Goal: Task Accomplishment & Management: Manage account settings

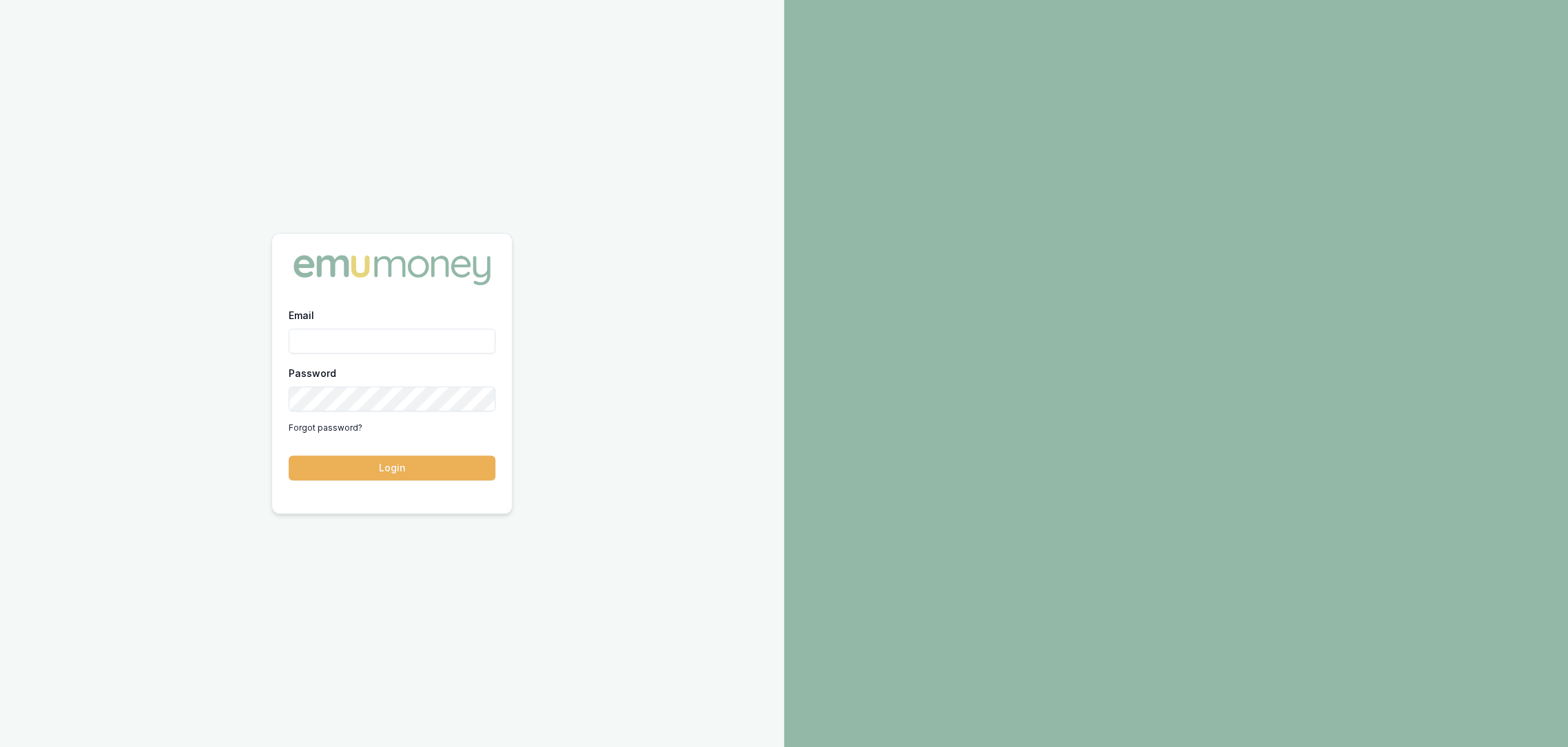
click at [322, 333] on input "Email" at bounding box center [392, 341] width 207 height 25
type input "robyn.adams@emumoney.com.au"
click at [450, 473] on button "Login" at bounding box center [392, 468] width 207 height 25
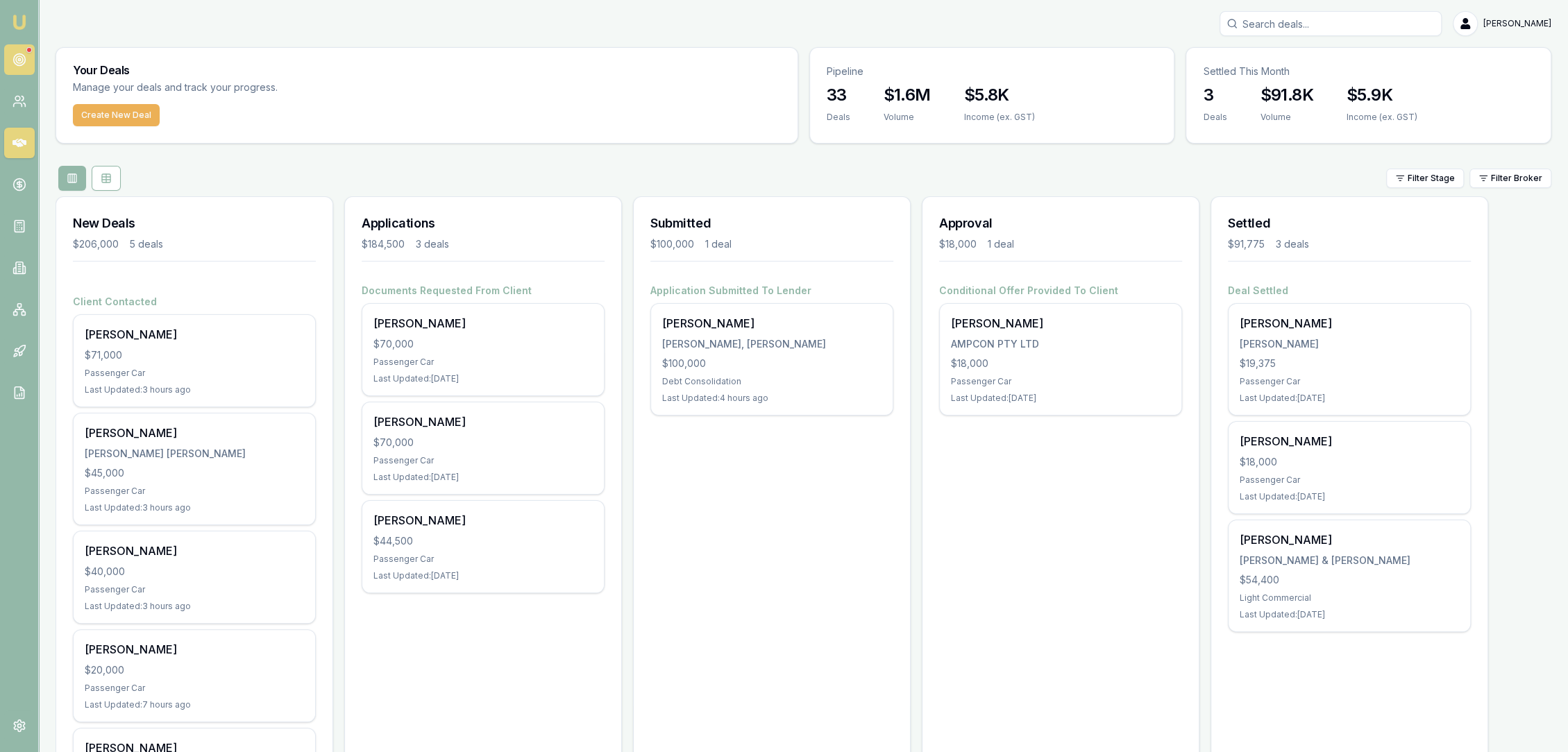
click at [17, 56] on icon at bounding box center [19, 59] width 14 height 14
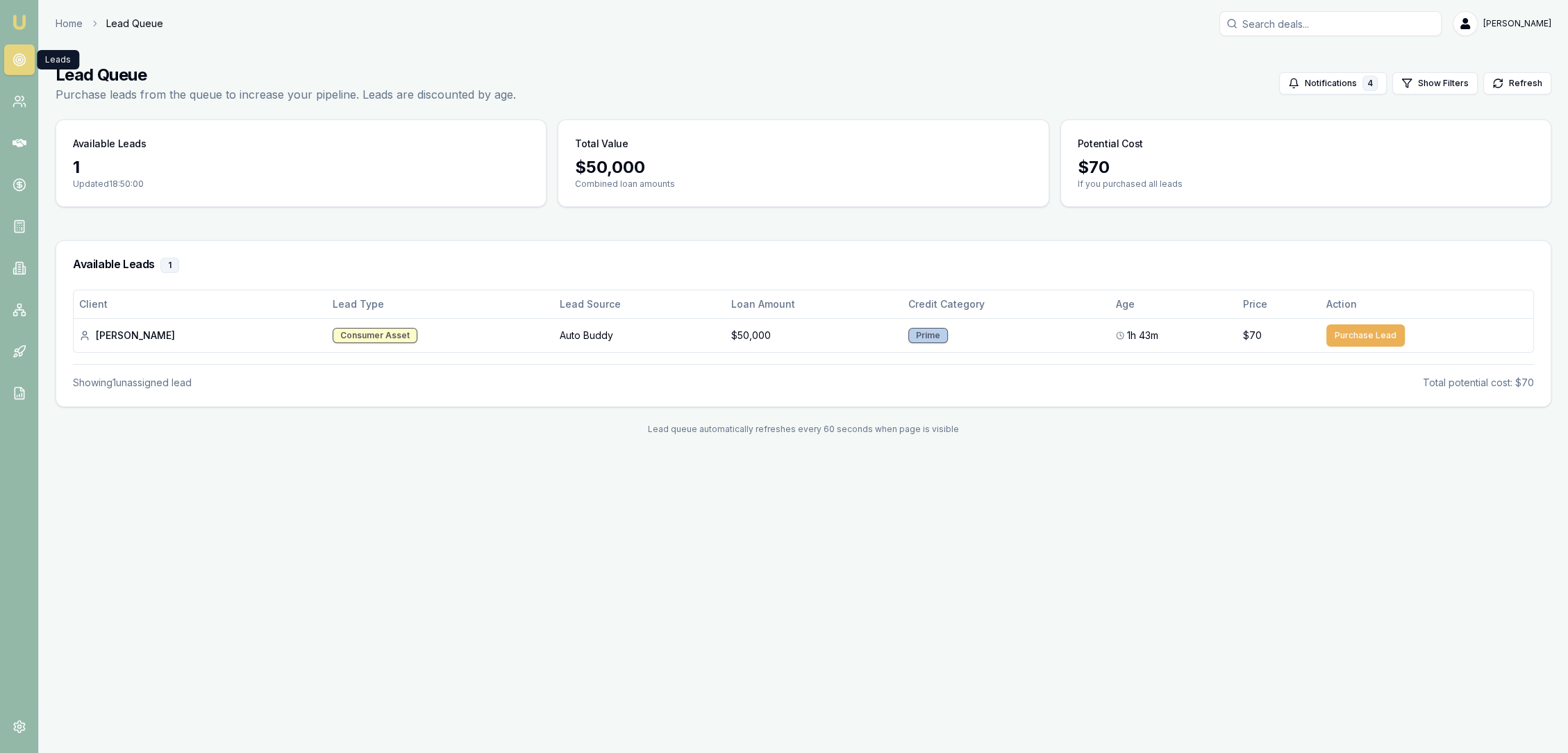
click at [19, 20] on img at bounding box center [19, 22] width 17 height 17
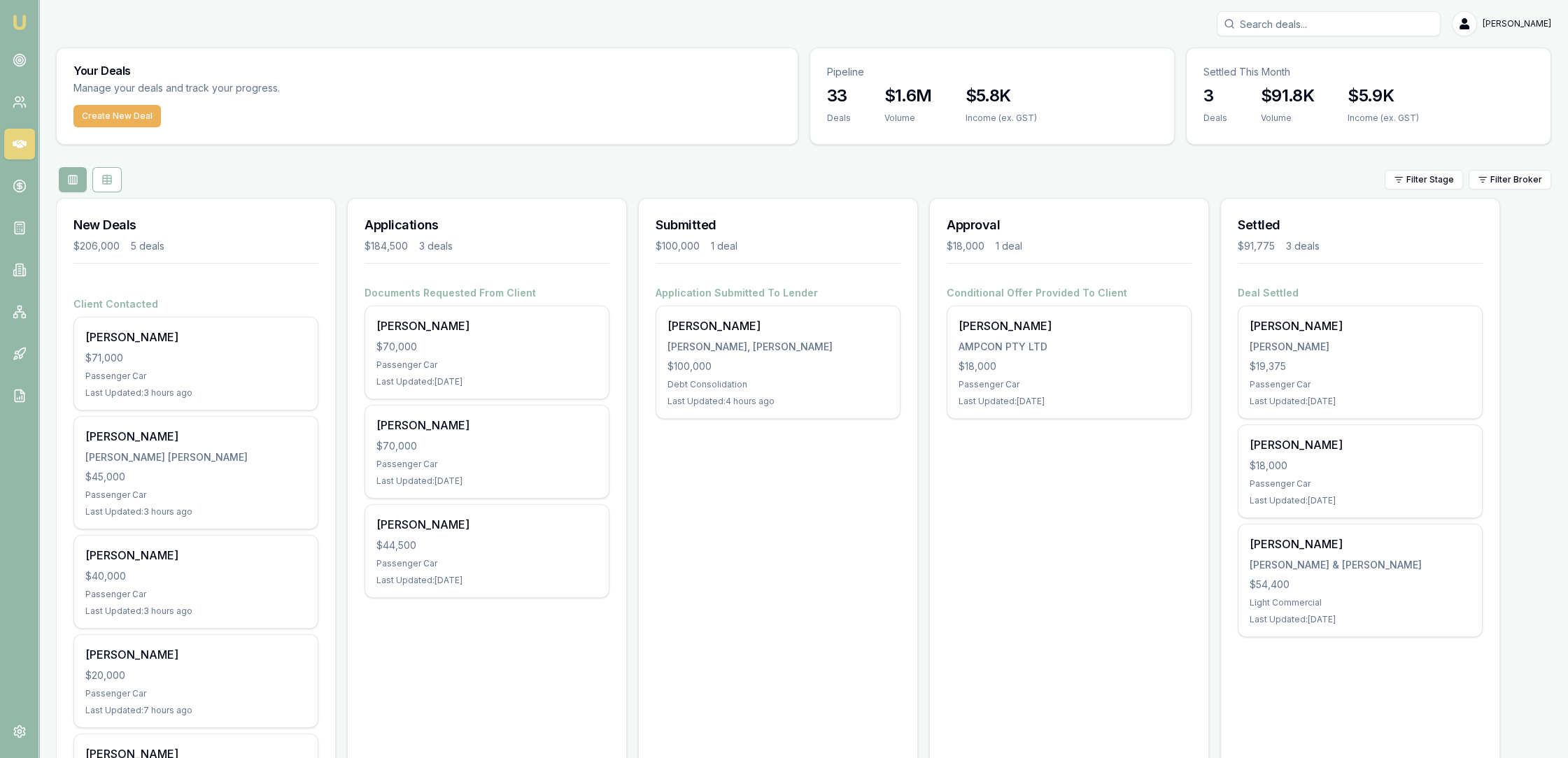
click at [1271, 26] on input "Search deals" at bounding box center [1328, 24] width 224 height 25
type input "timothy"
click at [1277, 125] on div "Timothy Lasker 0451752080 timmylasker0@gmail.com Deal ID: D-RKF21BVH6Z Stage: D…" at bounding box center [1328, 89] width 223 height 93
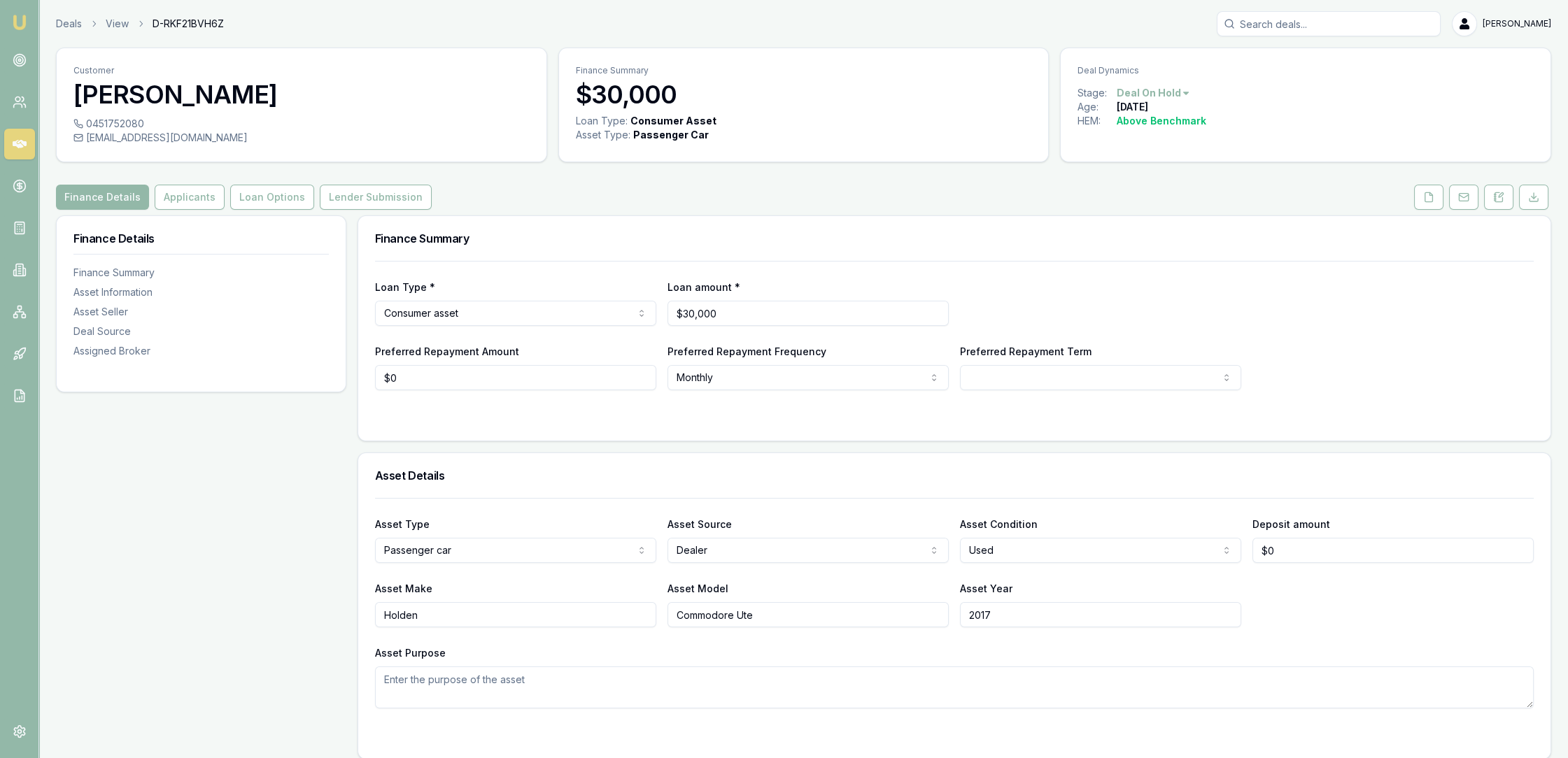
click at [1494, 203] on button at bounding box center [1499, 197] width 30 height 25
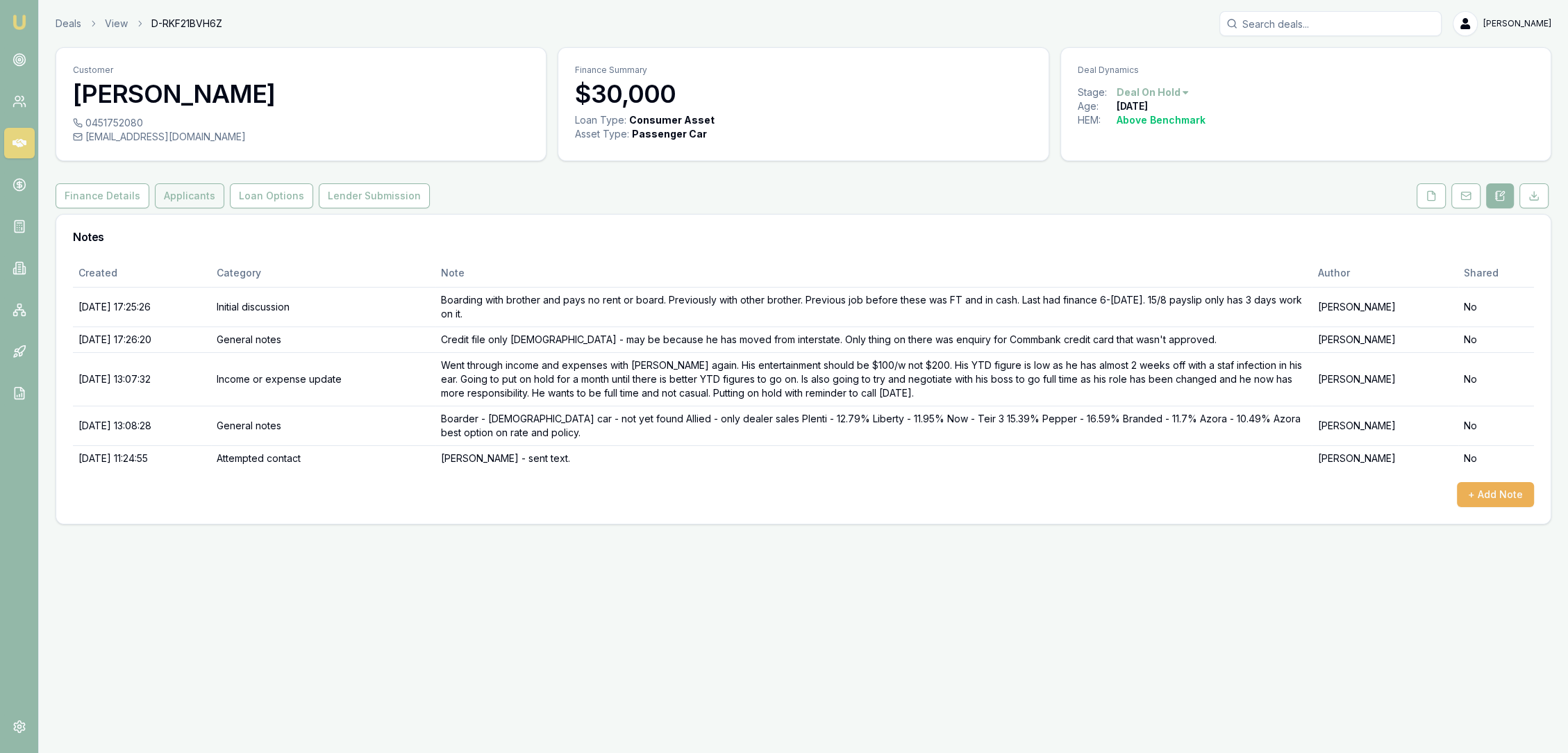
click at [175, 203] on button "Applicants" at bounding box center [189, 196] width 70 height 25
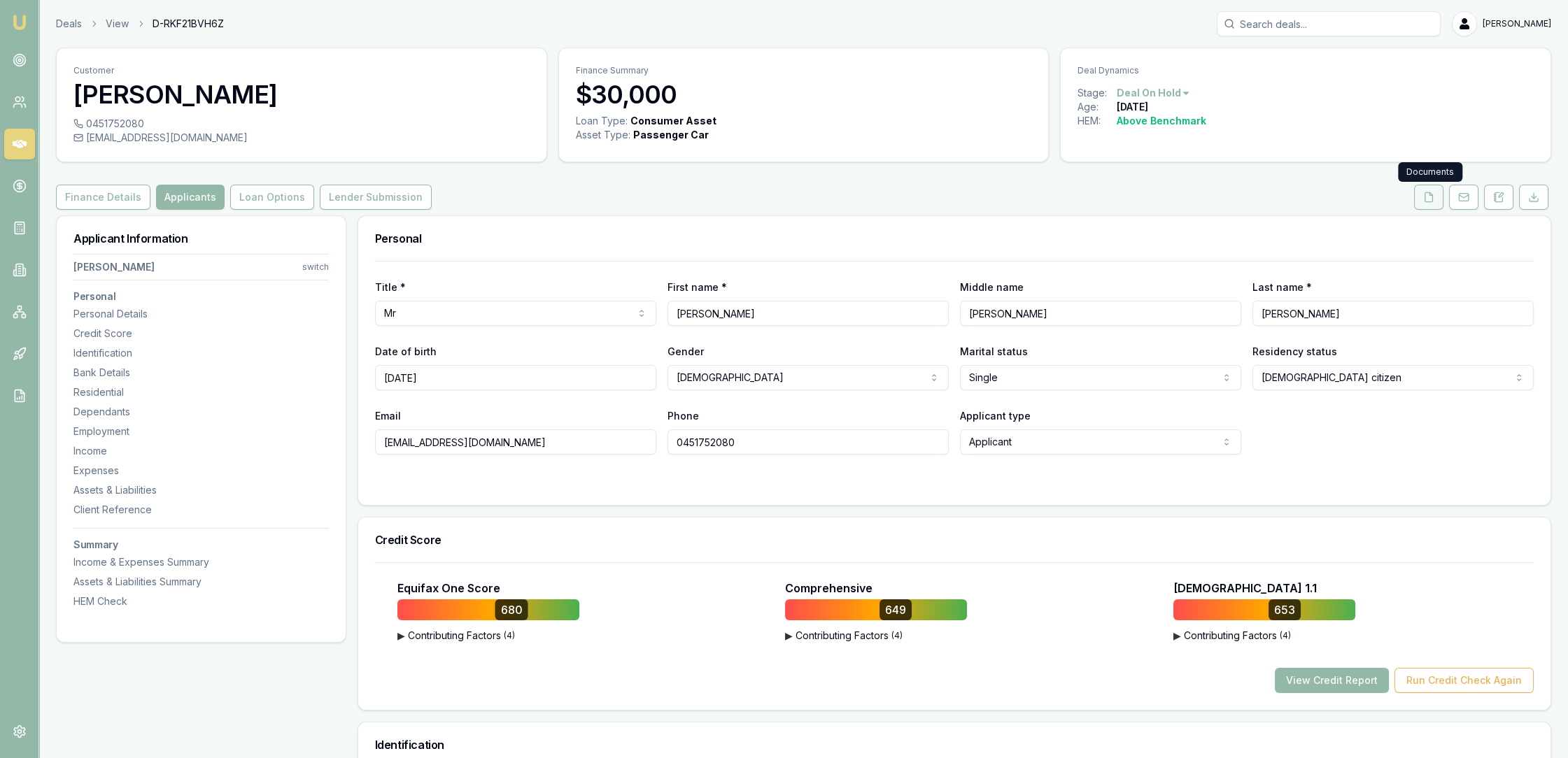
click at [1428, 200] on icon at bounding box center [1428, 197] width 11 height 11
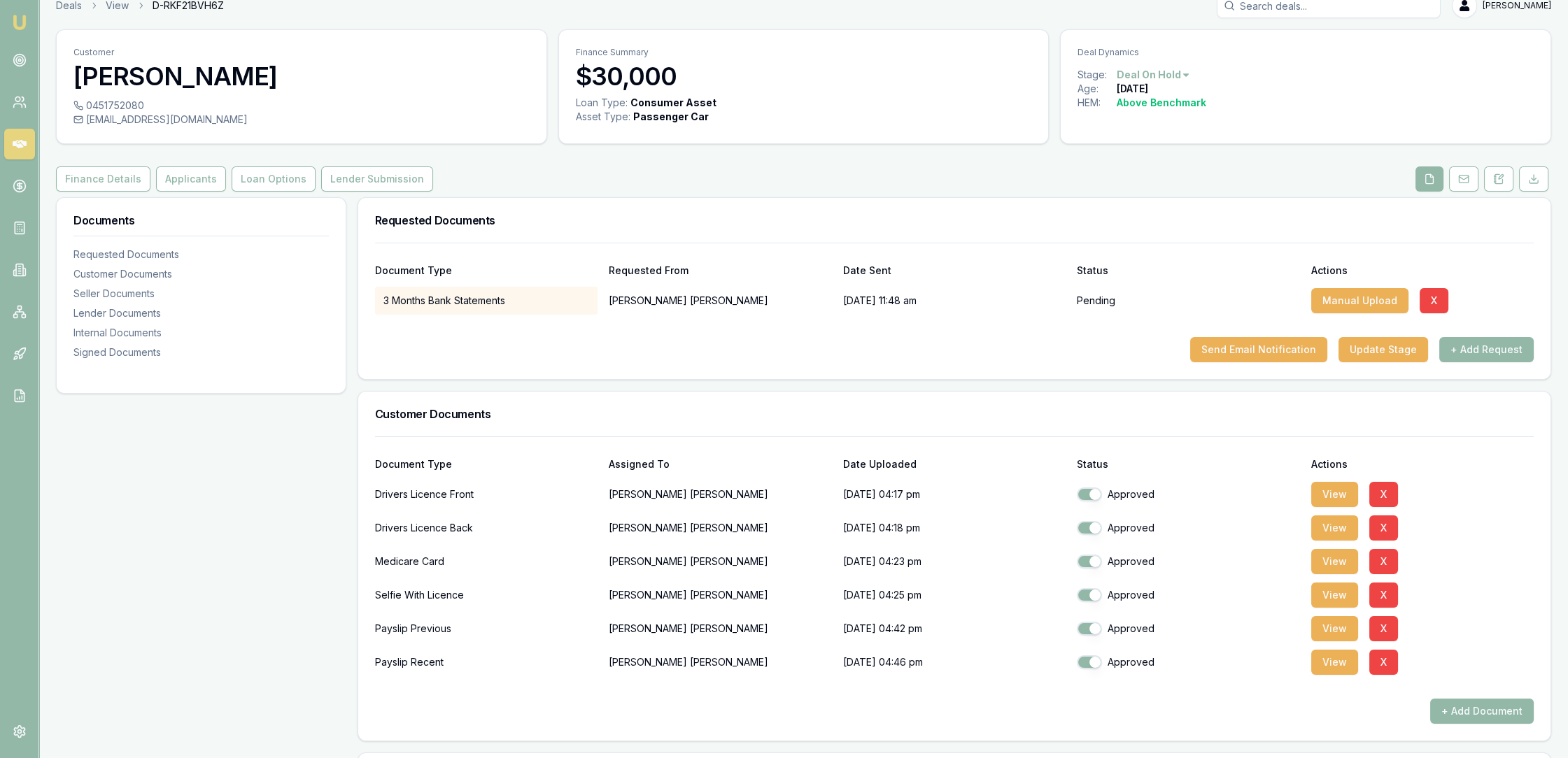
scroll to position [155, 0]
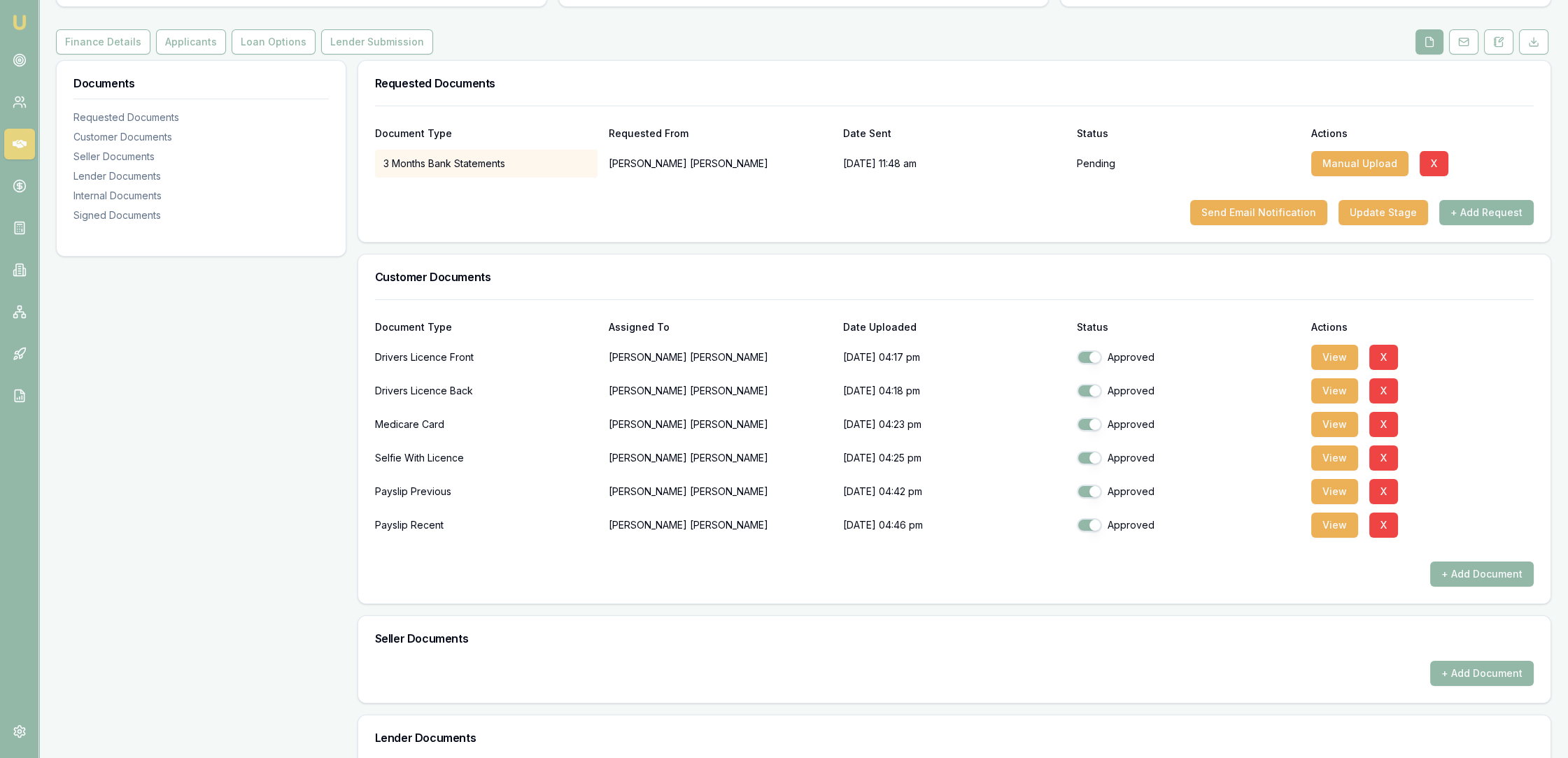
click at [1481, 213] on button "+ Add Request" at bounding box center [1487, 213] width 95 height 25
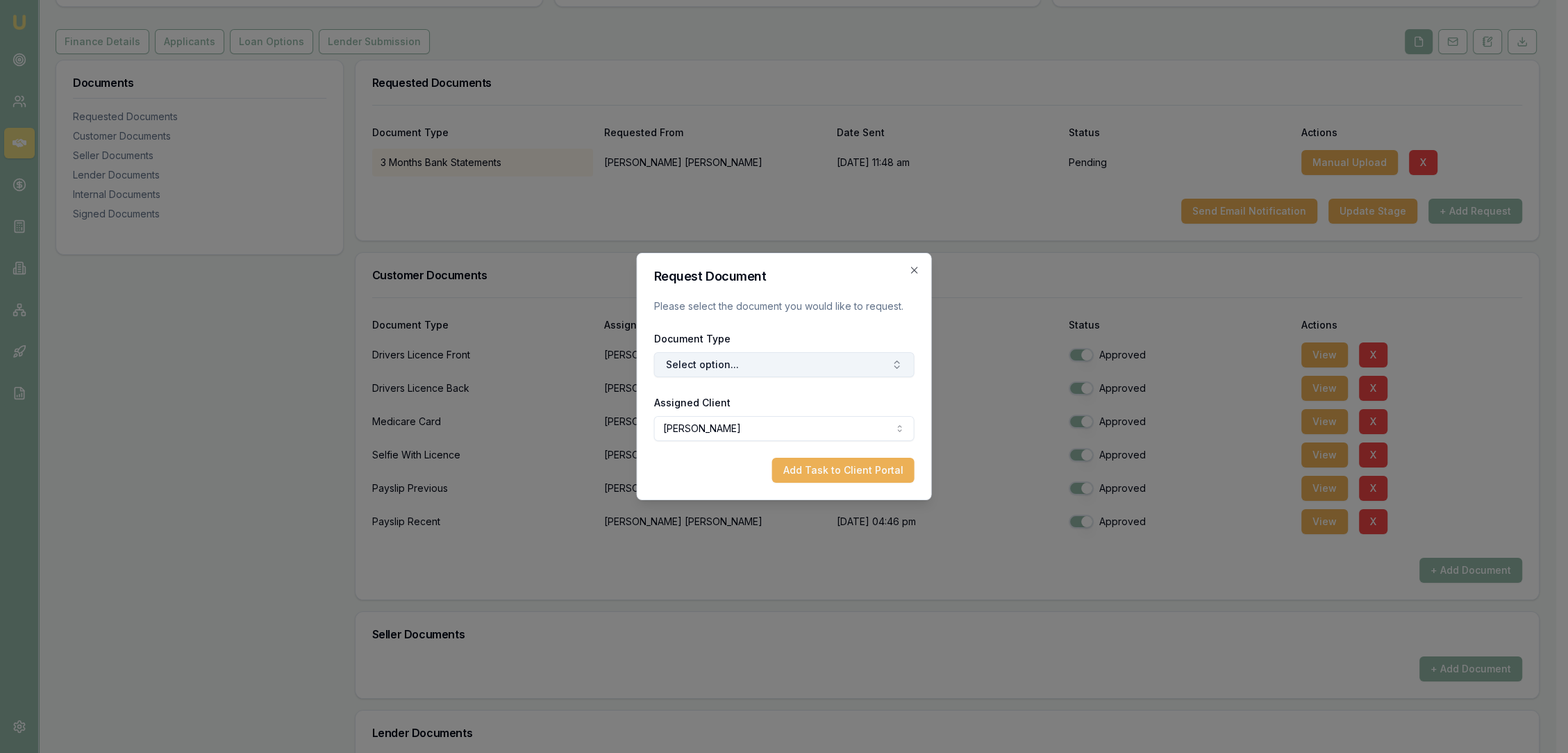
click at [770, 369] on button "Select option..." at bounding box center [784, 365] width 260 height 25
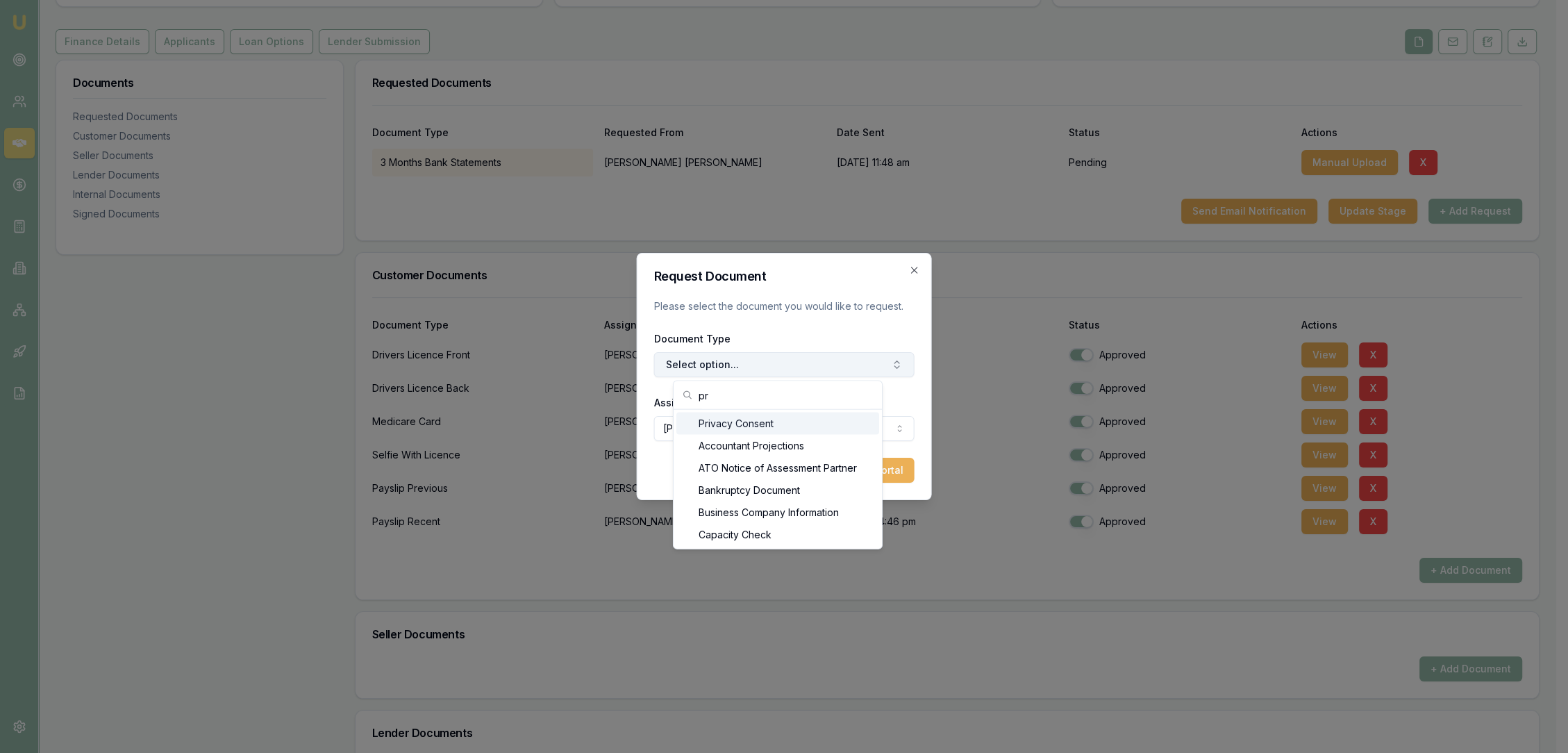
type input "p"
type input "a"
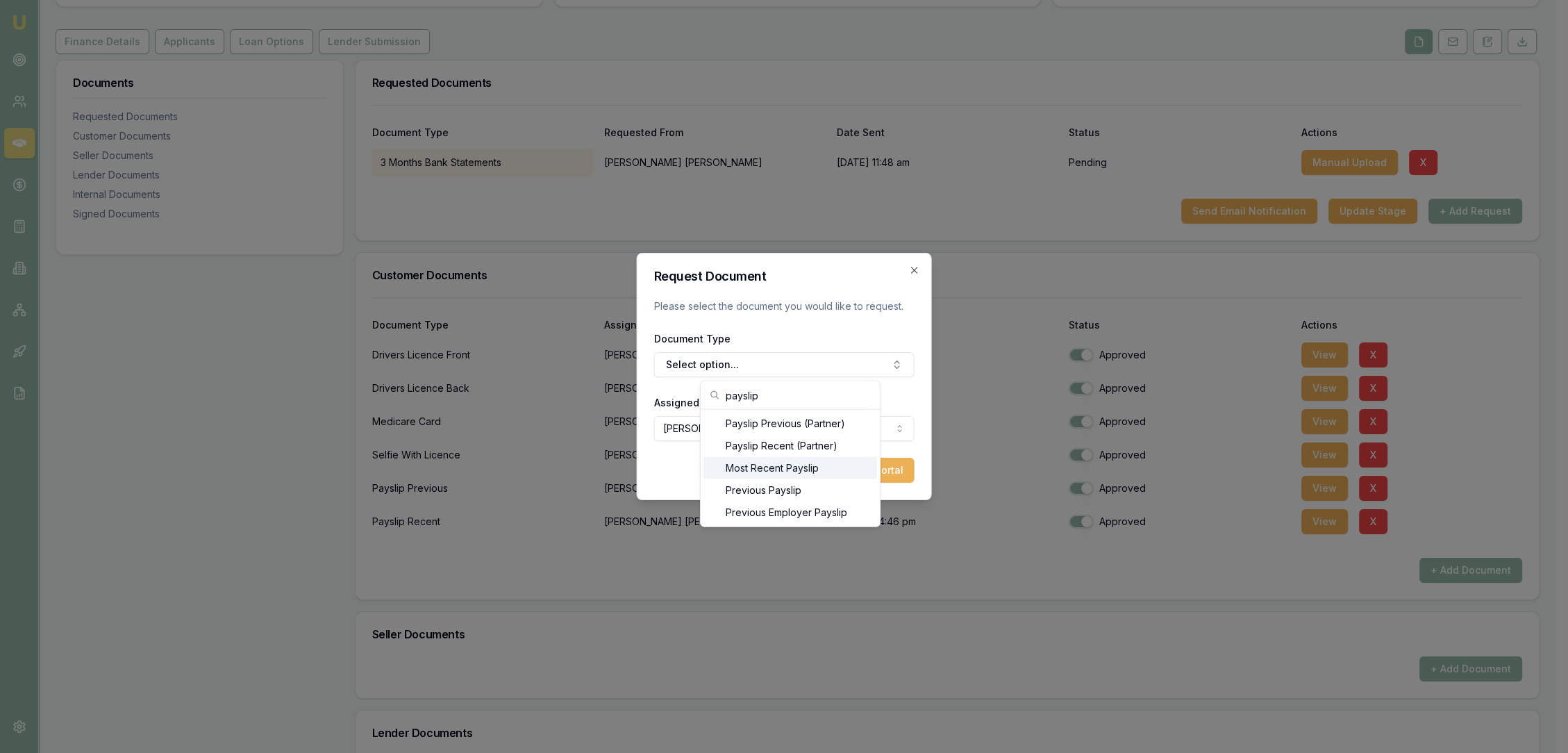
type input "payslip"
click at [757, 465] on div "Most Recent Payslip" at bounding box center [790, 468] width 174 height 22
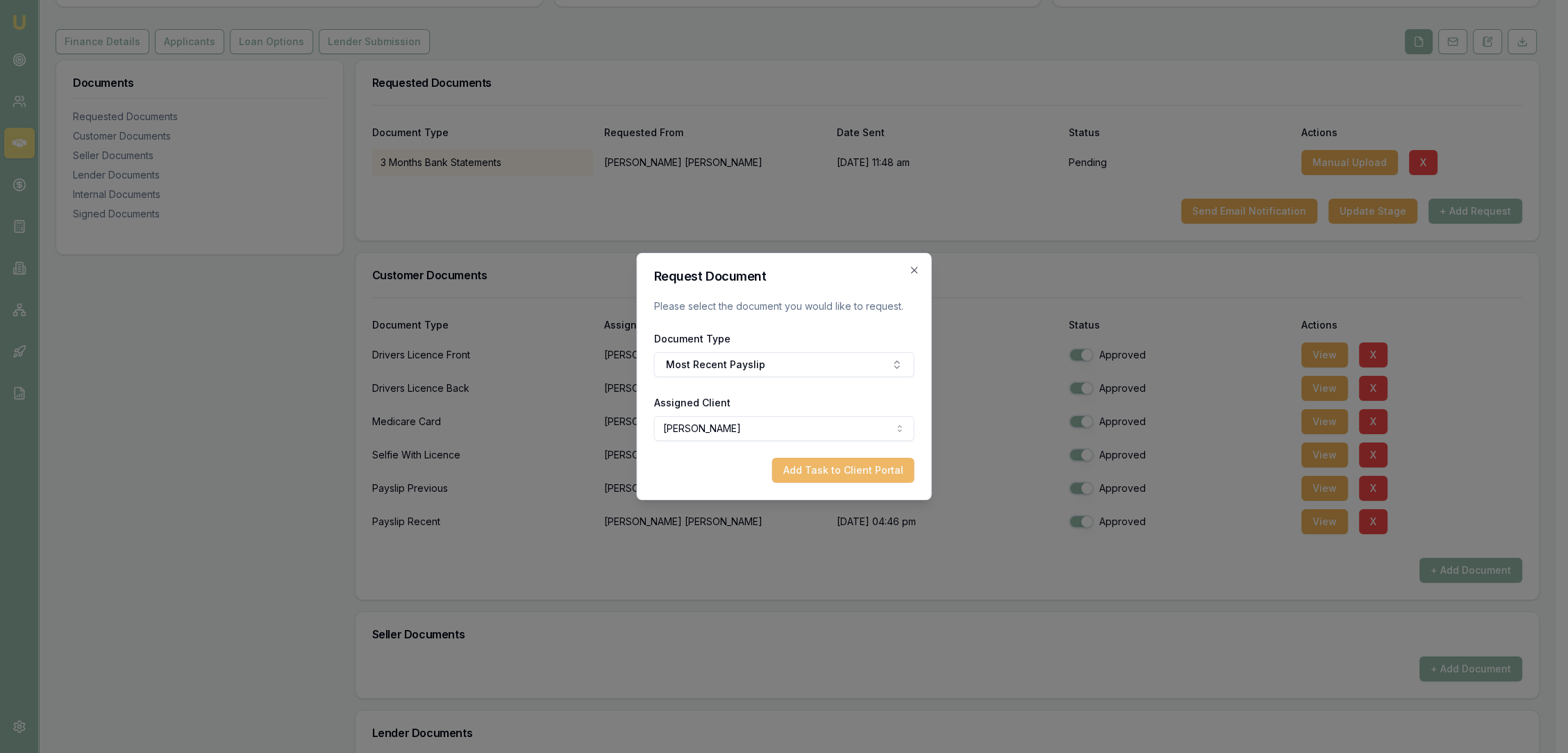
click at [826, 471] on button "Add Task to Client Portal" at bounding box center [843, 470] width 142 height 25
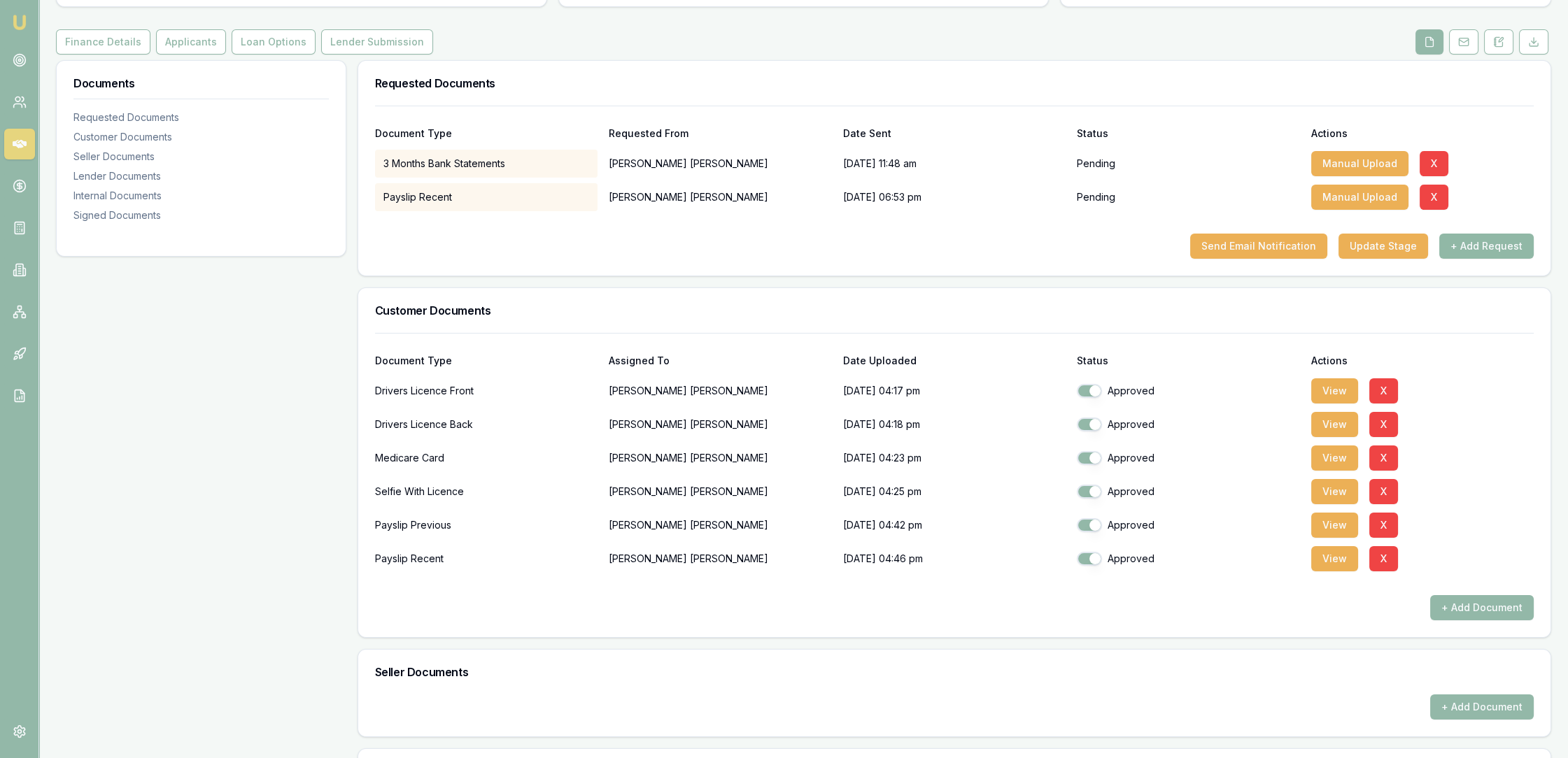
click at [1484, 243] on button "+ Add Request" at bounding box center [1487, 246] width 95 height 25
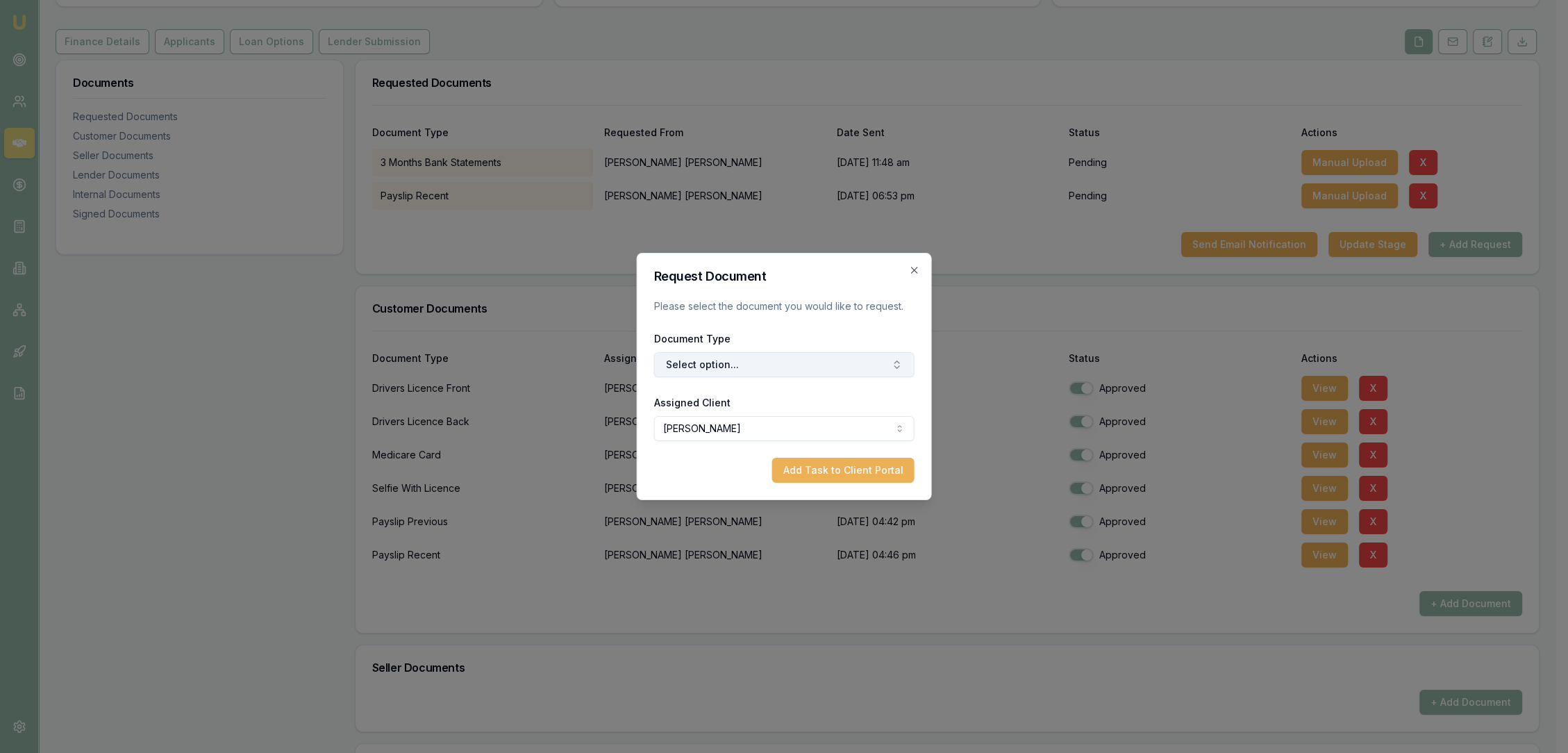
click at [775, 365] on button "Select option..." at bounding box center [784, 365] width 260 height 25
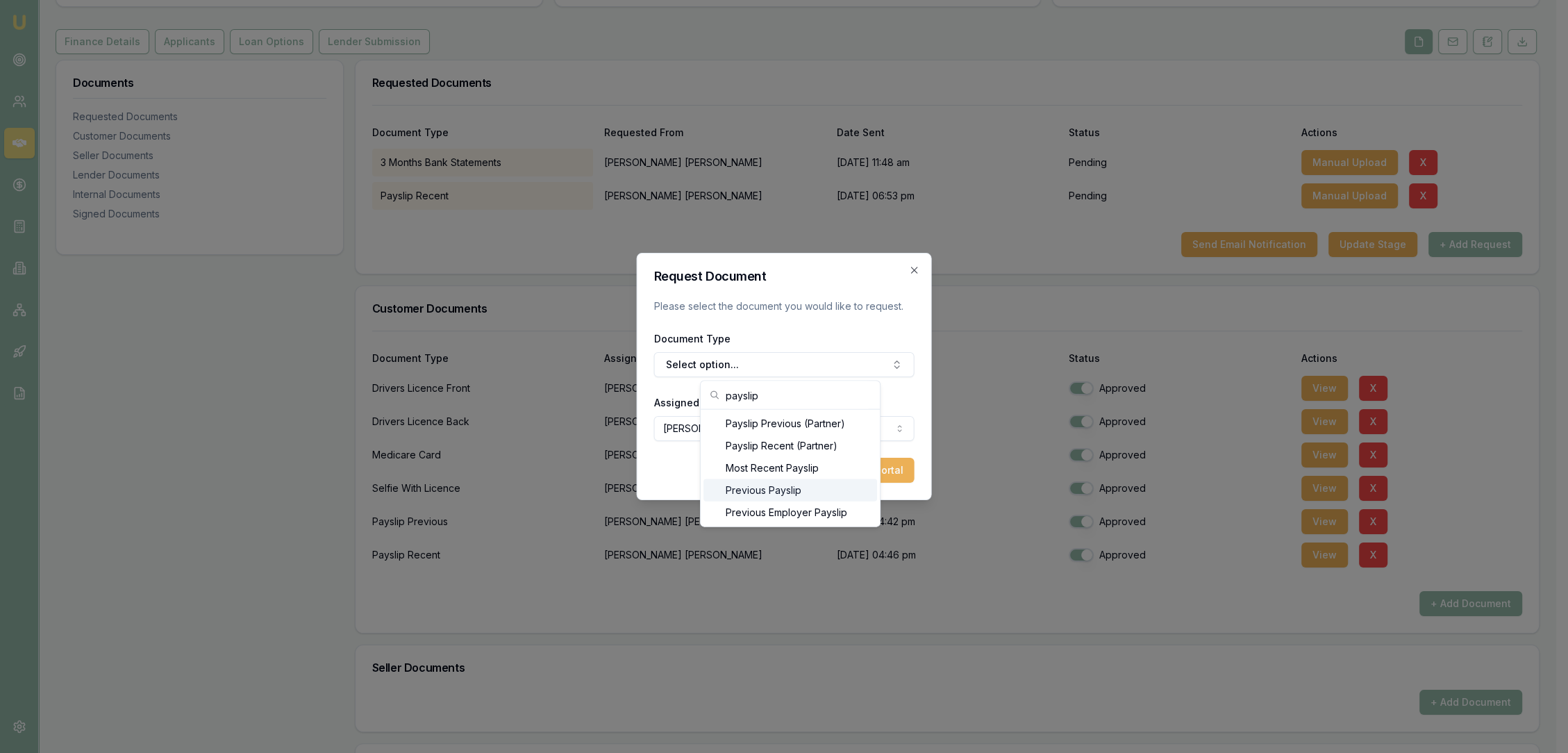
type input "payslip"
click at [734, 496] on div "Previous Payslip" at bounding box center [790, 490] width 174 height 22
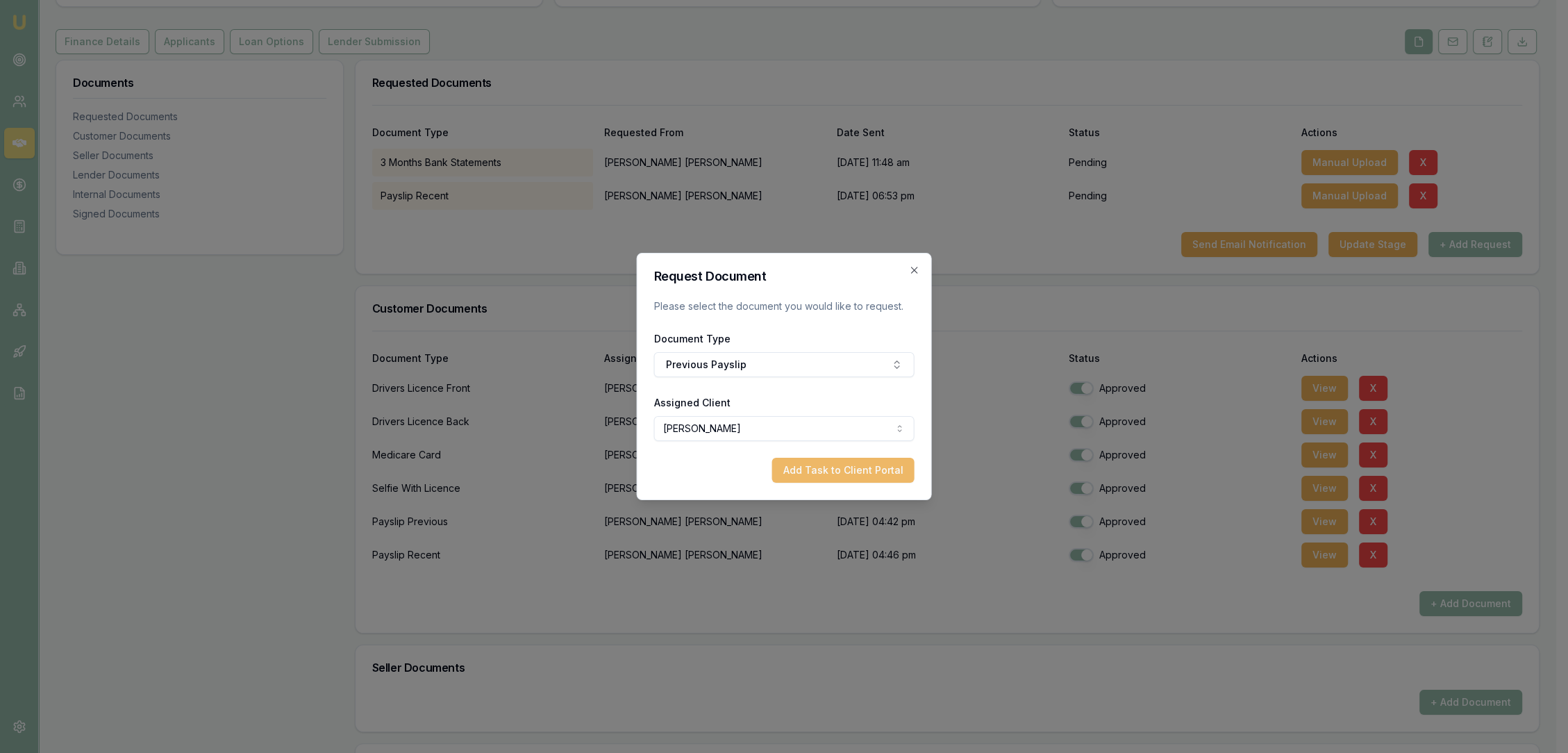
click at [838, 471] on button "Add Task to Client Portal" at bounding box center [843, 470] width 142 height 25
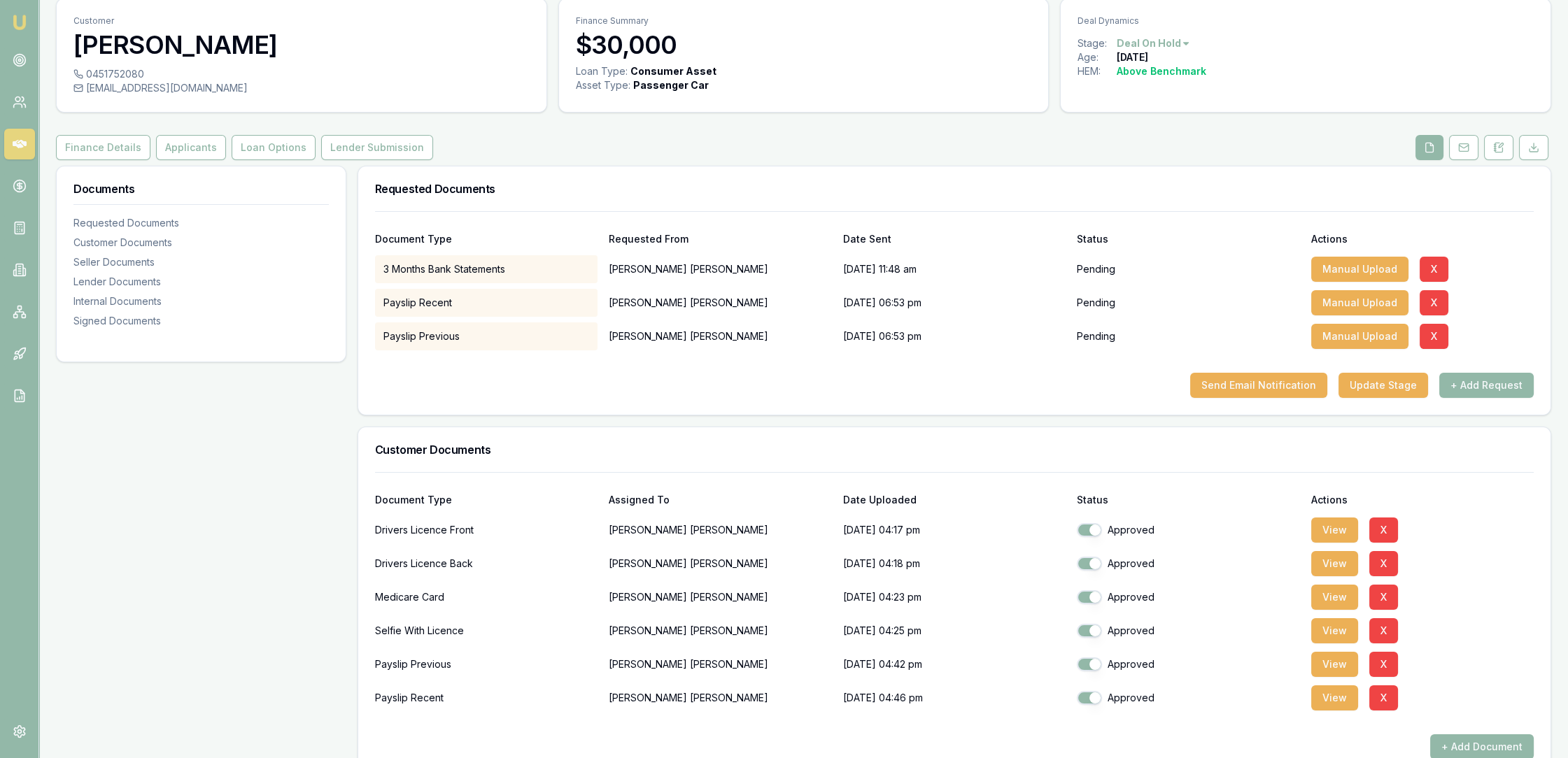
scroll to position [0, 0]
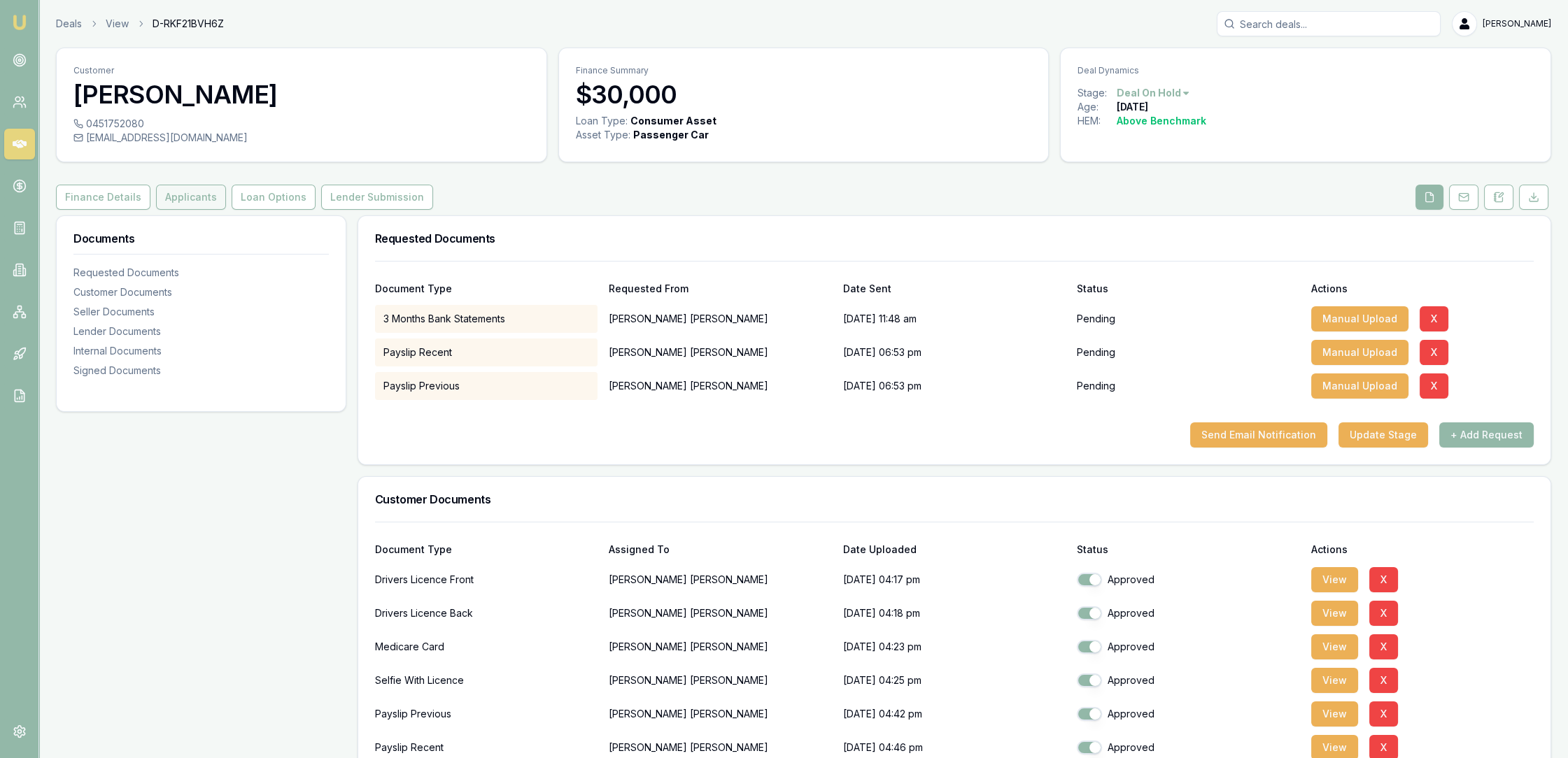
click at [160, 203] on button "Applicants" at bounding box center [191, 197] width 70 height 25
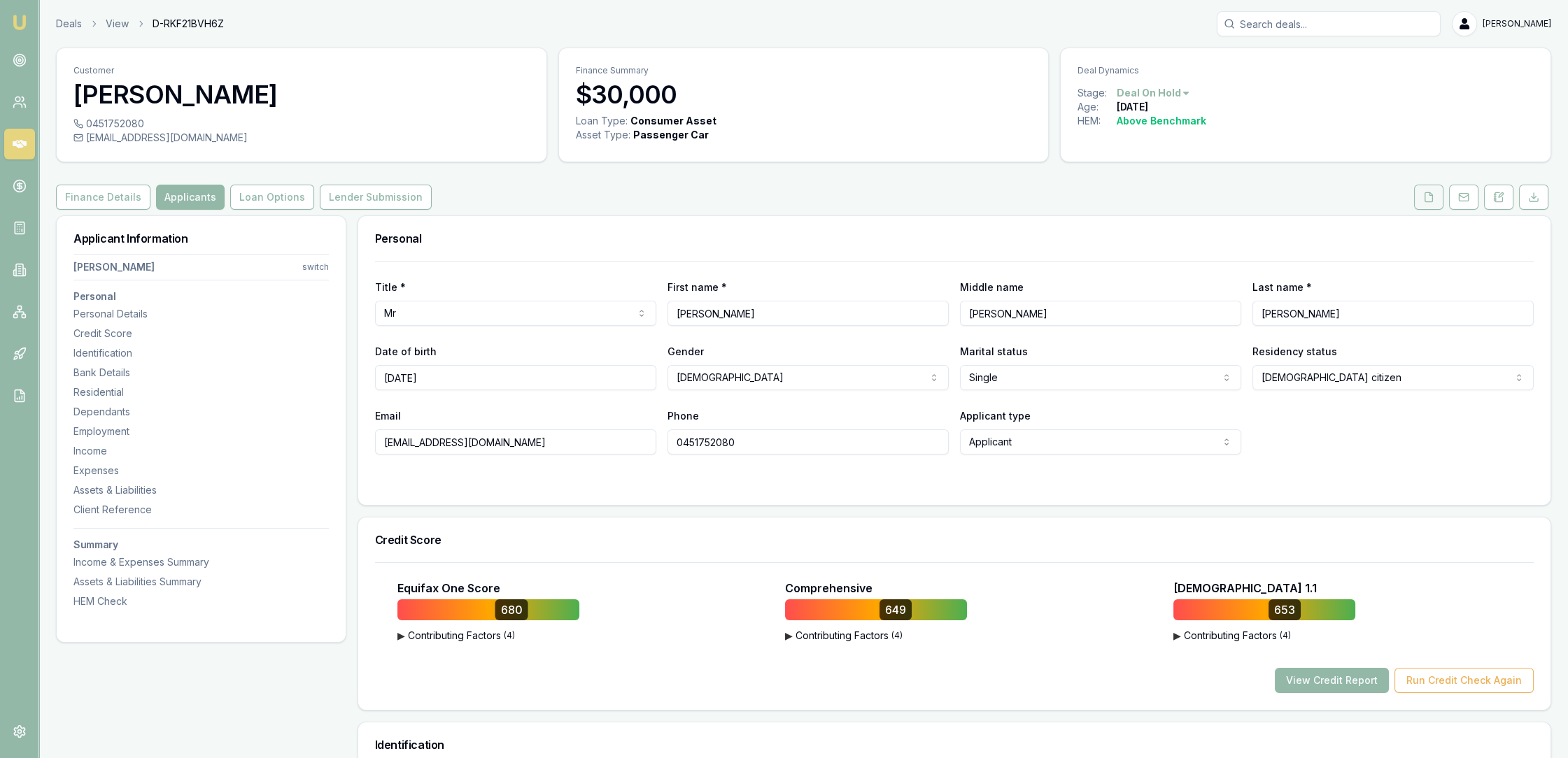
click at [1430, 198] on icon at bounding box center [1428, 197] width 11 height 11
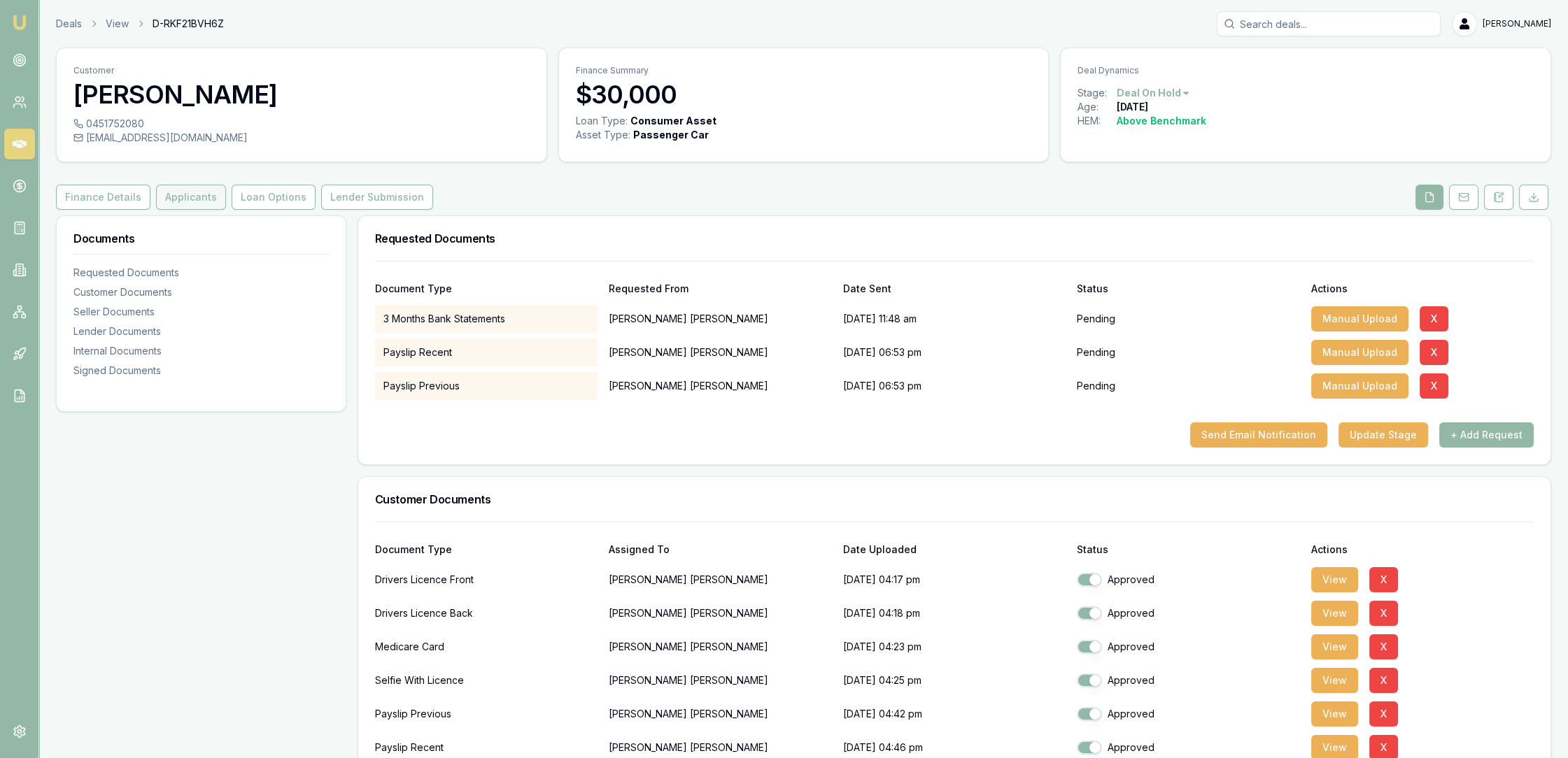
click at [184, 197] on button "Applicants" at bounding box center [191, 197] width 70 height 25
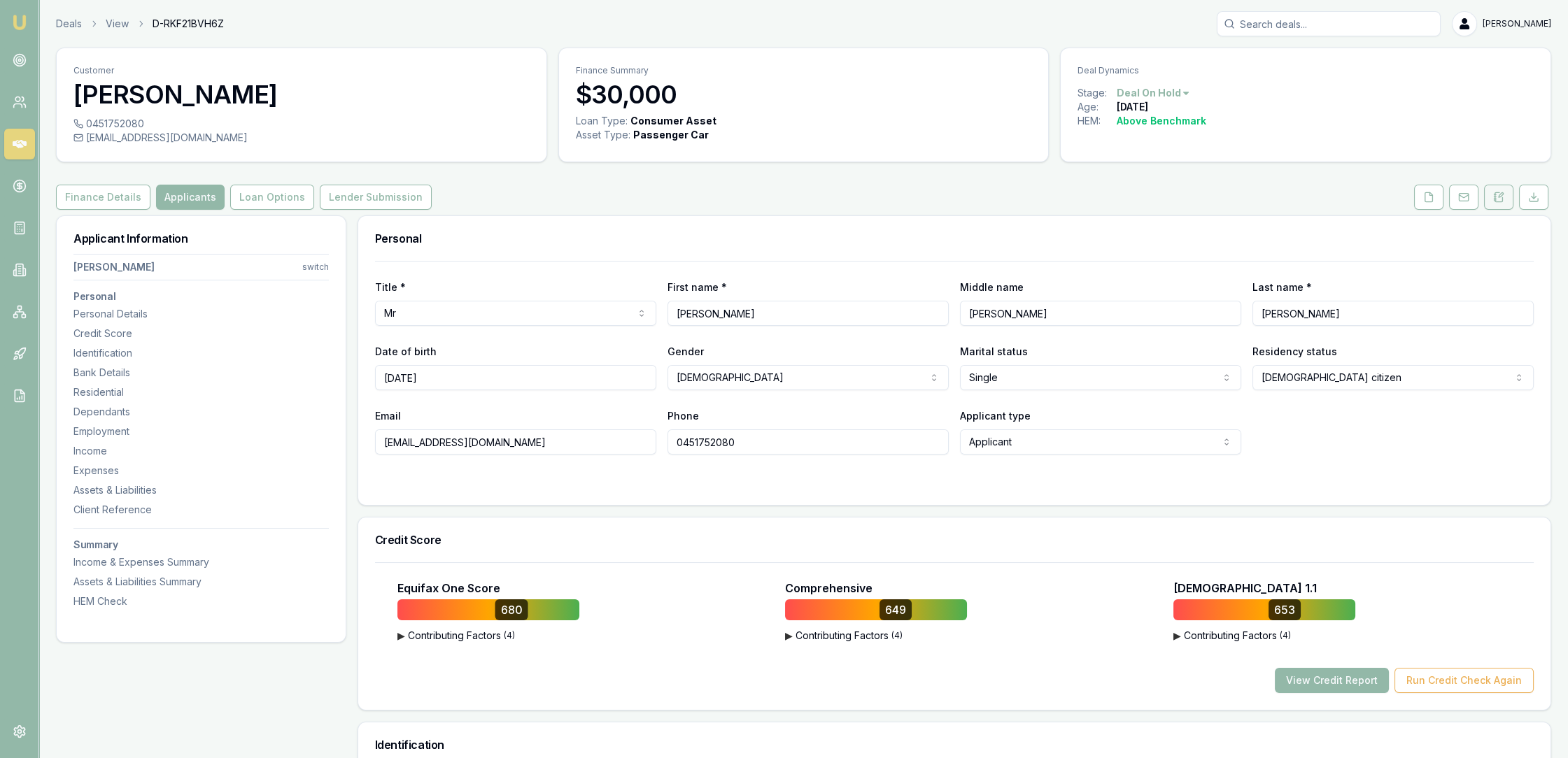
click at [1496, 192] on icon at bounding box center [1499, 197] width 7 height 9
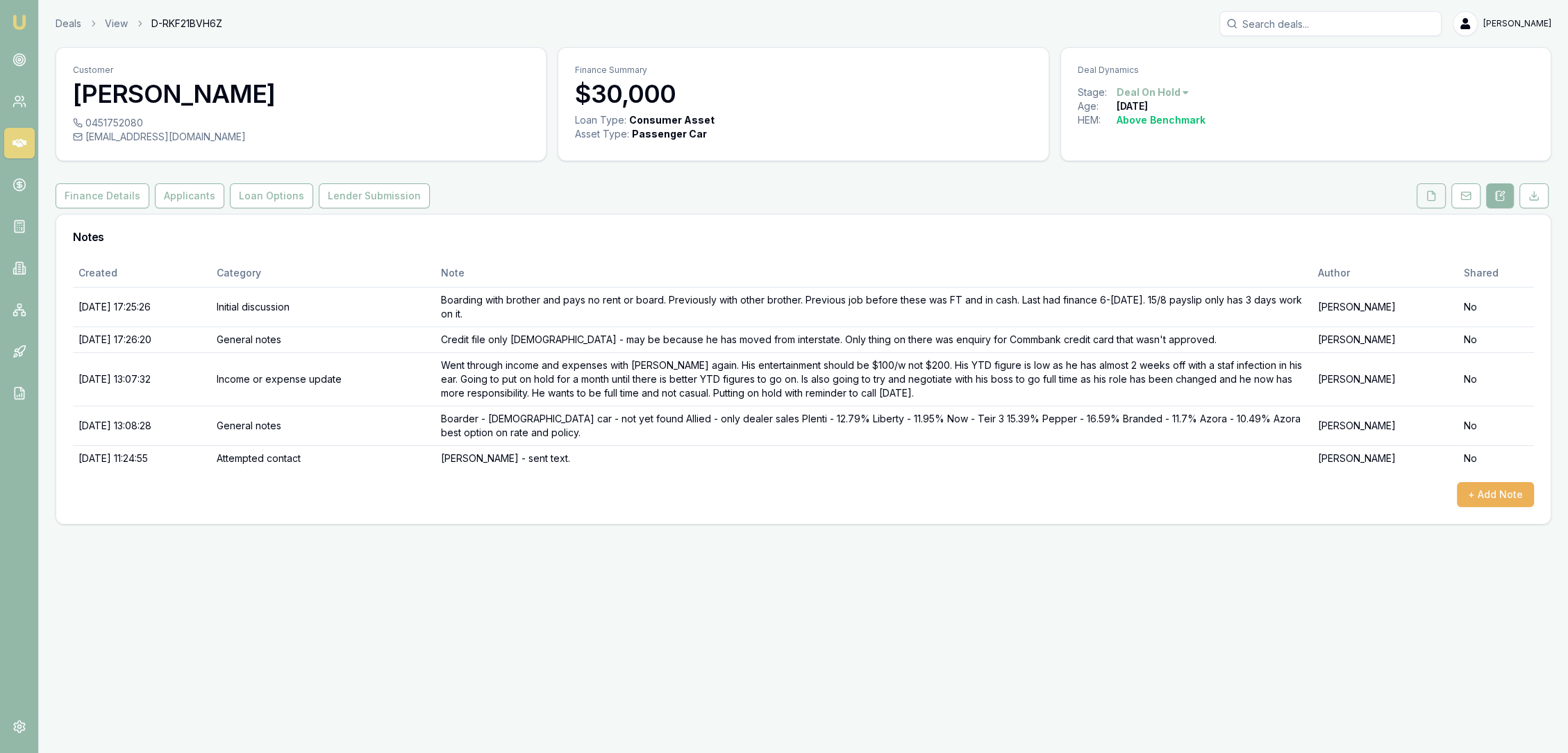
click at [1437, 200] on button at bounding box center [1432, 196] width 29 height 25
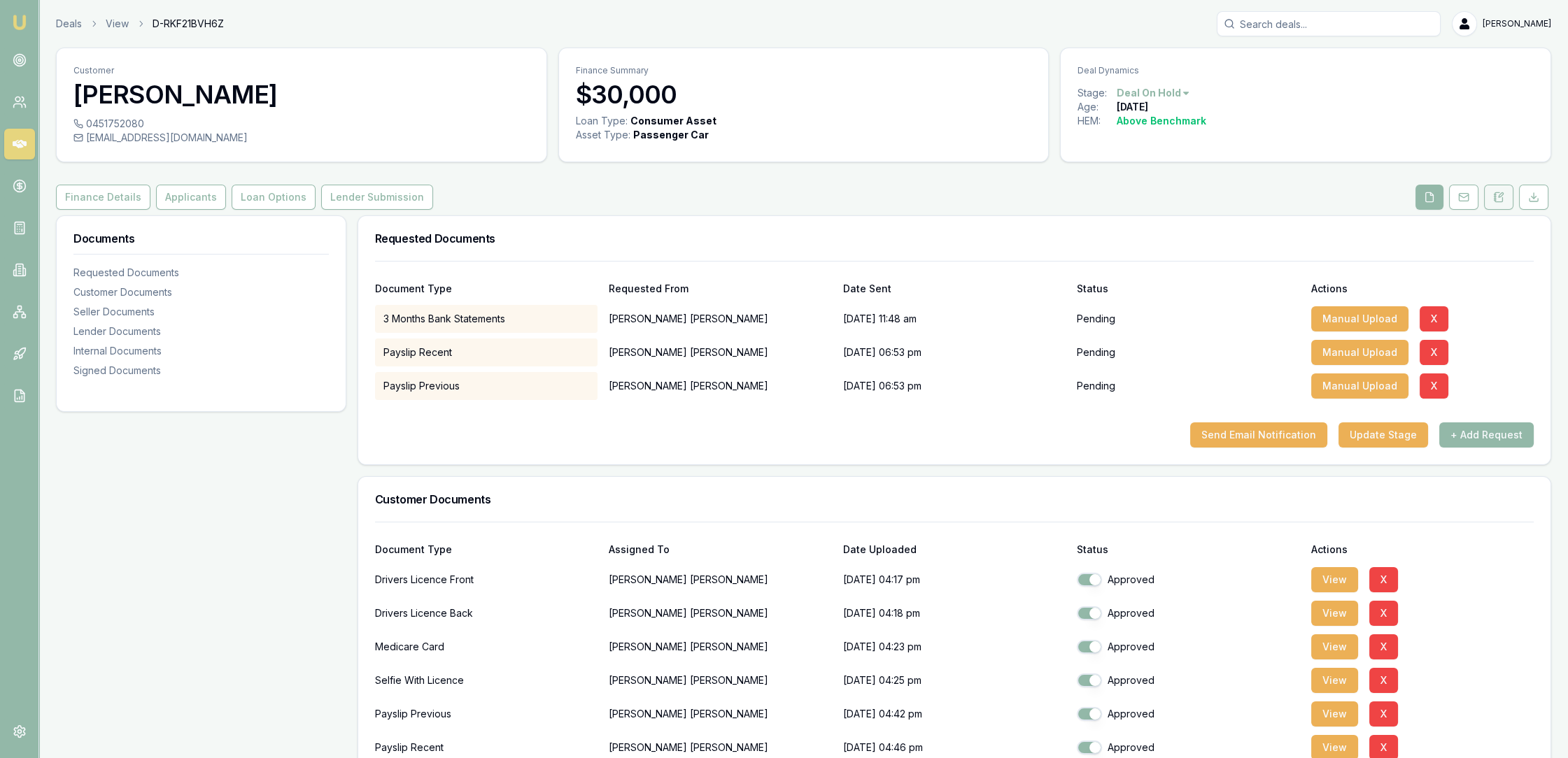
click at [1501, 198] on icon at bounding box center [1498, 197] width 11 height 11
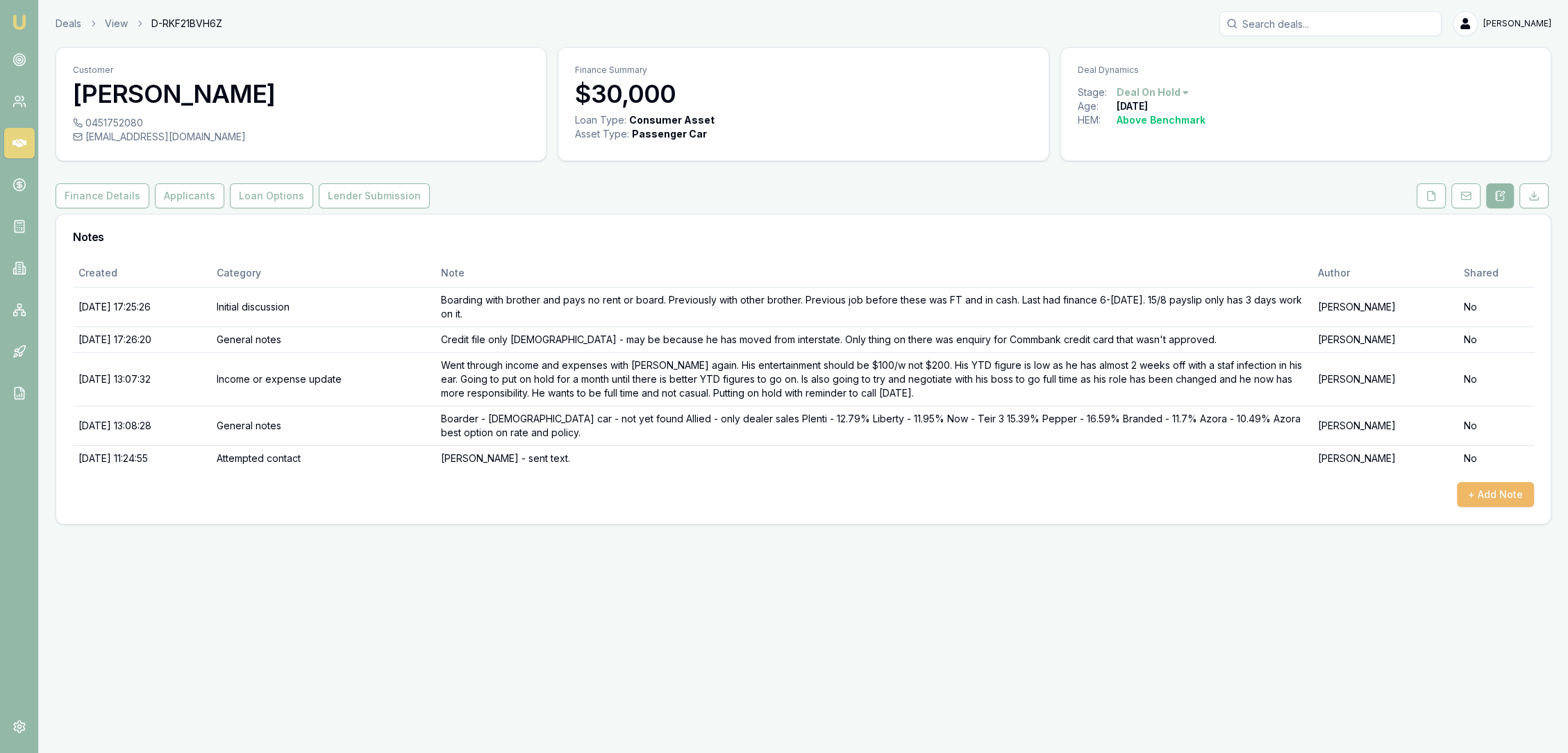
click at [1525, 492] on button "+ Add Note" at bounding box center [1495, 495] width 77 height 25
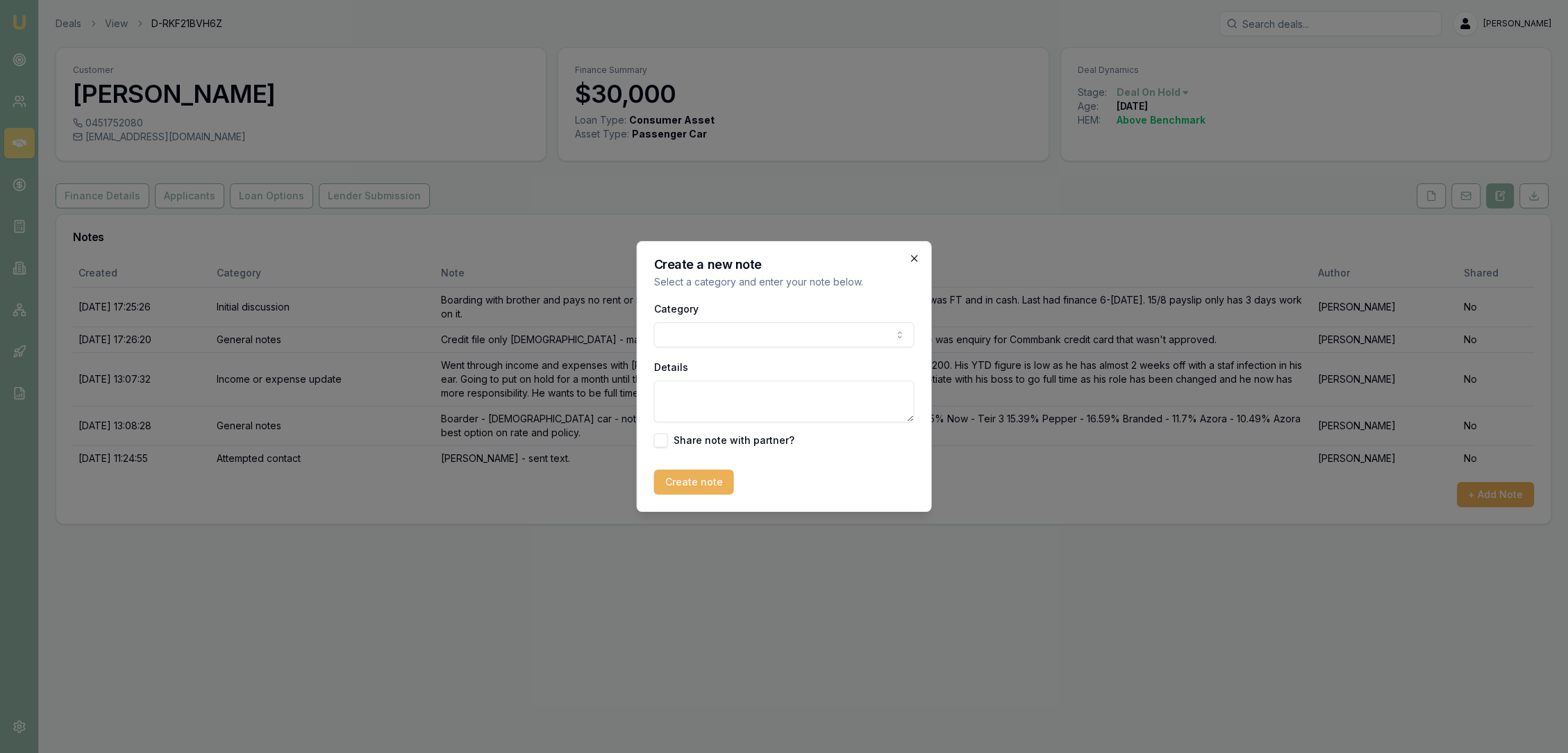
click at [916, 258] on icon "button" at bounding box center [914, 258] width 11 height 11
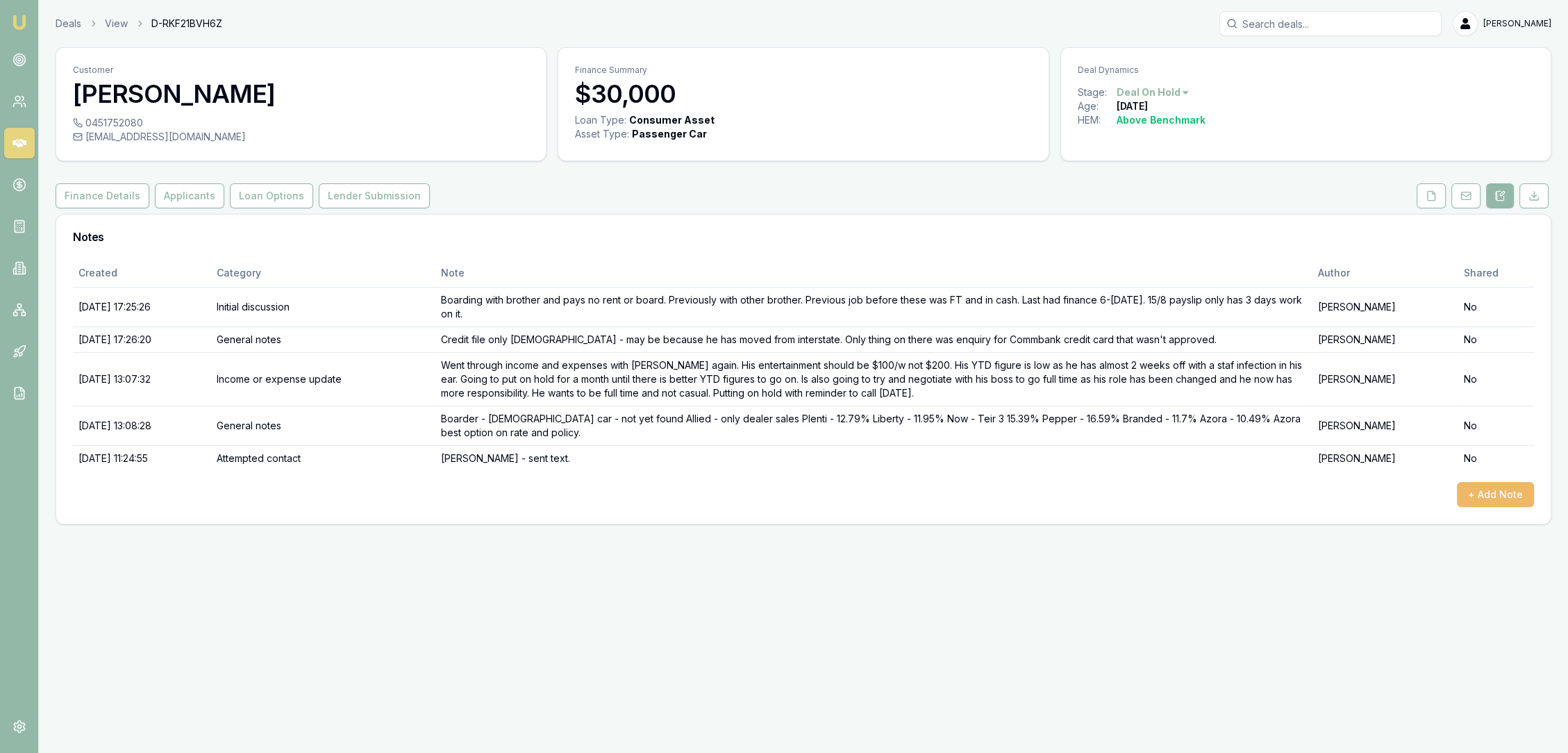
click at [1520, 490] on button "+ Add Note" at bounding box center [1495, 495] width 77 height 25
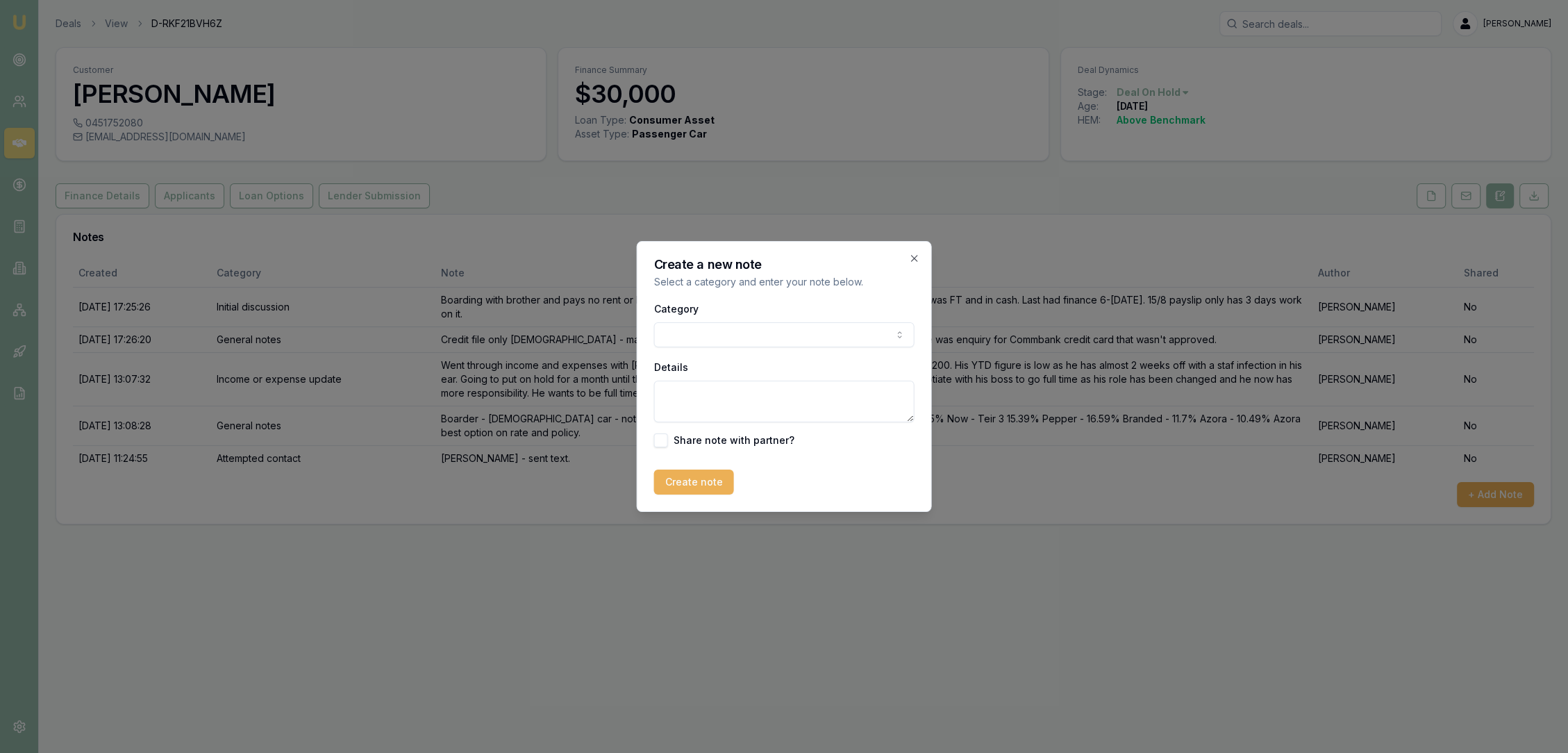
click at [705, 401] on textarea "Details" at bounding box center [784, 401] width 260 height 42
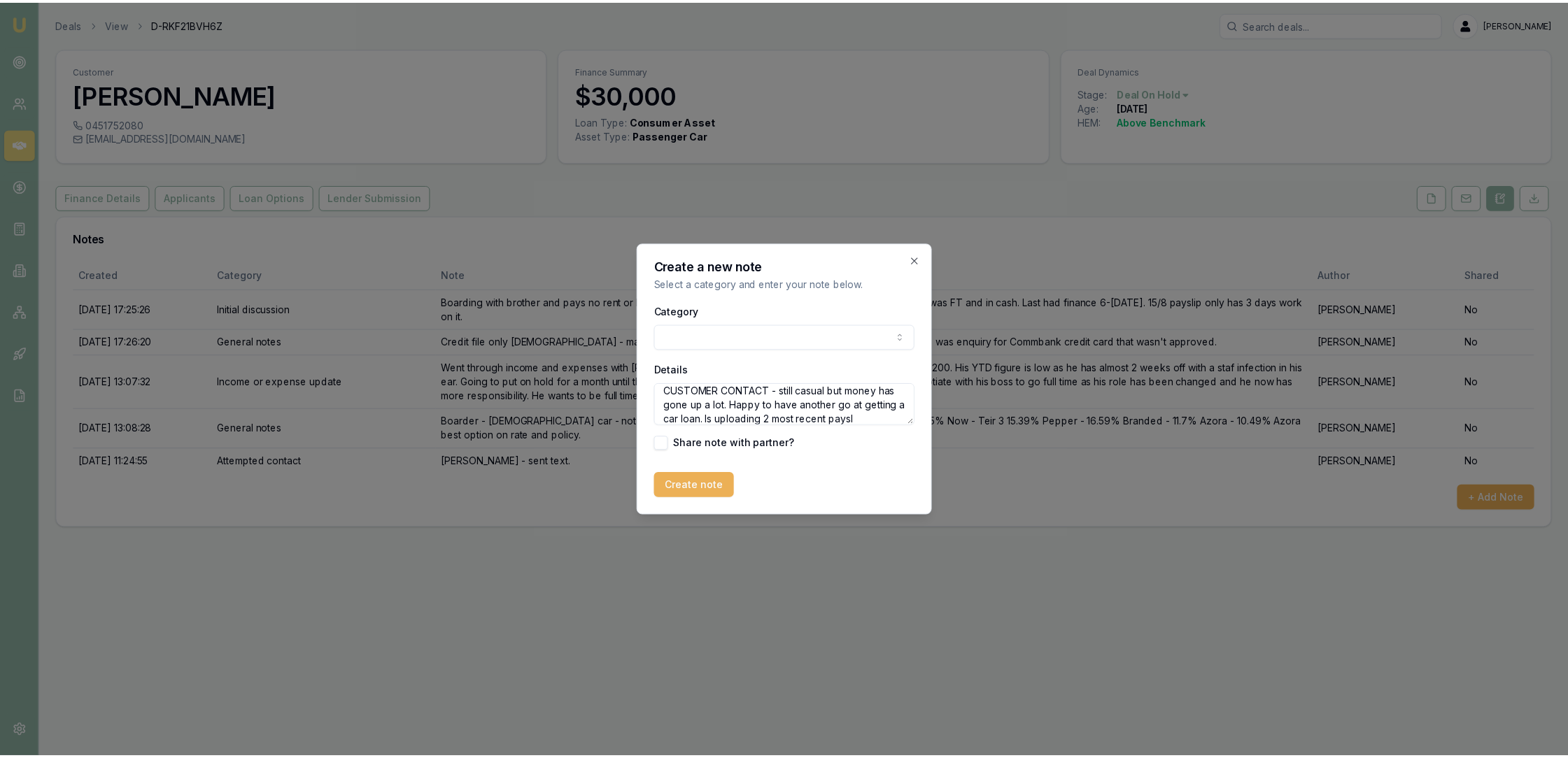
scroll to position [19, 0]
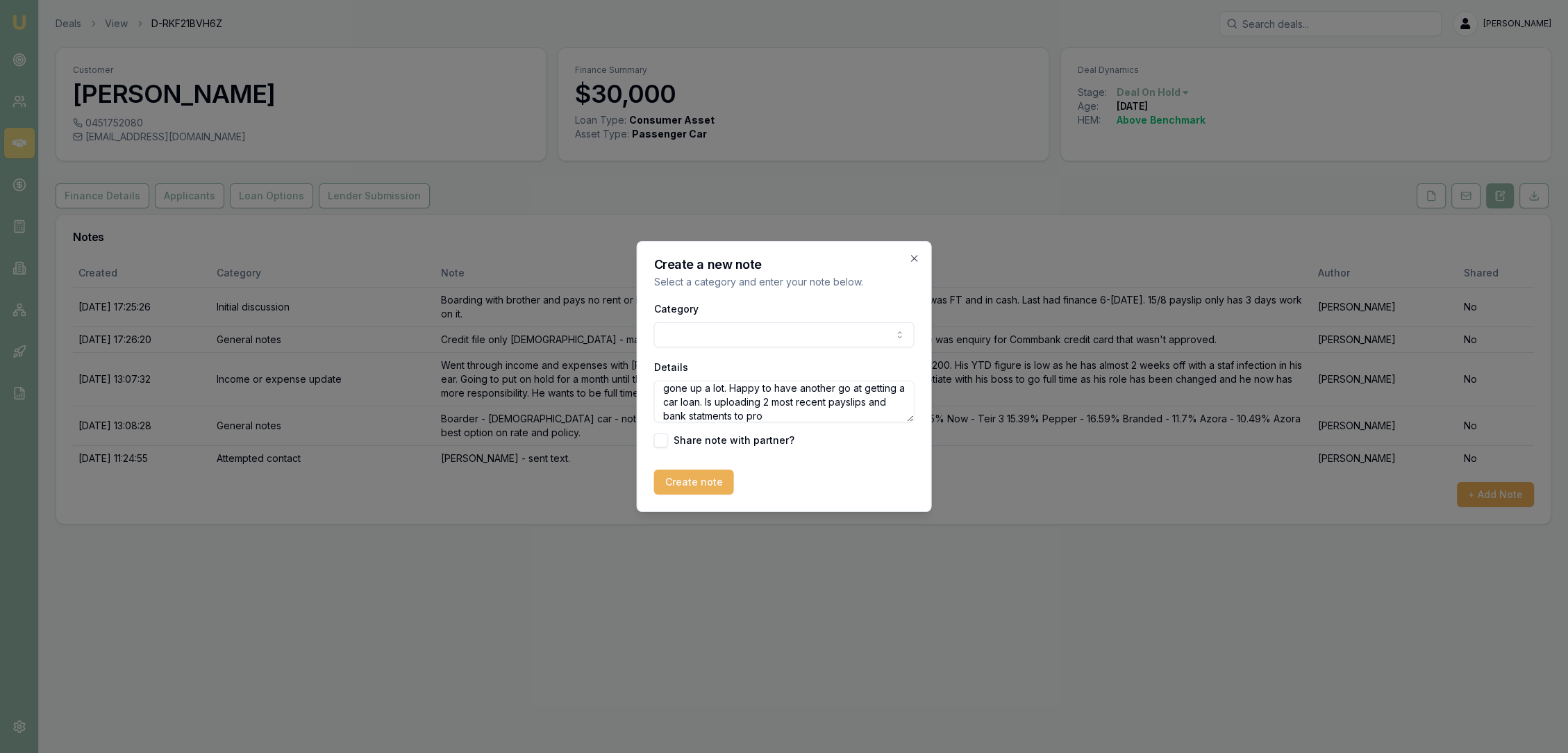
click at [767, 415] on textarea "CUSTOMER CONTACT - still casual but money has gone up a lot. Happy to have anot…" at bounding box center [784, 401] width 260 height 42
click at [837, 412] on textarea "CUSTOMER CONTACT - still casual but money has gone up a lot. Happy to have anot…" at bounding box center [784, 401] width 260 height 42
type textarea "CUSTOMER CONTACT - still casual but money has gone up a lot. Happy to have anot…"
click at [705, 481] on button "Create note" at bounding box center [693, 482] width 80 height 25
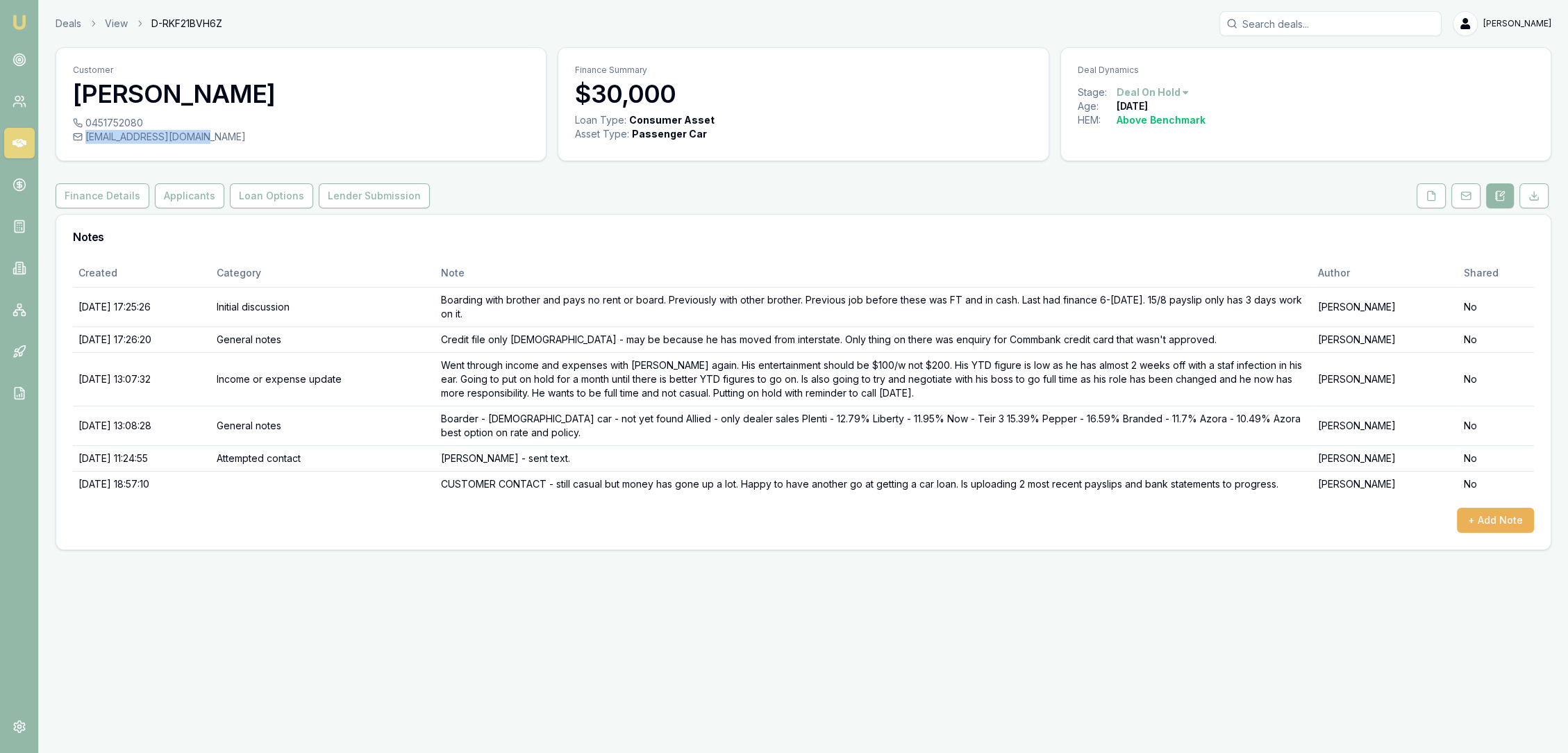
drag, startPoint x: 86, startPoint y: 132, endPoint x: 200, endPoint y: 139, distance: 114.2
click at [200, 139] on div "timmylasker0@gmail.com" at bounding box center [301, 137] width 456 height 14
copy div "timmylasker0@gmail.com"
click at [1444, 194] on button at bounding box center [1432, 196] width 29 height 25
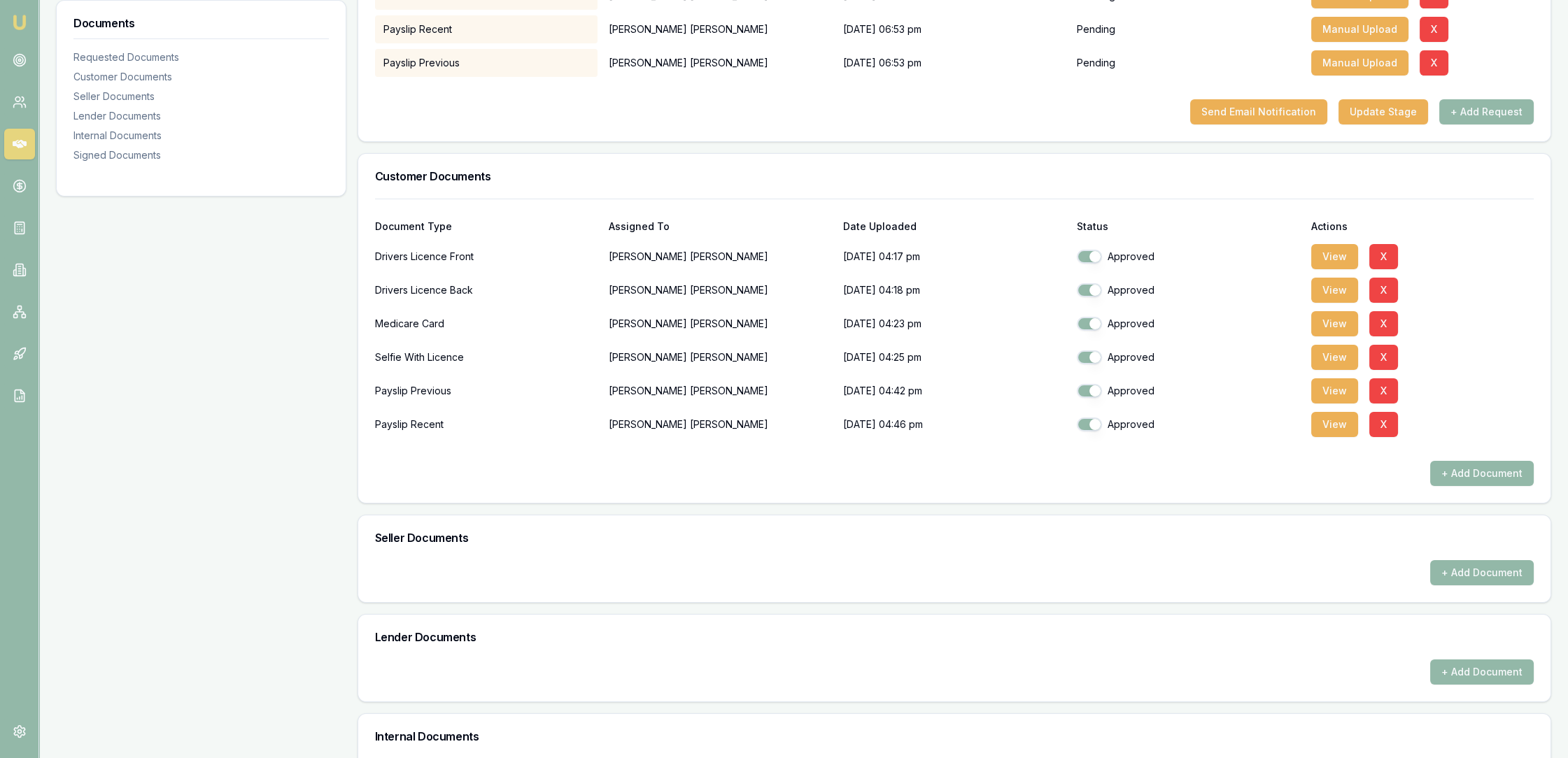
scroll to position [388, 0]
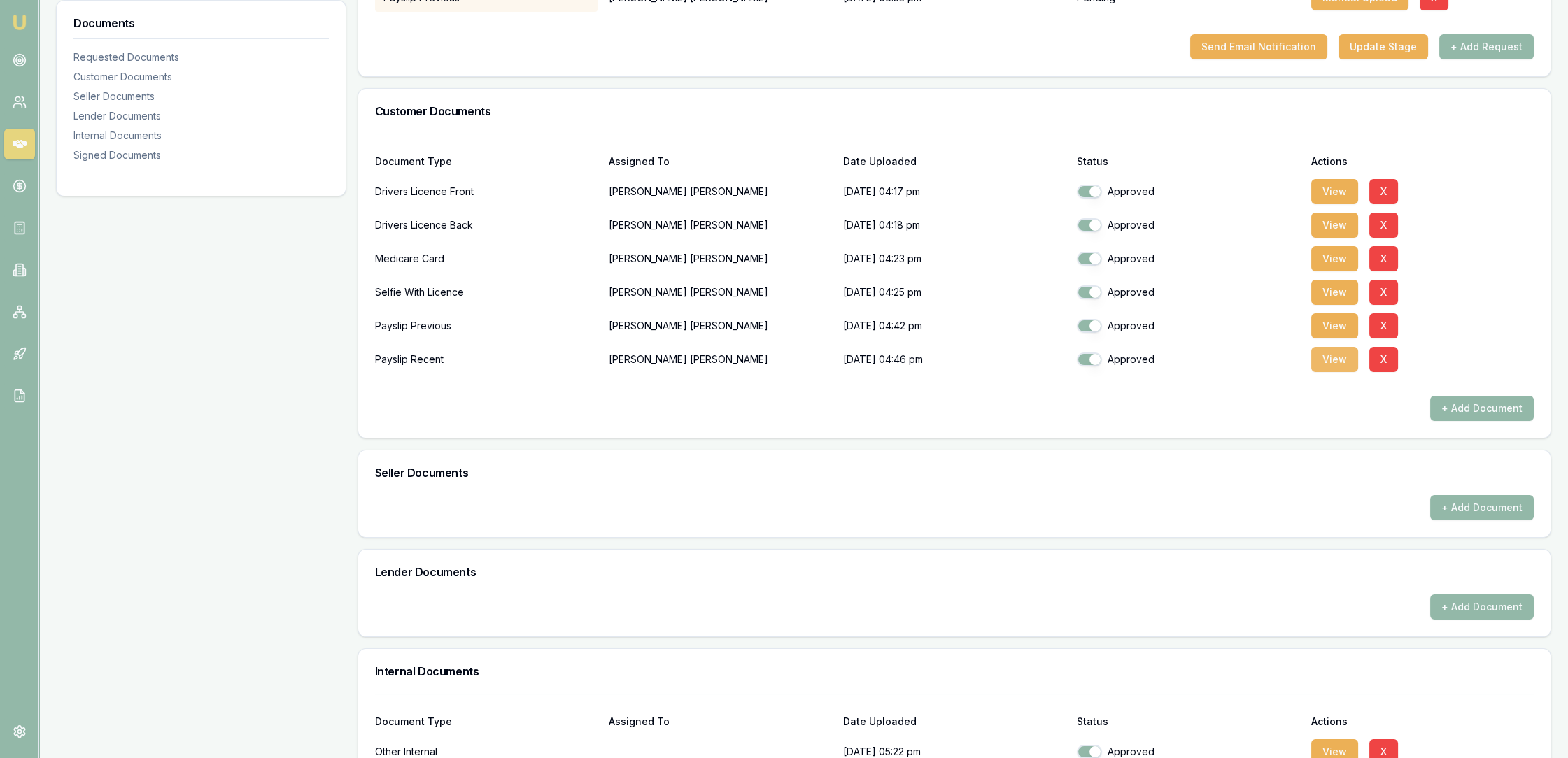
click at [1339, 368] on button "View" at bounding box center [1334, 359] width 47 height 25
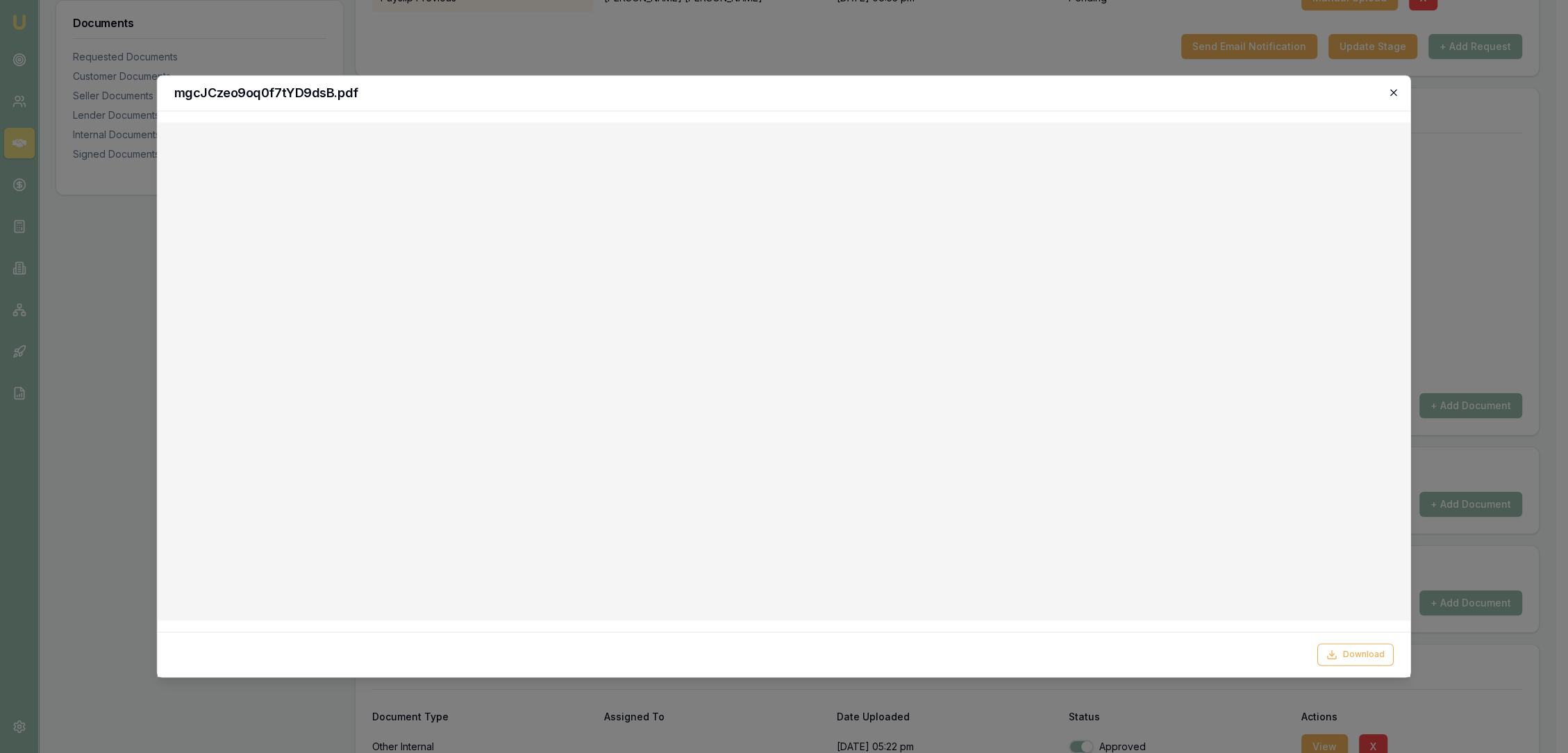
click at [1396, 90] on icon "button" at bounding box center [1393, 92] width 11 height 11
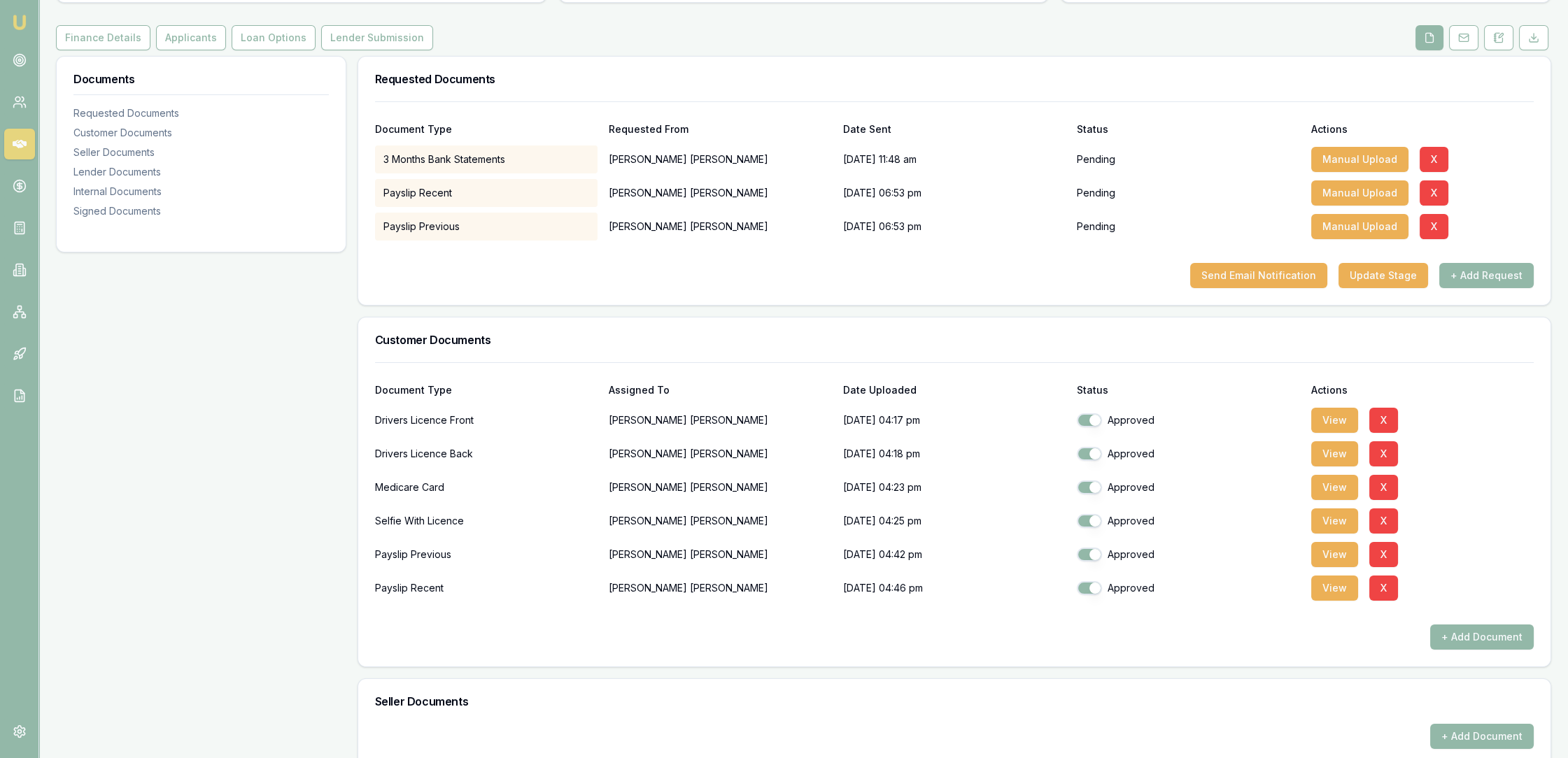
scroll to position [155, 0]
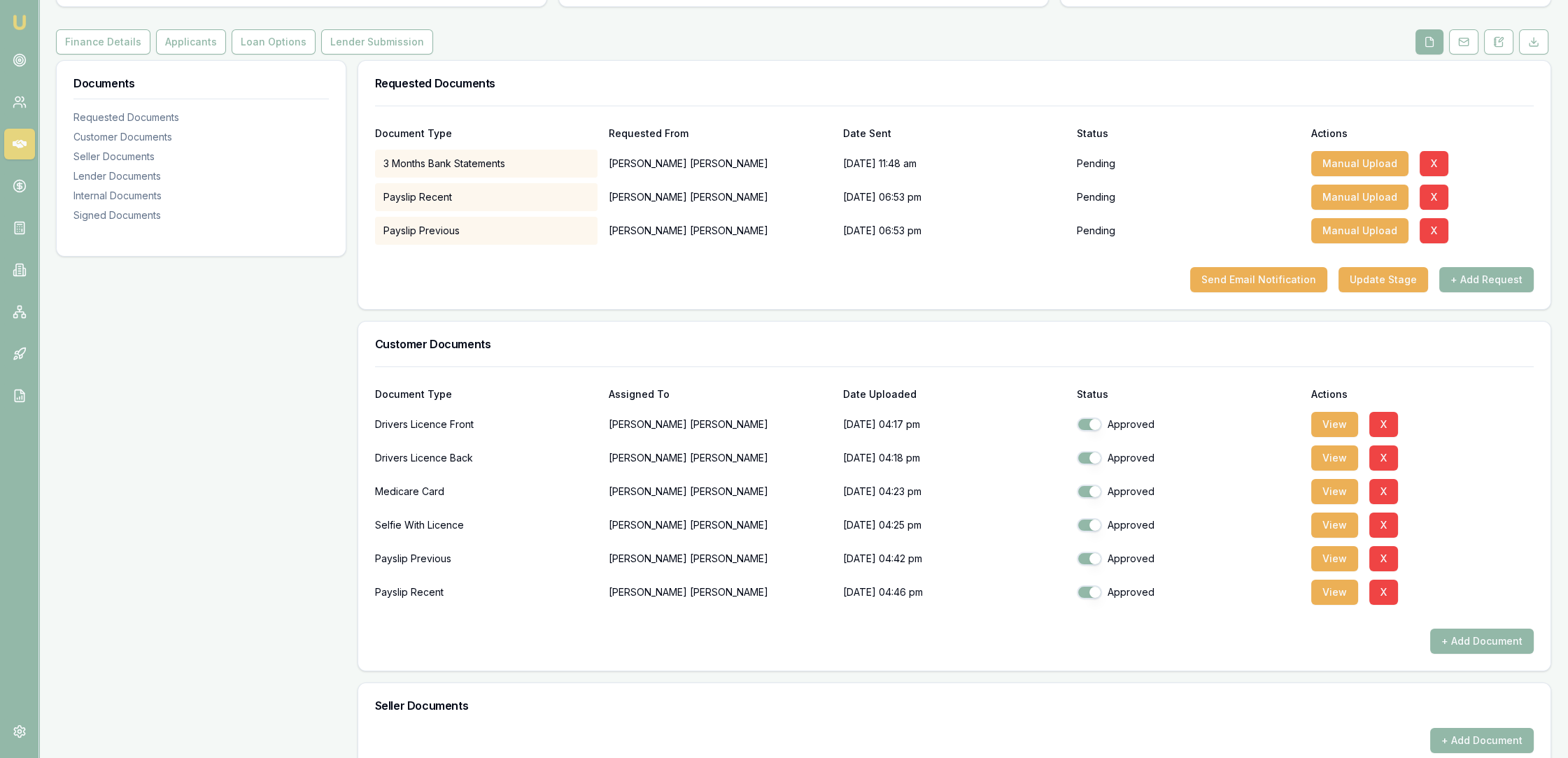
click at [22, 19] on img at bounding box center [19, 22] width 17 height 17
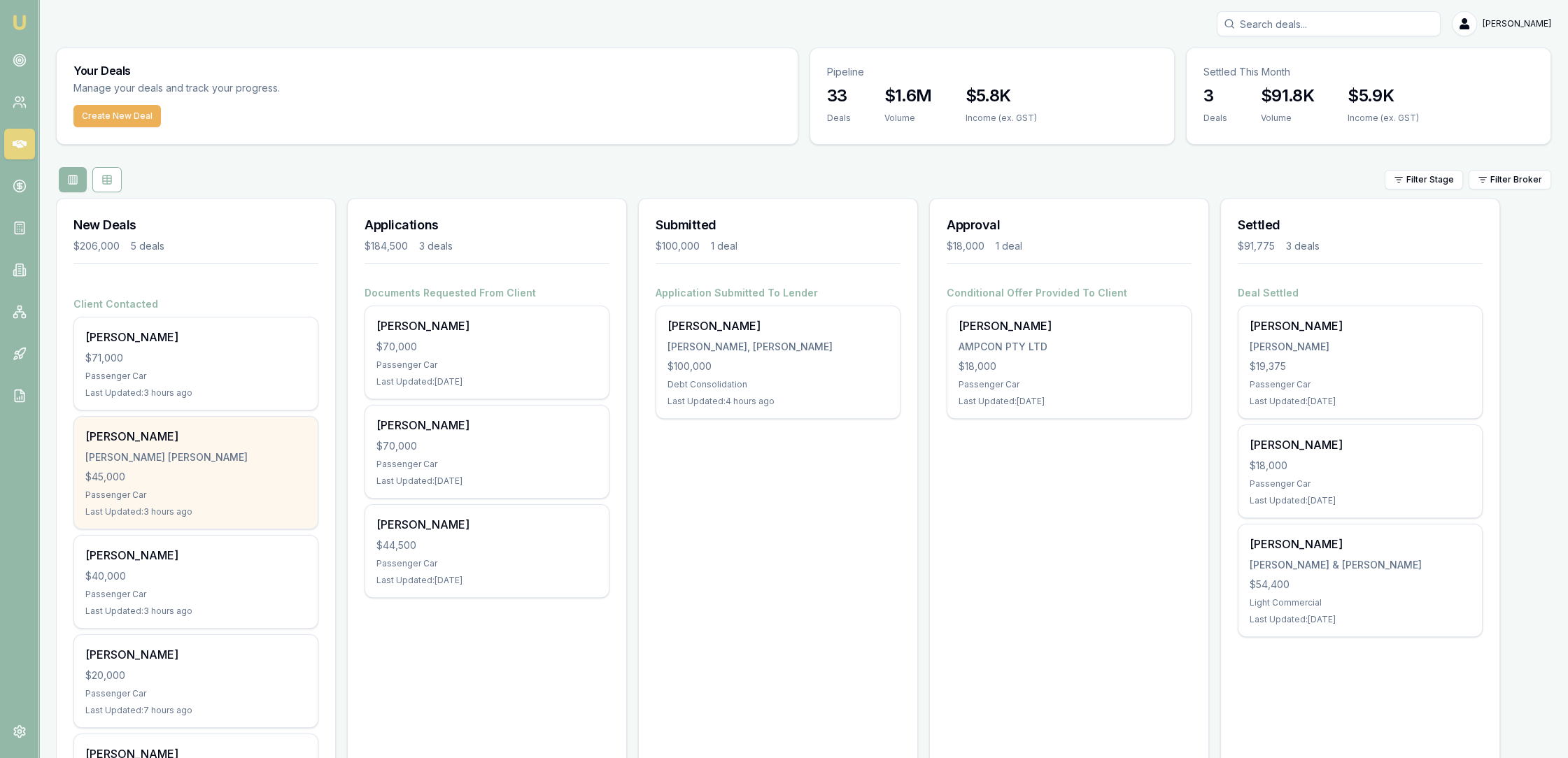
scroll to position [107, 0]
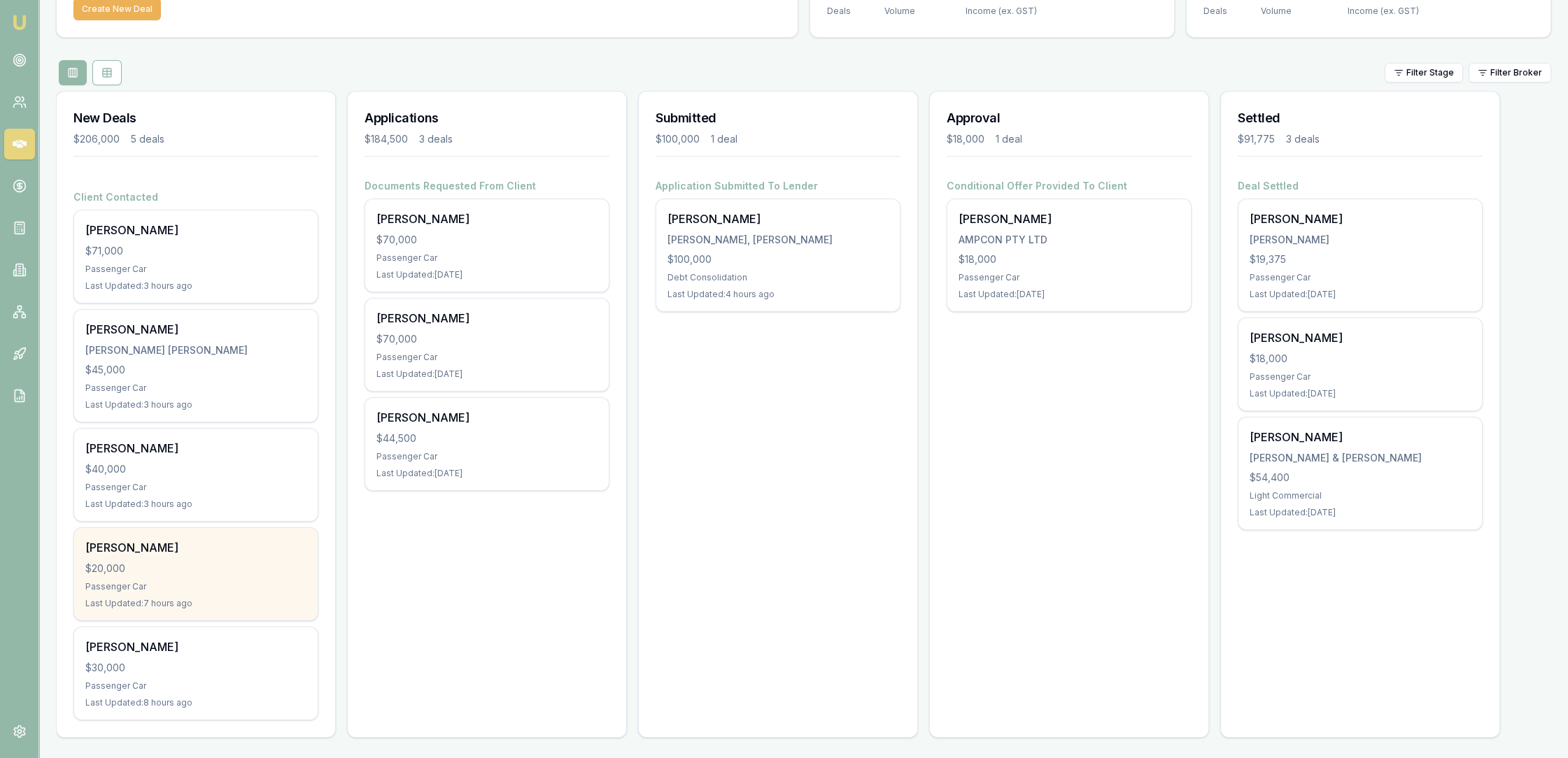
click at [164, 578] on div "Sonny Ehu $20,000 Passenger Car Last Updated: 7 hours ago" at bounding box center [195, 573] width 243 height 92
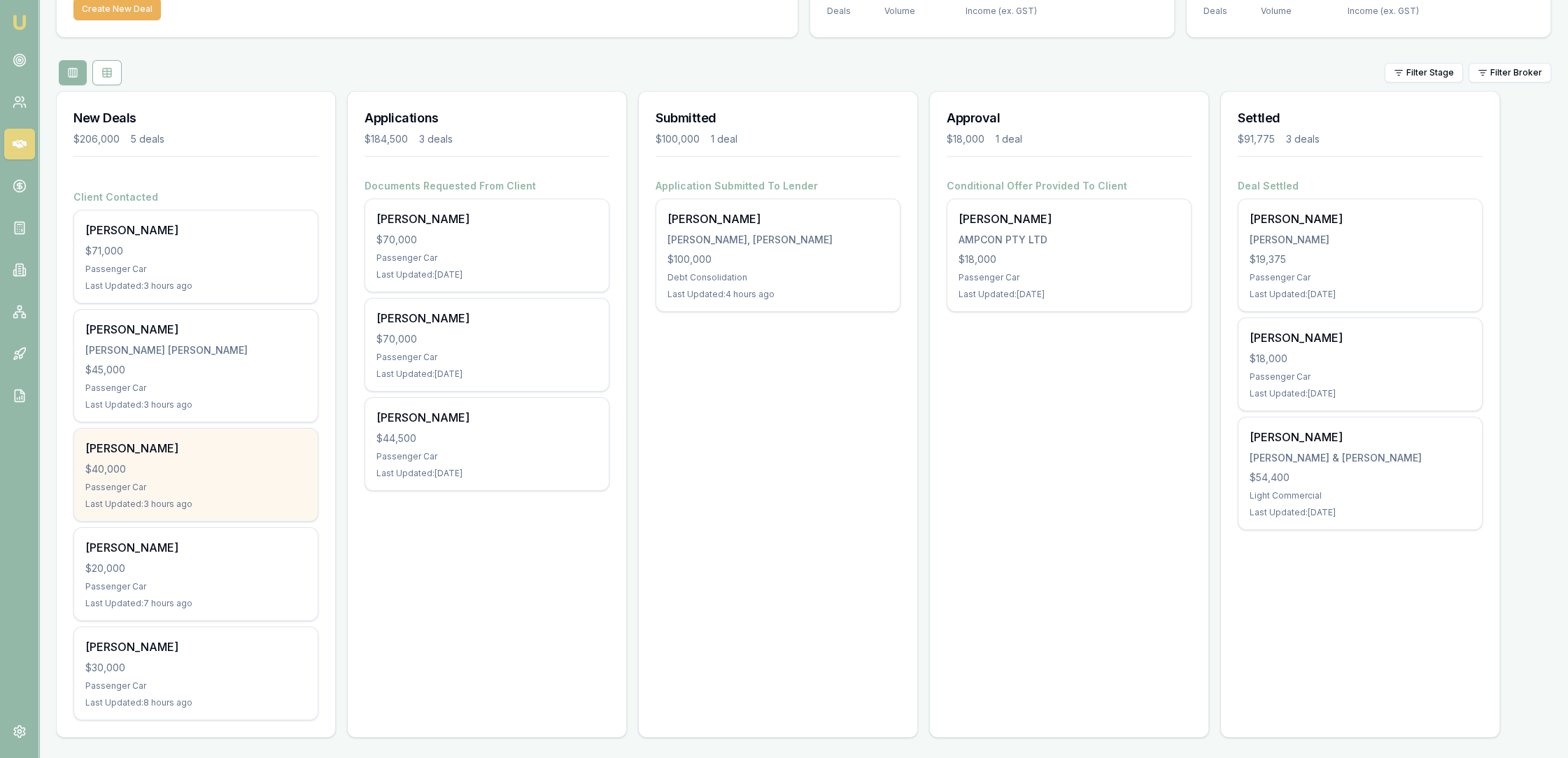
click at [163, 451] on div "Lisa West" at bounding box center [195, 448] width 221 height 17
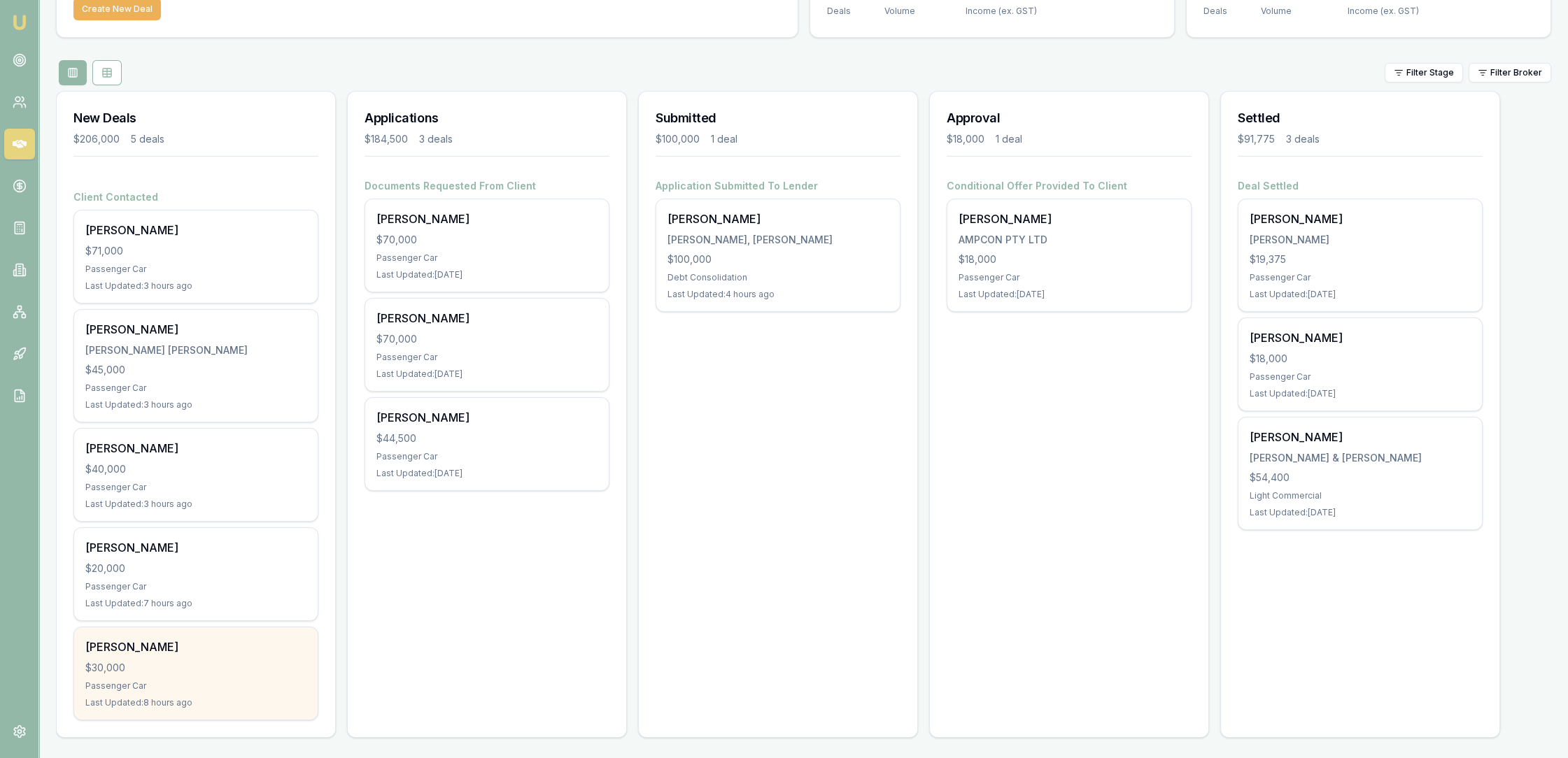
click at [153, 644] on div "DANIELLE WADSWORTH" at bounding box center [195, 646] width 221 height 17
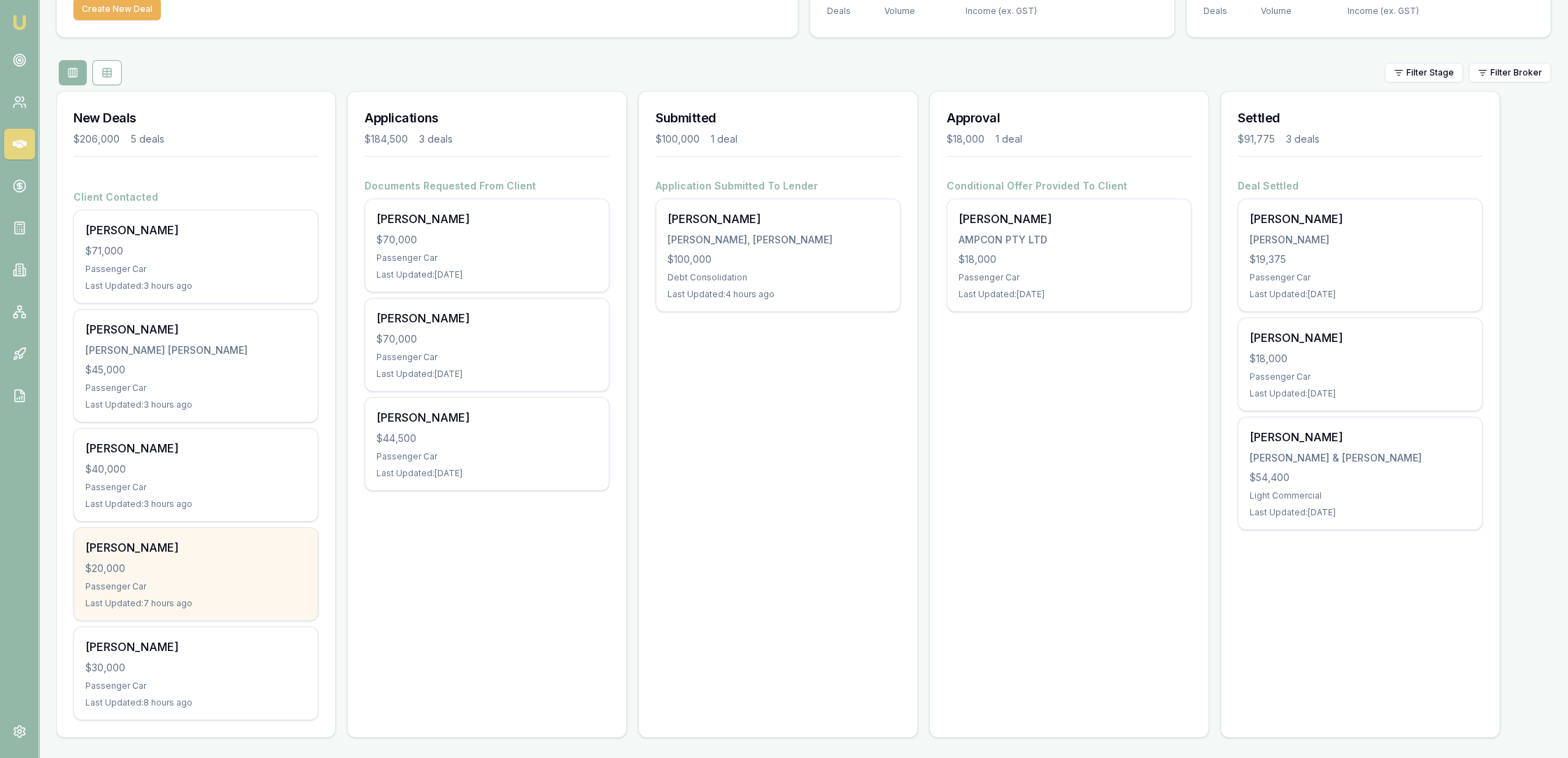
click at [213, 586] on div "Passenger Car" at bounding box center [195, 586] width 221 height 11
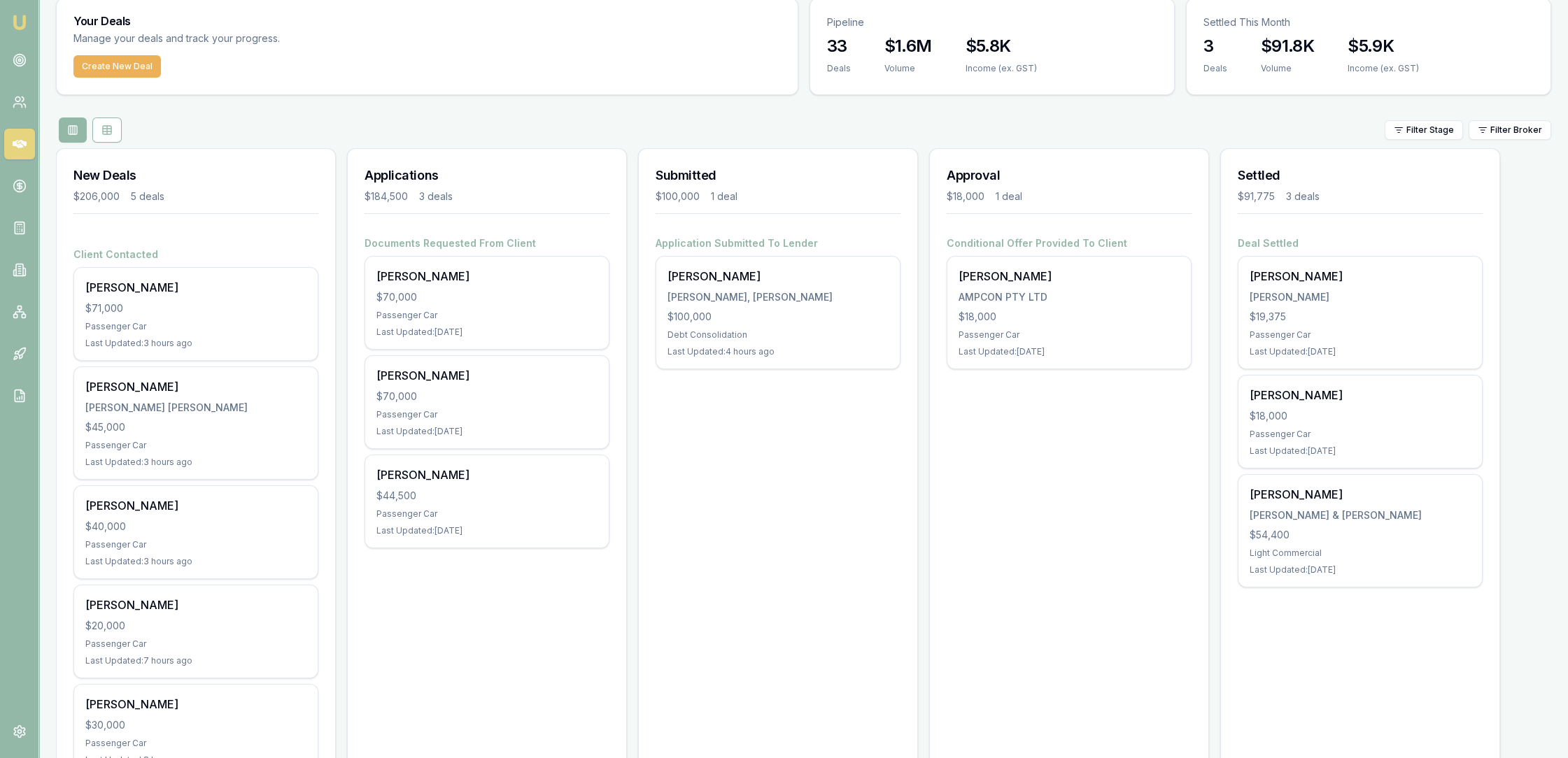
scroll to position [0, 0]
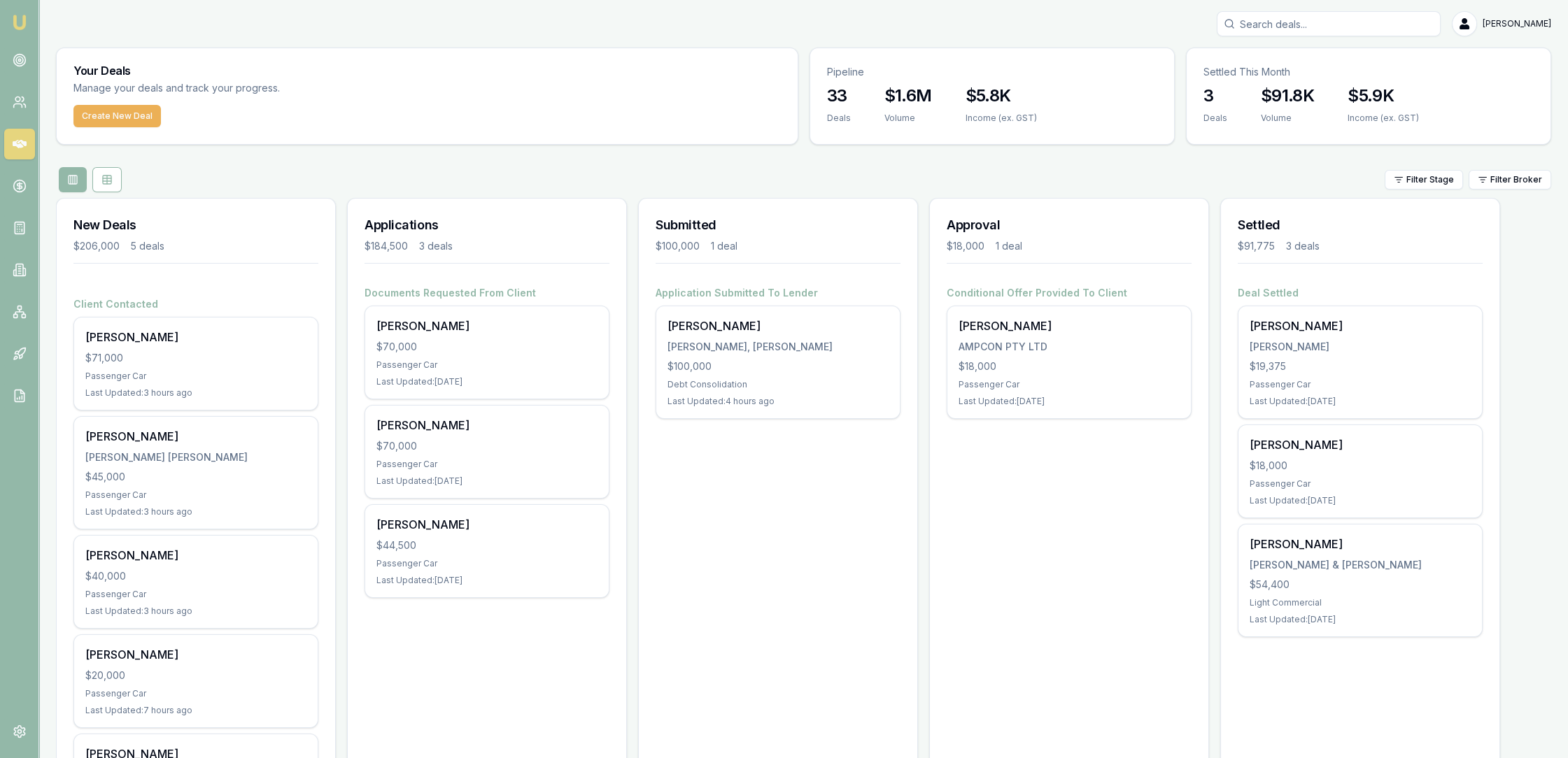
click at [1300, 23] on input "Search deals" at bounding box center [1328, 24] width 224 height 25
type input "timothy"
click at [1294, 86] on p "timmylasker0@gmail.com" at bounding box center [1328, 89] width 211 height 14
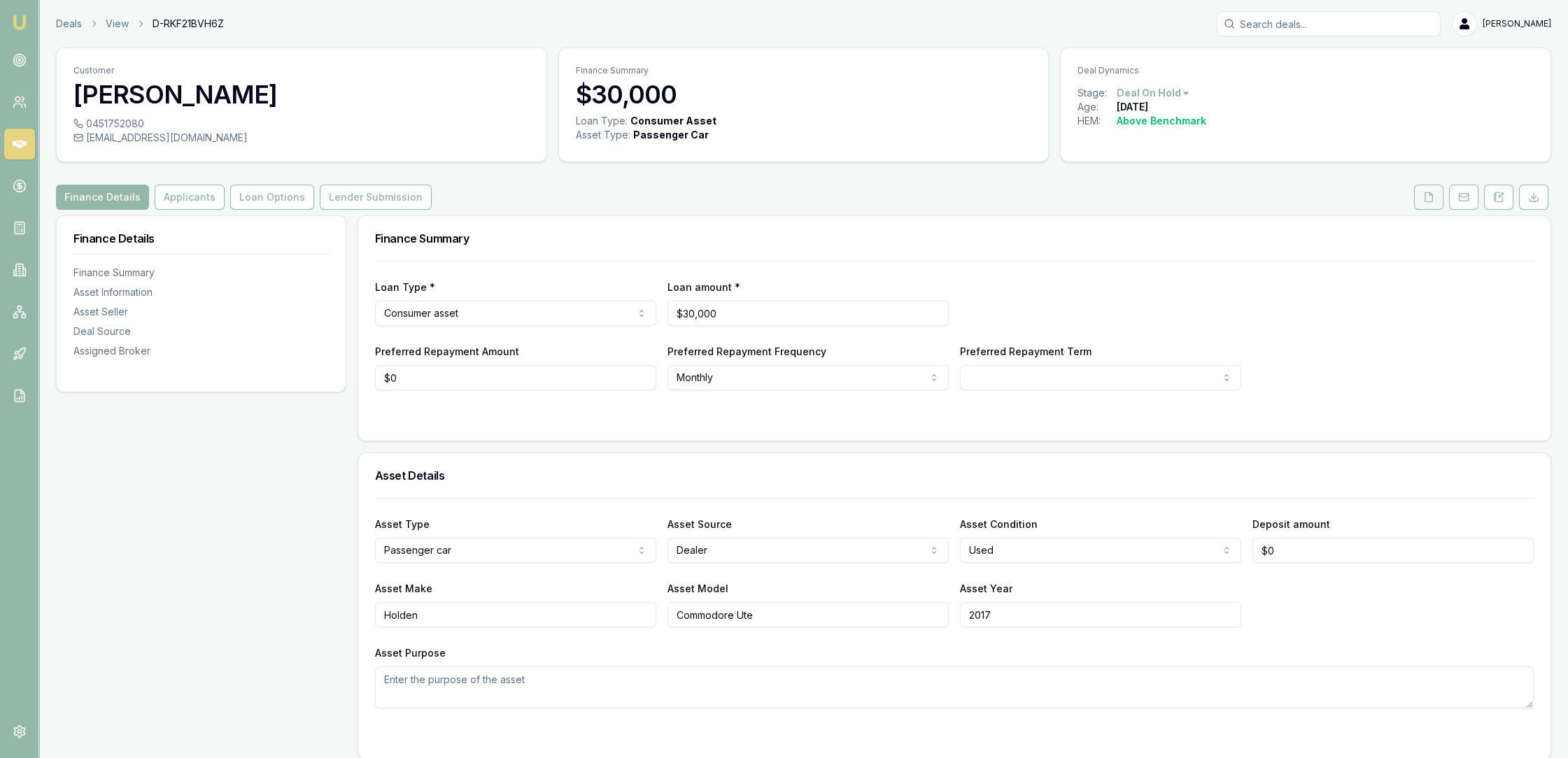
click at [1425, 198] on icon at bounding box center [1429, 197] width 7 height 9
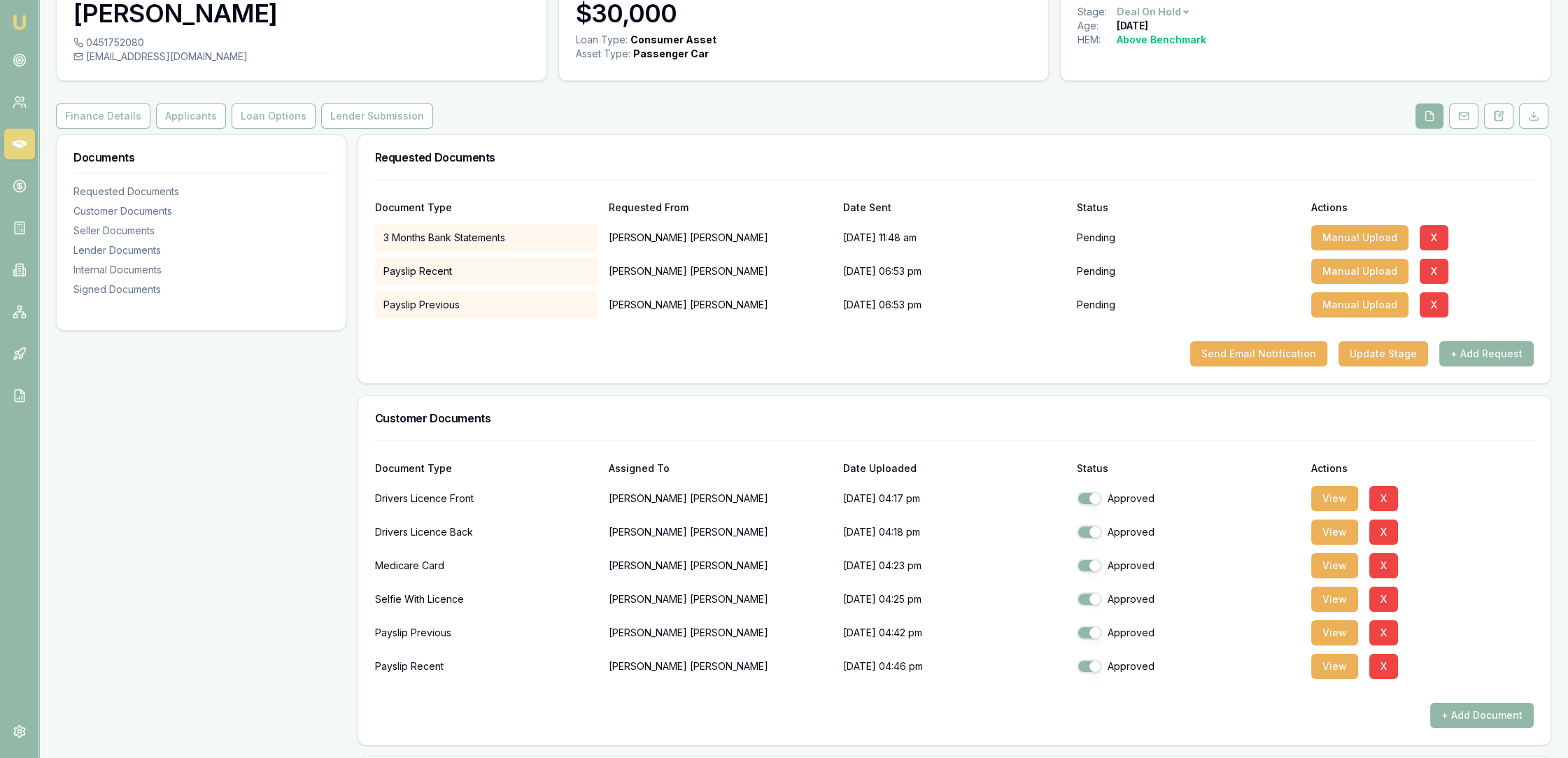
scroll to position [233, 0]
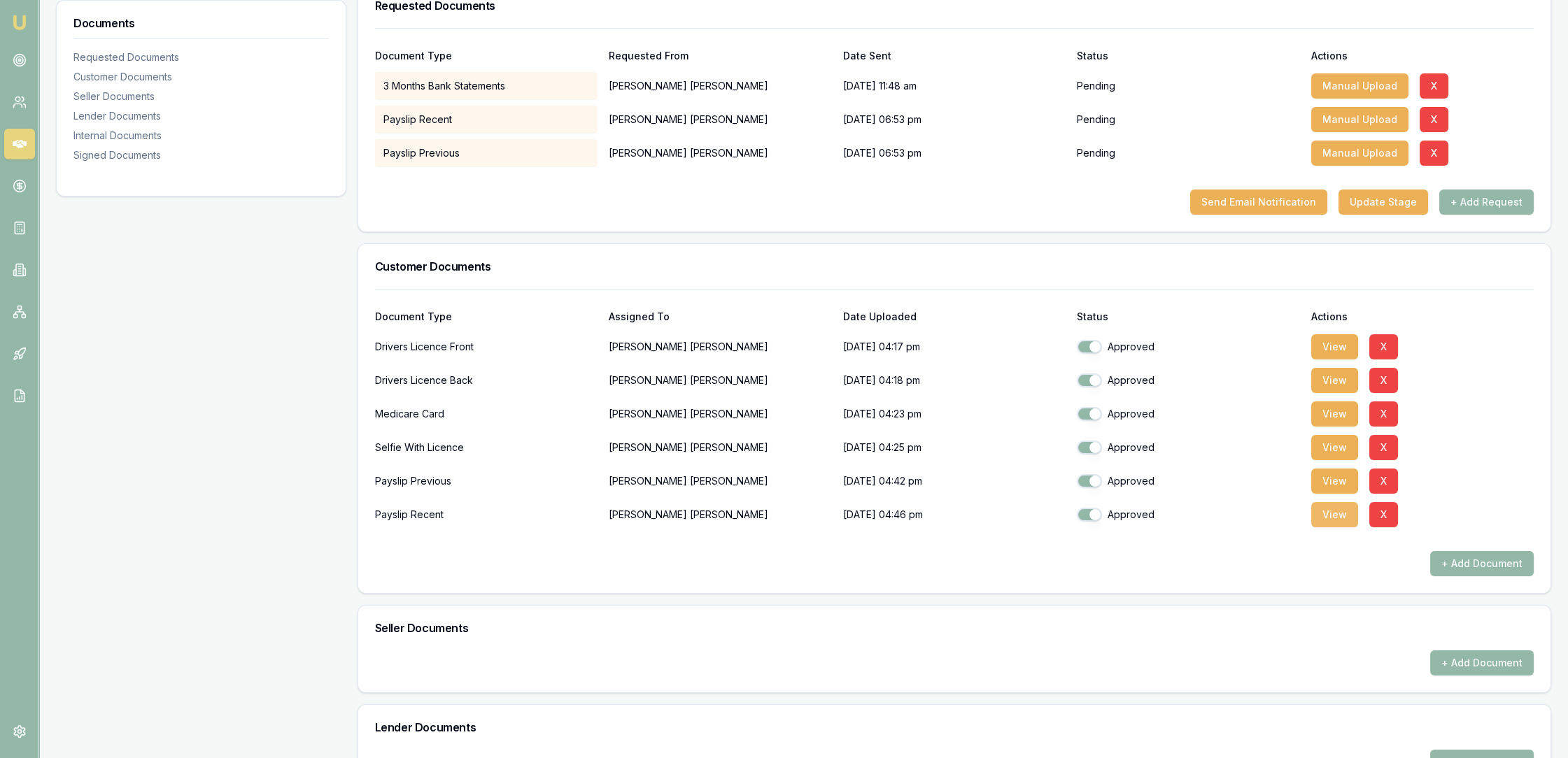
click at [1334, 516] on button "View" at bounding box center [1334, 514] width 47 height 25
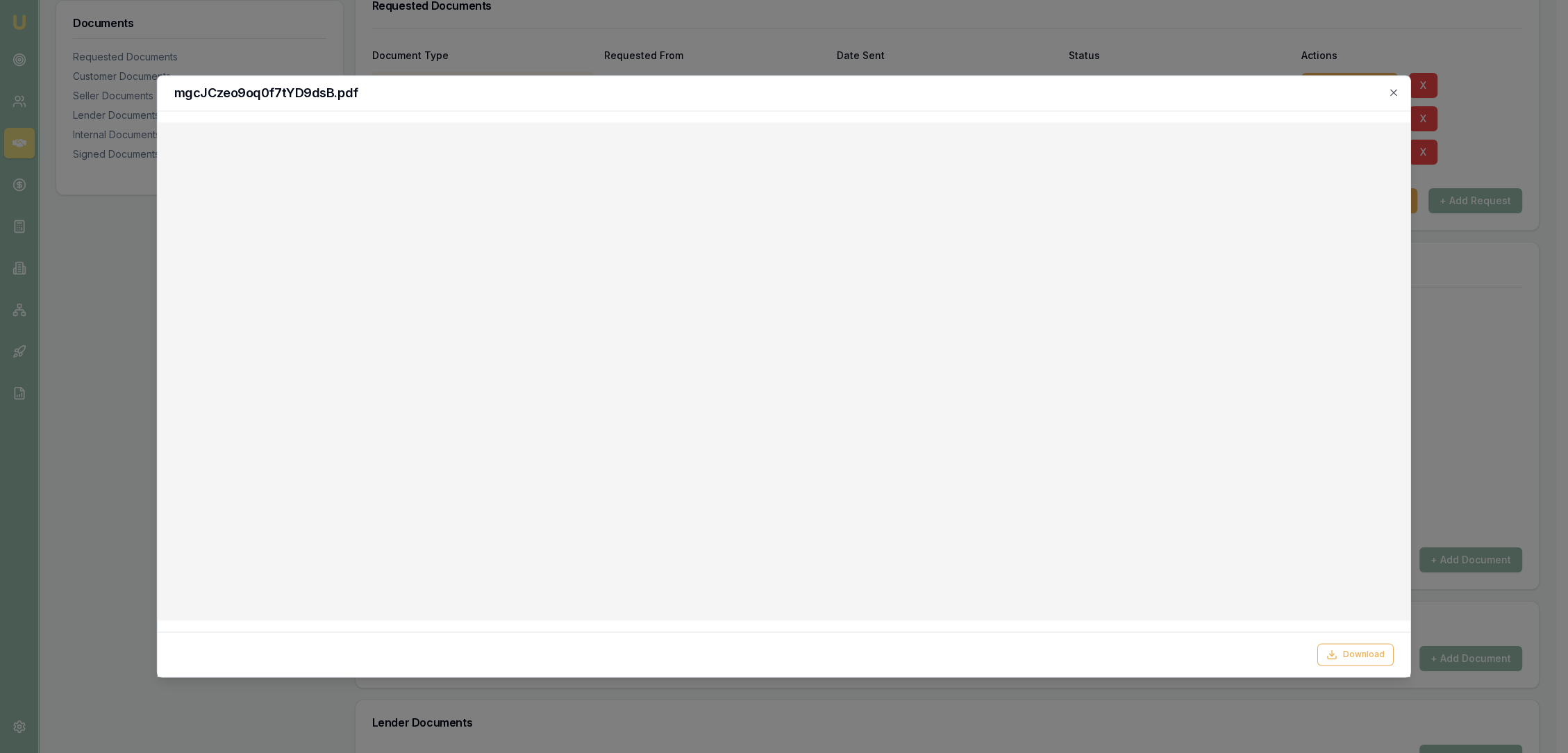
click at [1399, 92] on div "mgcJCzeo9oq0f7tYD9dsB.pdf" at bounding box center [784, 93] width 1252 height 35
click at [1393, 94] on icon "button" at bounding box center [1393, 92] width 11 height 11
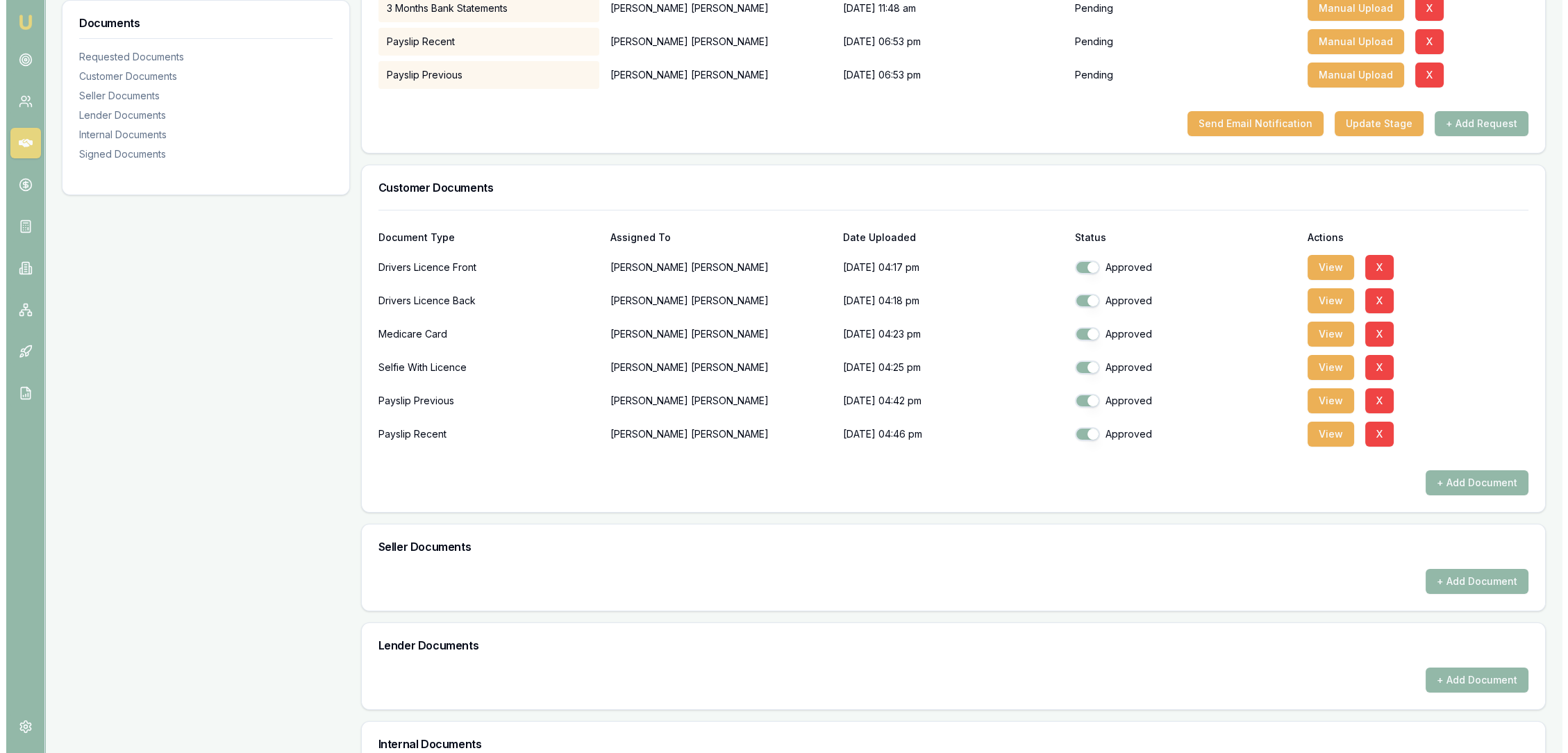
scroll to position [0, 0]
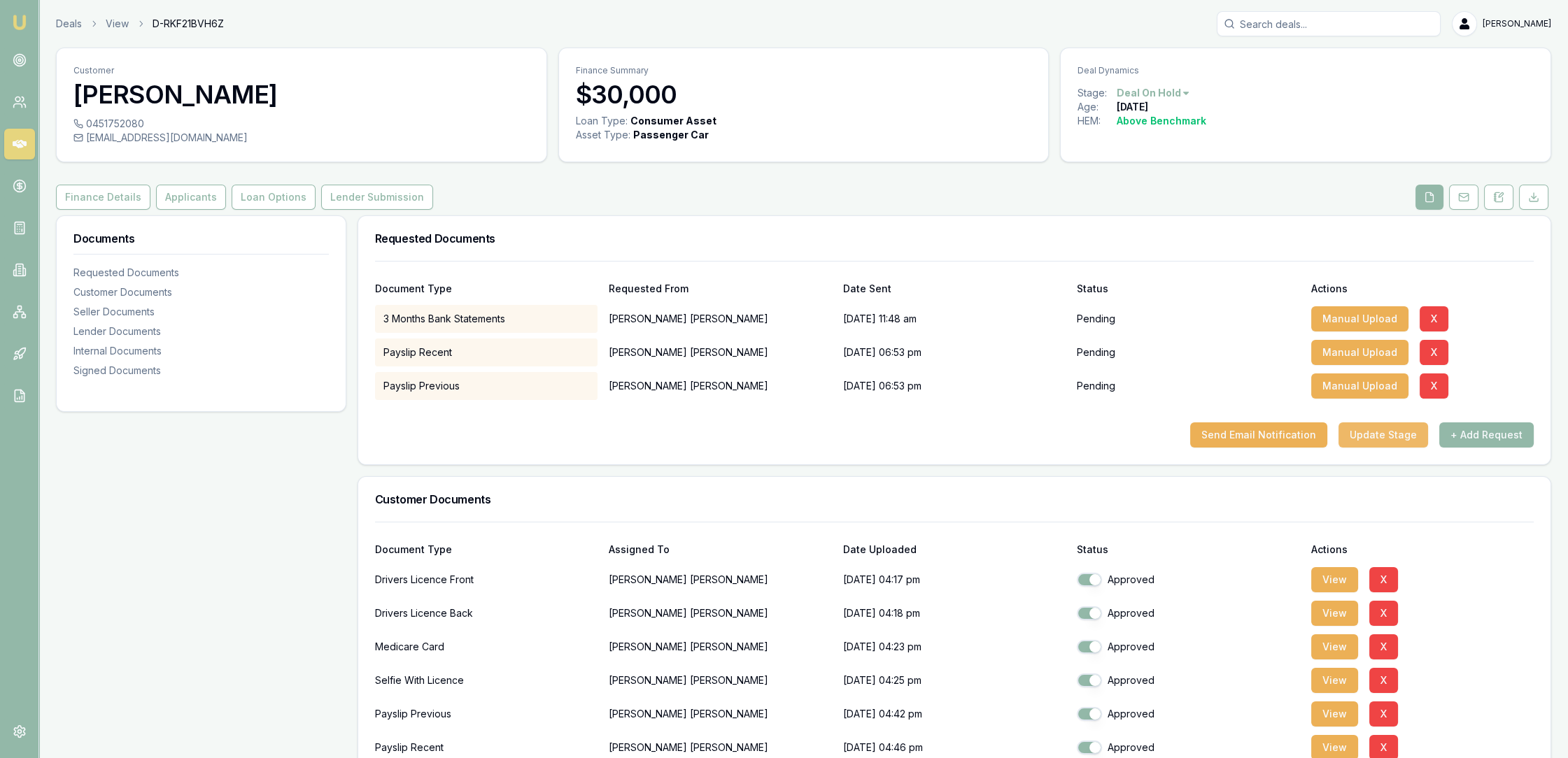
click at [1391, 434] on button "Update Stage" at bounding box center [1382, 435] width 89 height 25
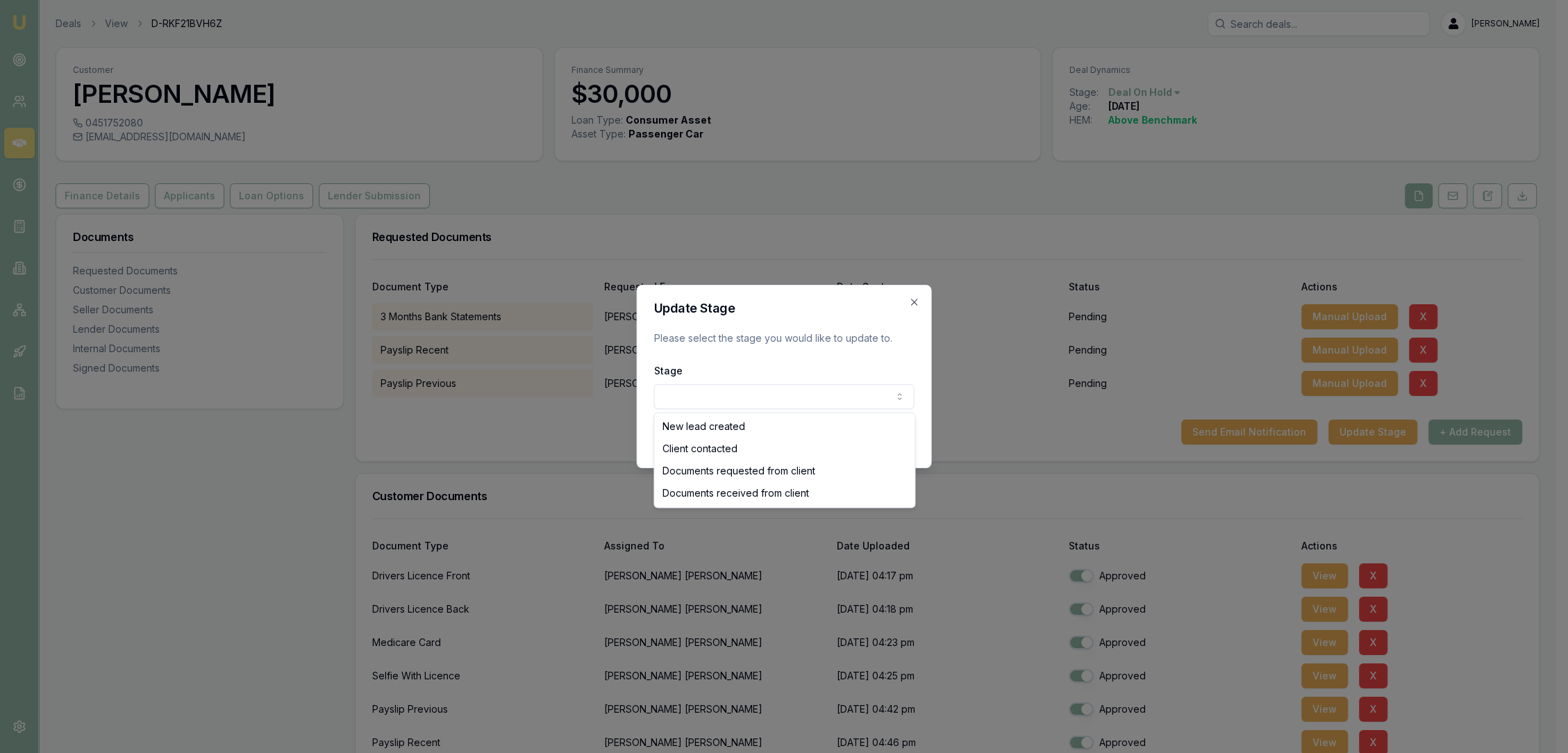
click at [779, 404] on body "Emu Broker Deals View D-RKF21BVH6Z Robyn Adams Toggle Menu Customer Timothy Las…" at bounding box center [778, 376] width 1556 height 753
select select "DOCUMENTS_REQUESTED_FROM_CLIENT"
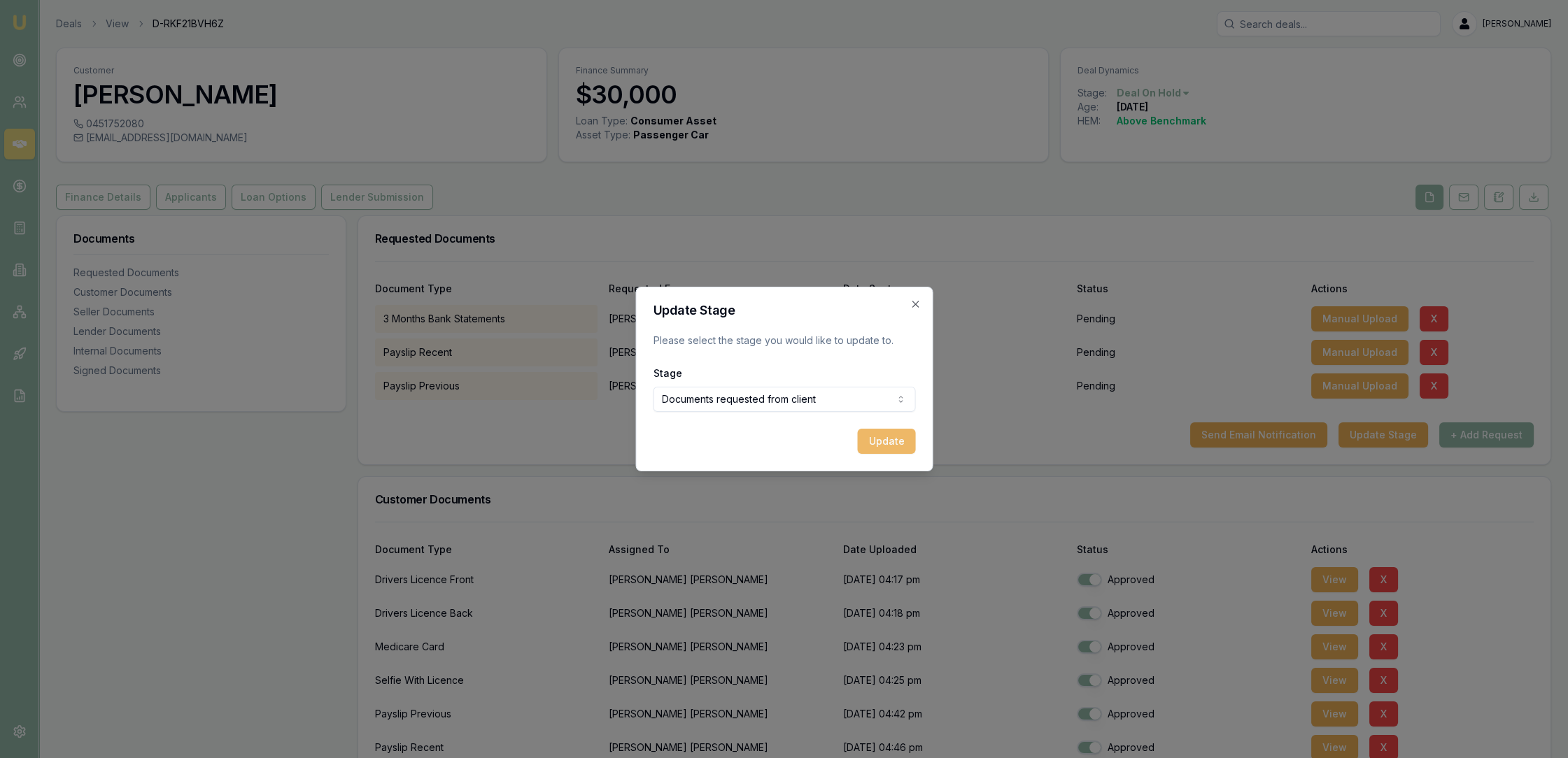
click at [890, 440] on button "Update" at bounding box center [886, 441] width 58 height 25
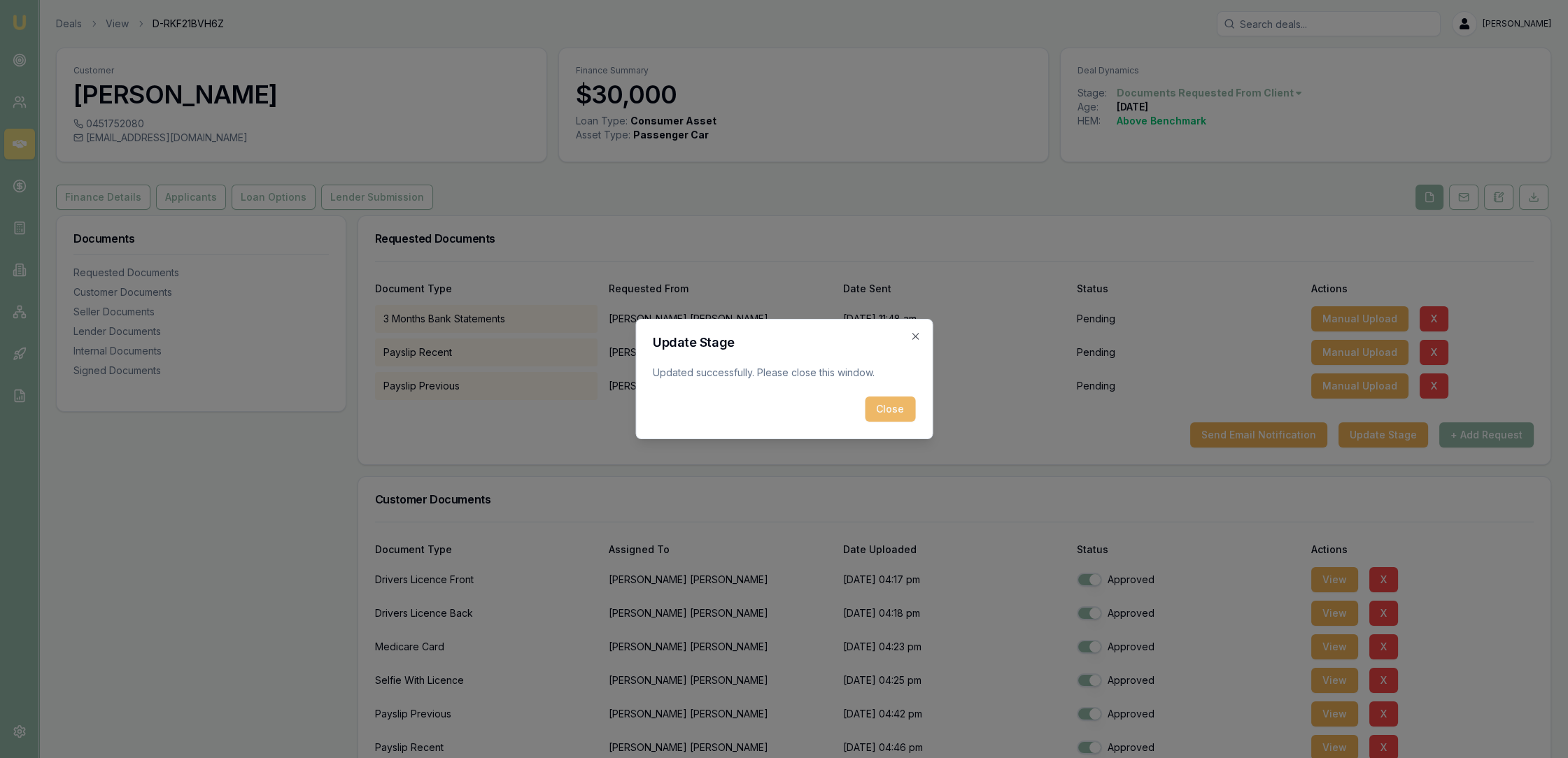
drag, startPoint x: 876, startPoint y: 406, endPoint x: 809, endPoint y: 372, distance: 75.1
click at [877, 406] on button "Close" at bounding box center [890, 409] width 50 height 25
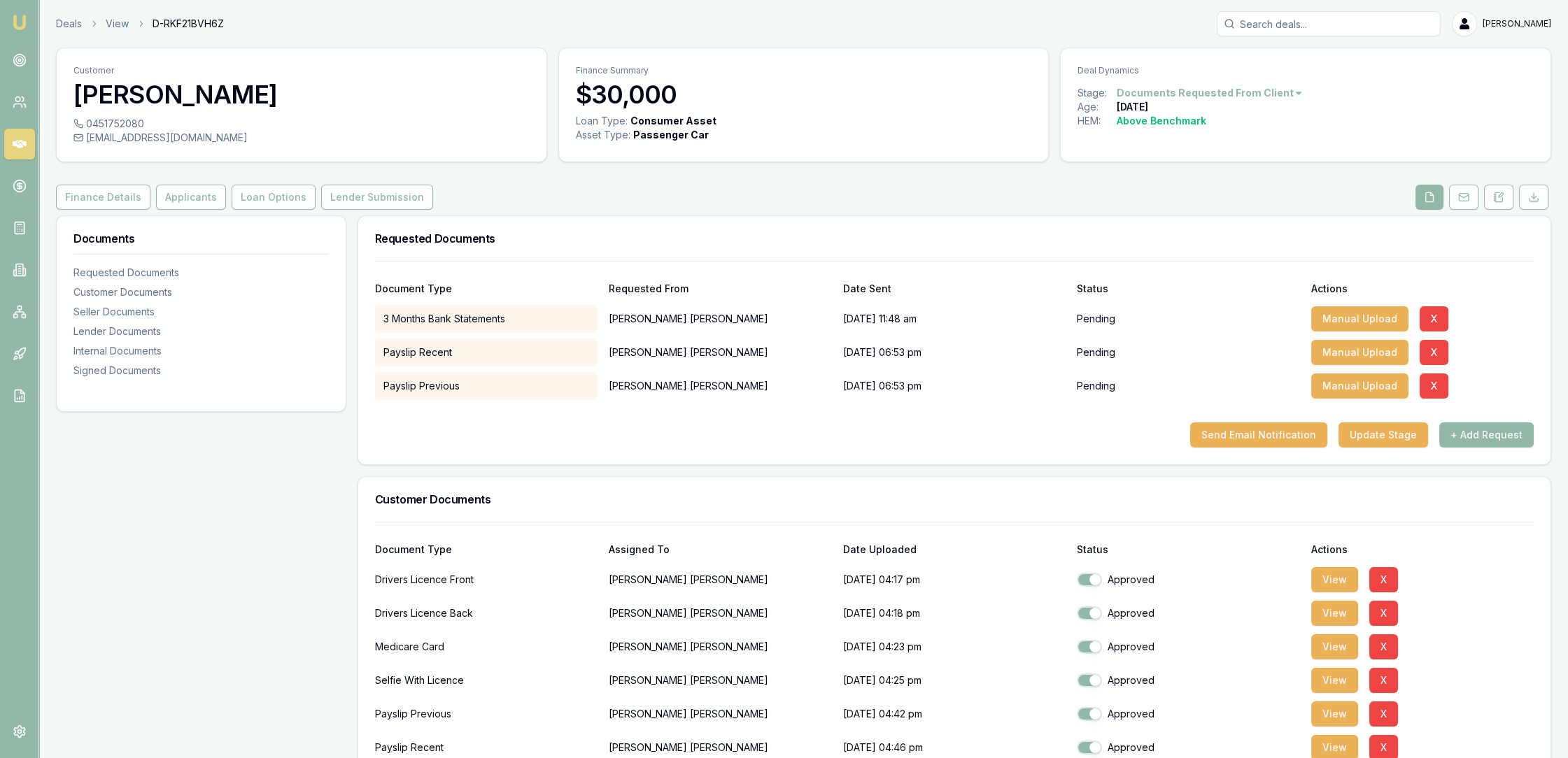
click at [15, 17] on img at bounding box center [19, 22] width 17 height 17
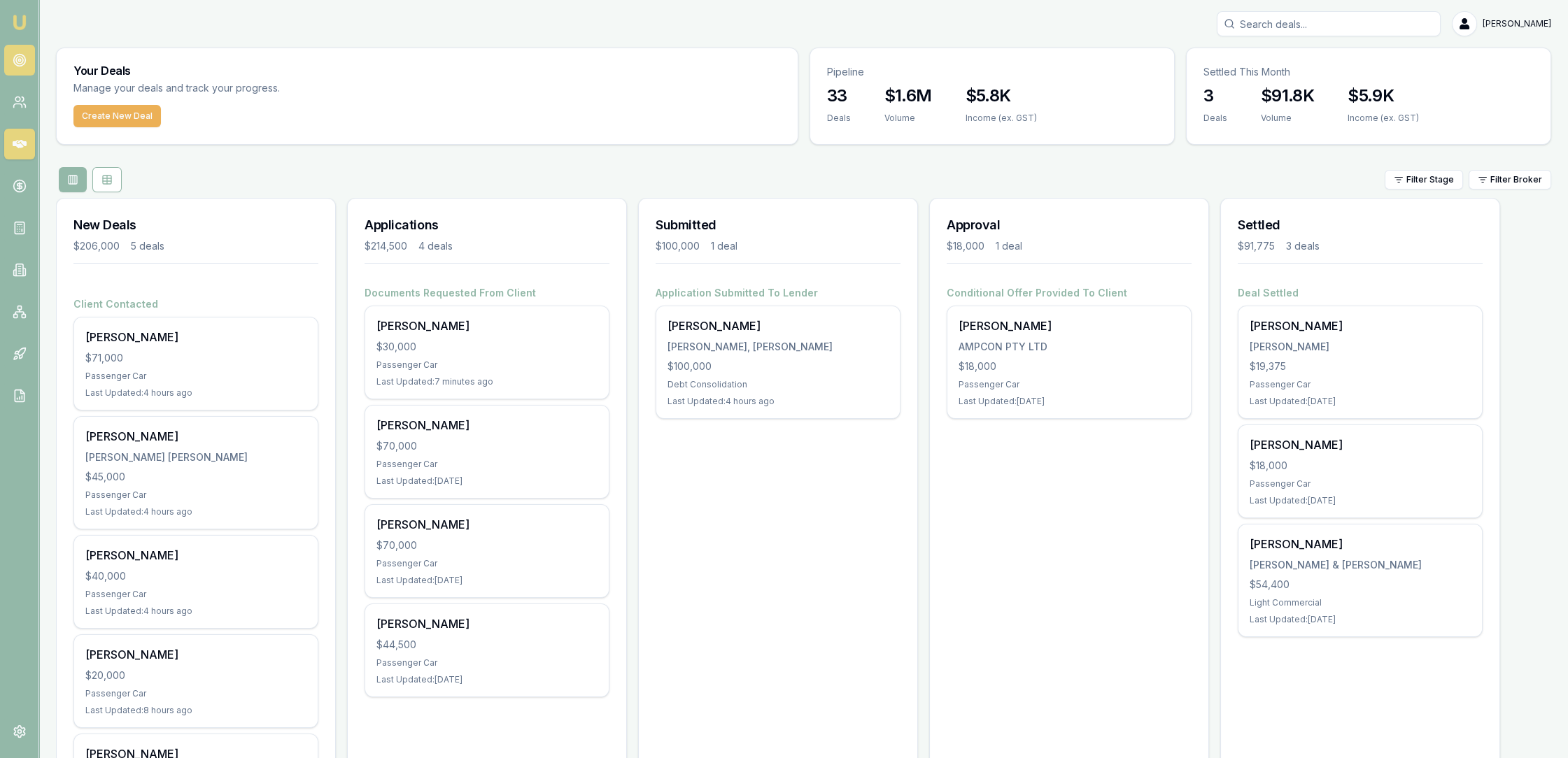
click at [10, 50] on link at bounding box center [20, 61] width 31 height 31
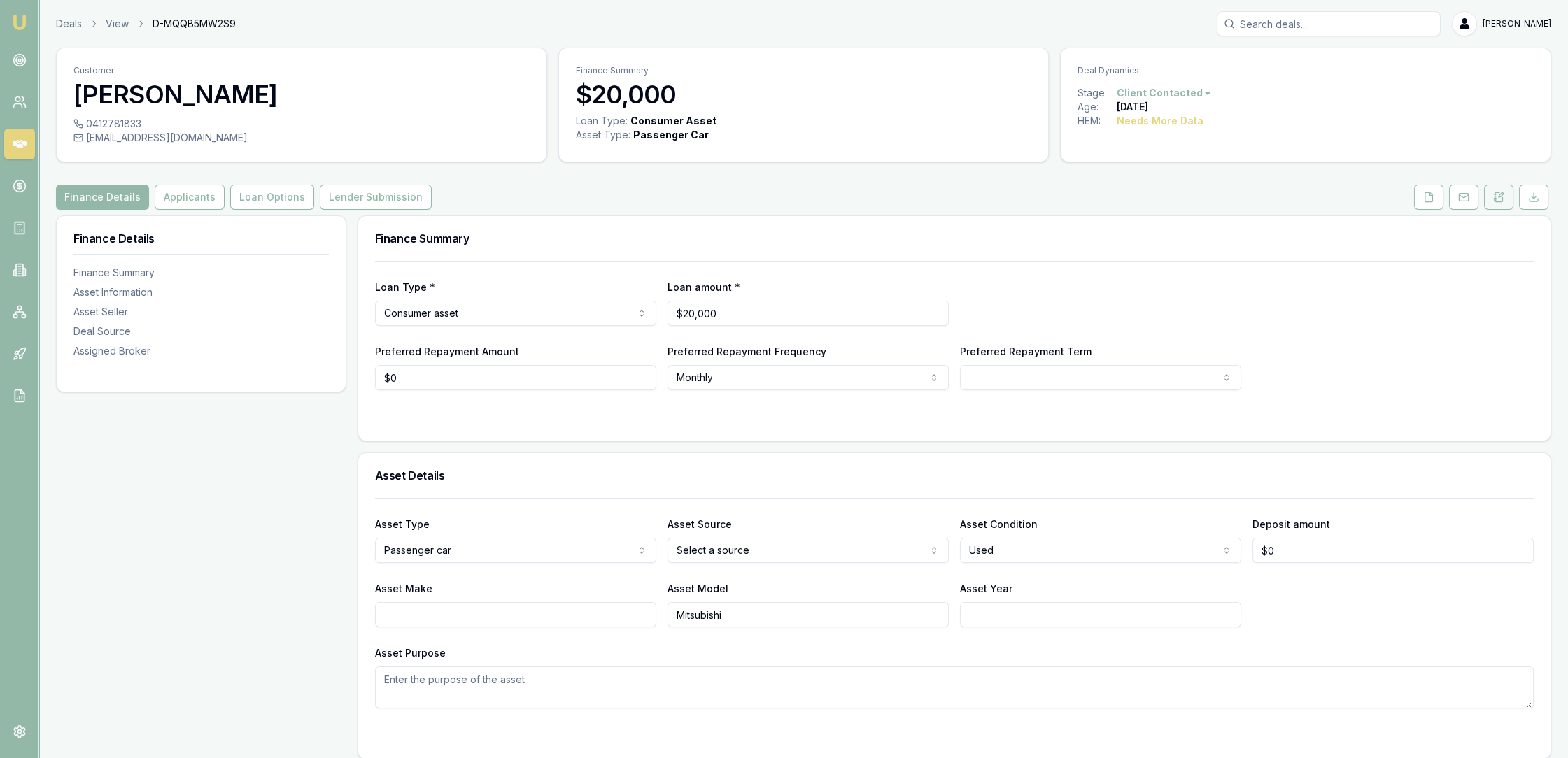
click at [1499, 193] on icon at bounding box center [1498, 197] width 11 height 11
click at [1507, 202] on button at bounding box center [1499, 197] width 30 height 25
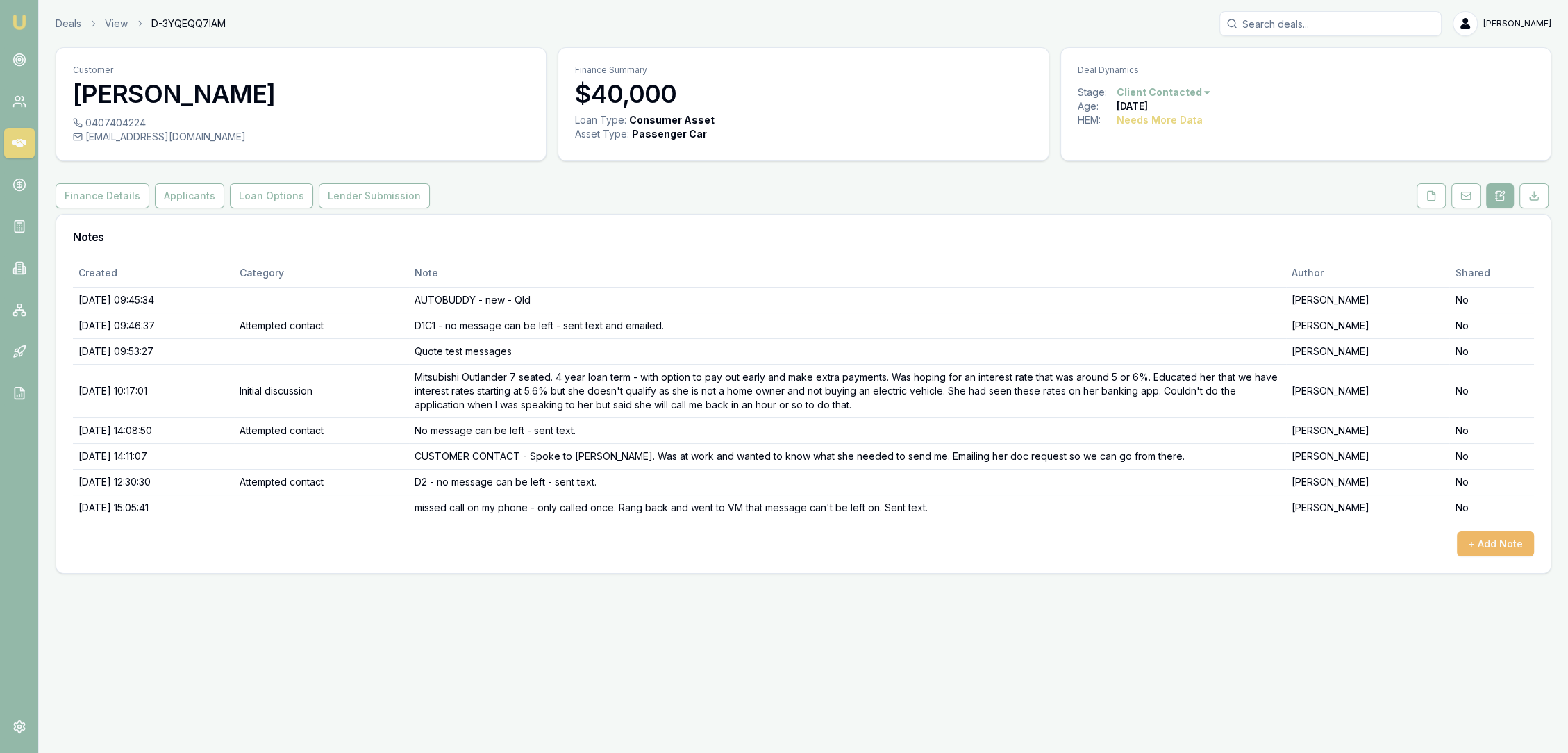
click at [1507, 538] on button "+ Add Note" at bounding box center [1495, 544] width 77 height 25
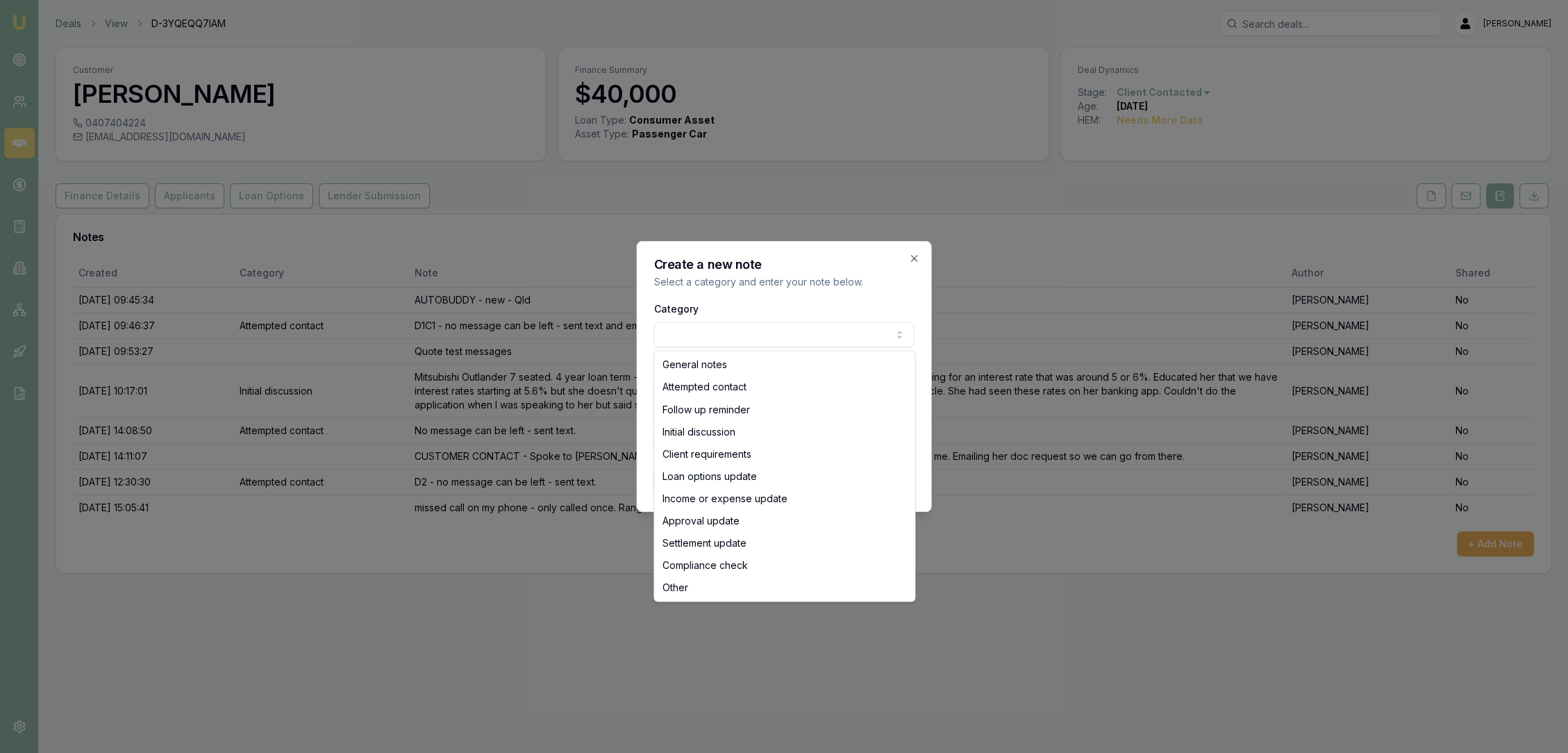
click at [796, 338] on body "Emu Broker Deals View D-3YQEQQ7IAM Robyn Adams Toggle Menu Customer Lisa West 0…" at bounding box center [784, 376] width 1568 height 753
select select "ATTEMPTED_CONTACT"
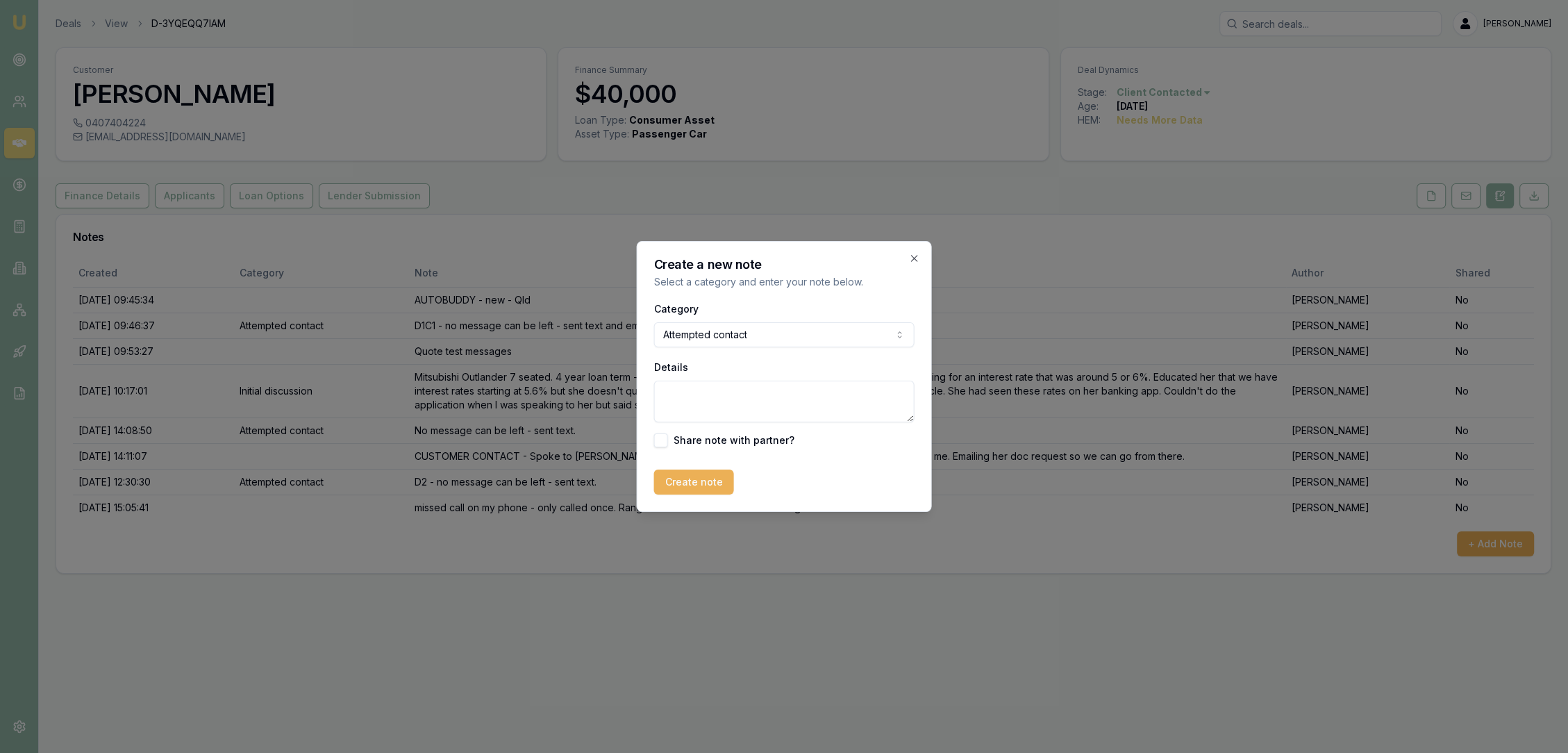
click at [736, 396] on textarea "Details" at bounding box center [784, 401] width 260 height 42
type textarea "D2C3 - no message can be left - sent text."
click at [708, 469] on form "Category Attempted contact General notes Attempted contact Follow up reminder I…" at bounding box center [784, 397] width 260 height 194
click at [717, 482] on button "Create note" at bounding box center [693, 482] width 80 height 25
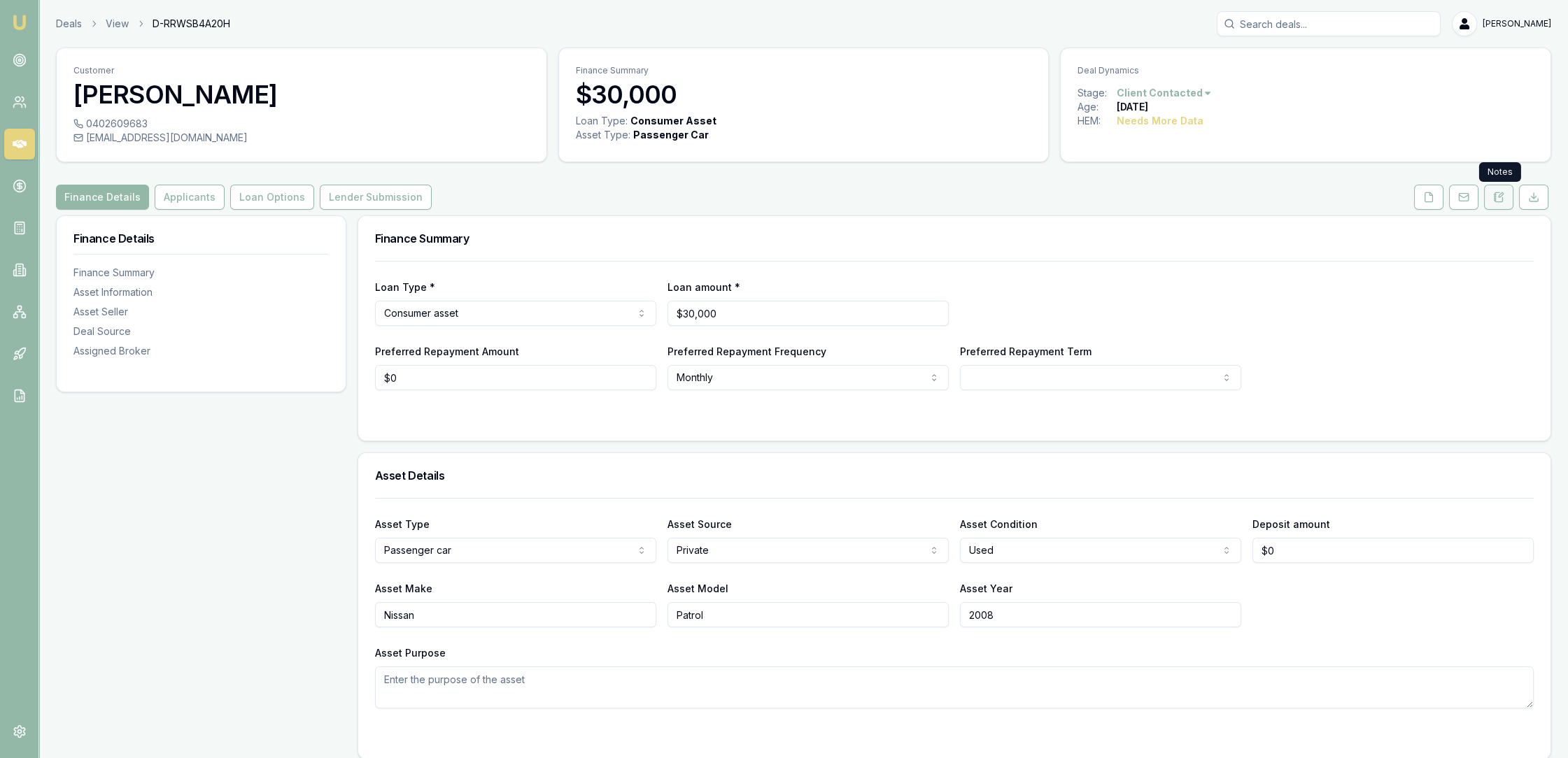
click at [1498, 199] on icon at bounding box center [1498, 197] width 11 height 11
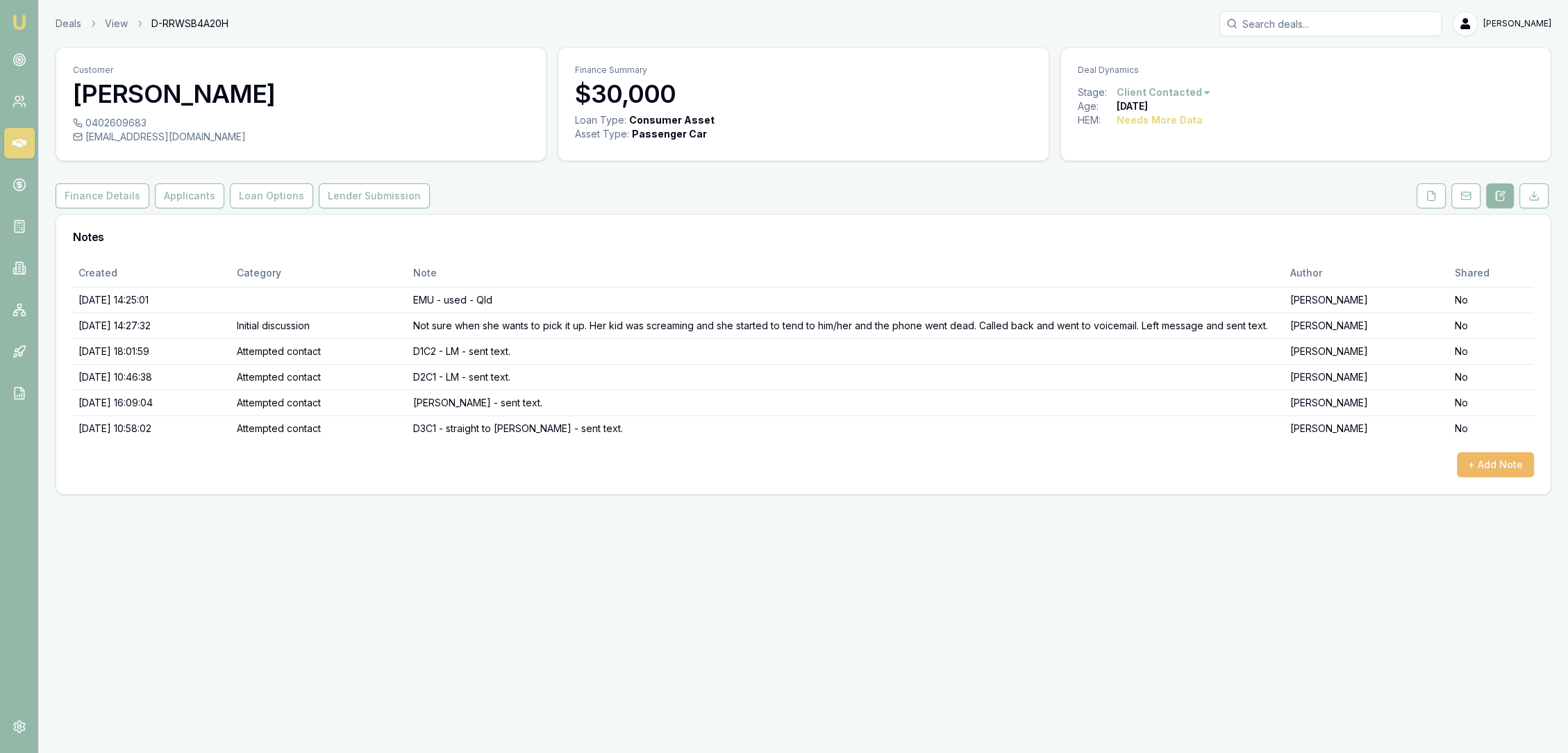
click at [1489, 465] on button "+ Add Note" at bounding box center [1495, 465] width 77 height 25
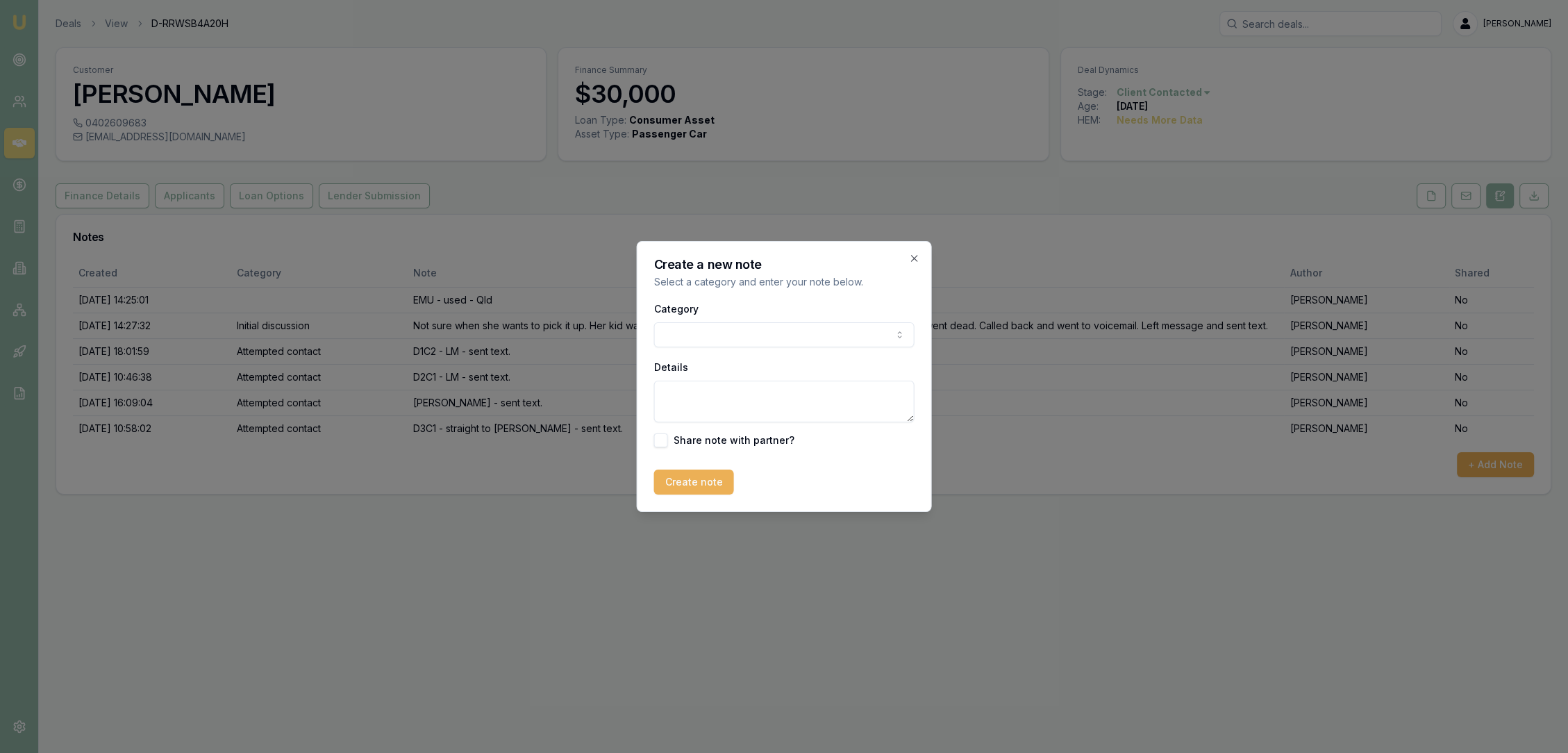
click at [801, 337] on body "Emu Broker Deals View D-RRWSB4A20H [PERSON_NAME] Toggle Menu Customer [PERSON_N…" at bounding box center [784, 376] width 1568 height 753
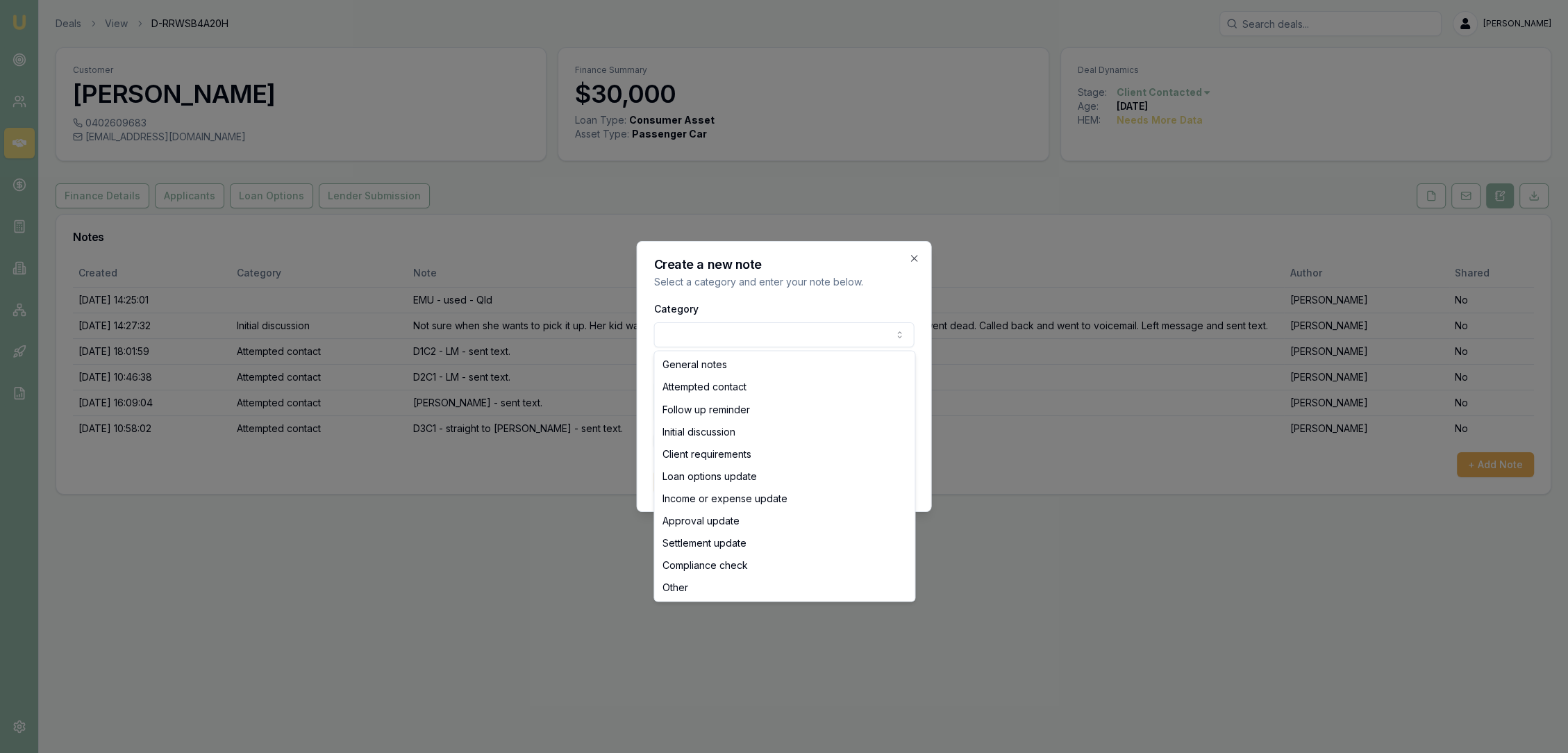
select select "ATTEMPTED_CONTACT"
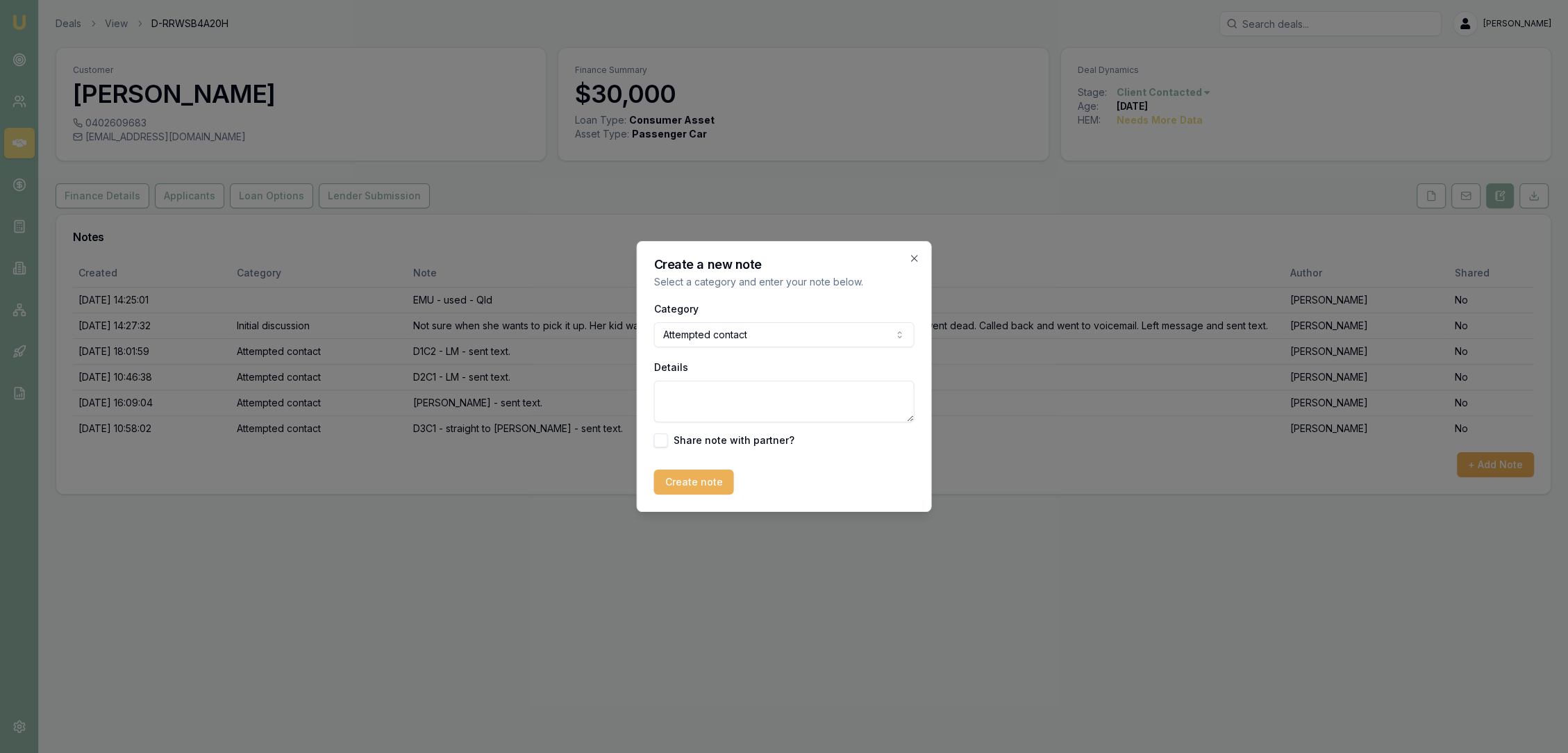
click at [714, 399] on textarea "Details" at bounding box center [784, 401] width 260 height 42
type textarea "D3C2 - straight to VM - LM - sent text."
click at [683, 485] on button "Create note" at bounding box center [693, 482] width 80 height 25
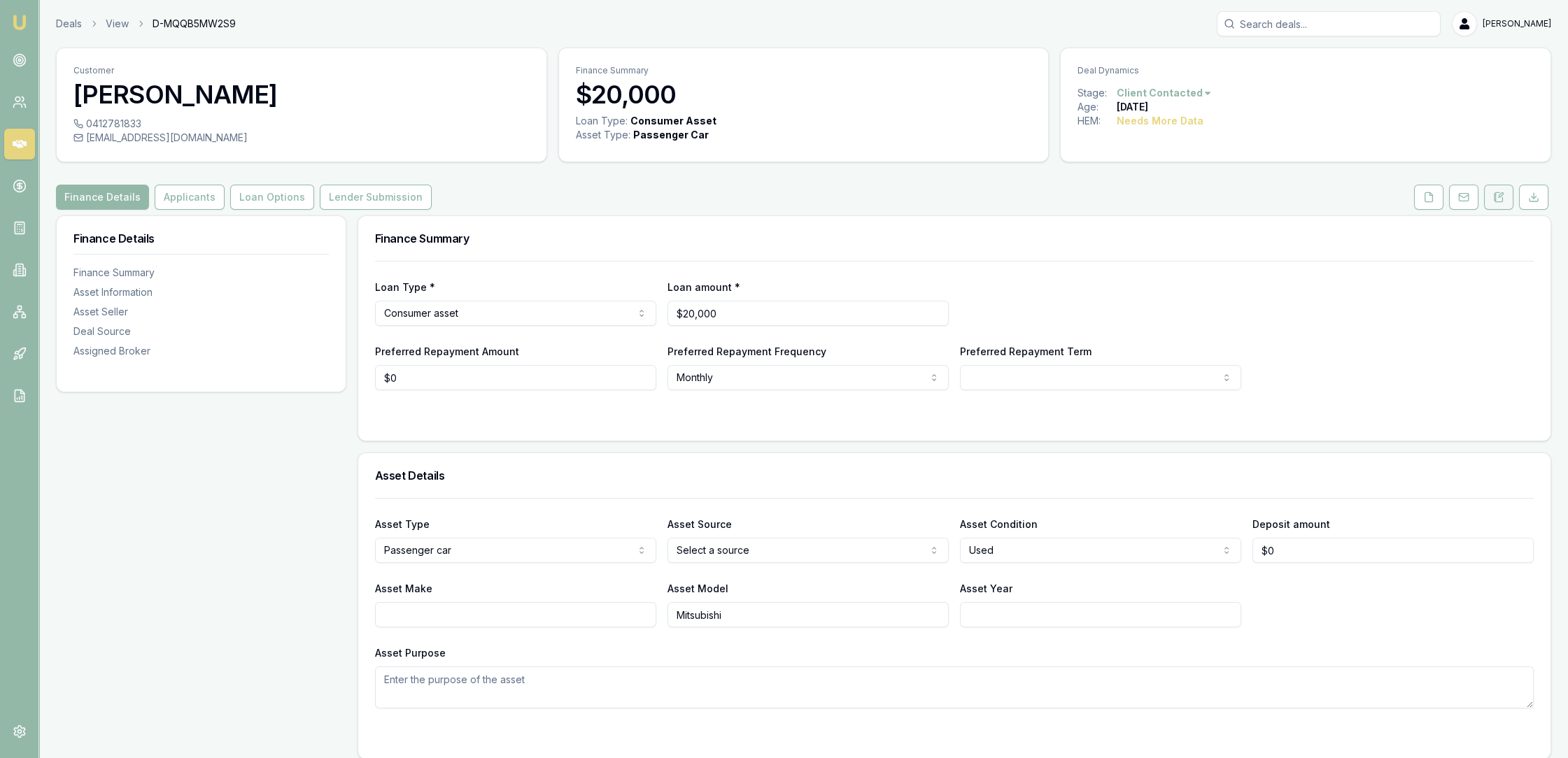
click at [1503, 199] on icon at bounding box center [1498, 197] width 11 height 11
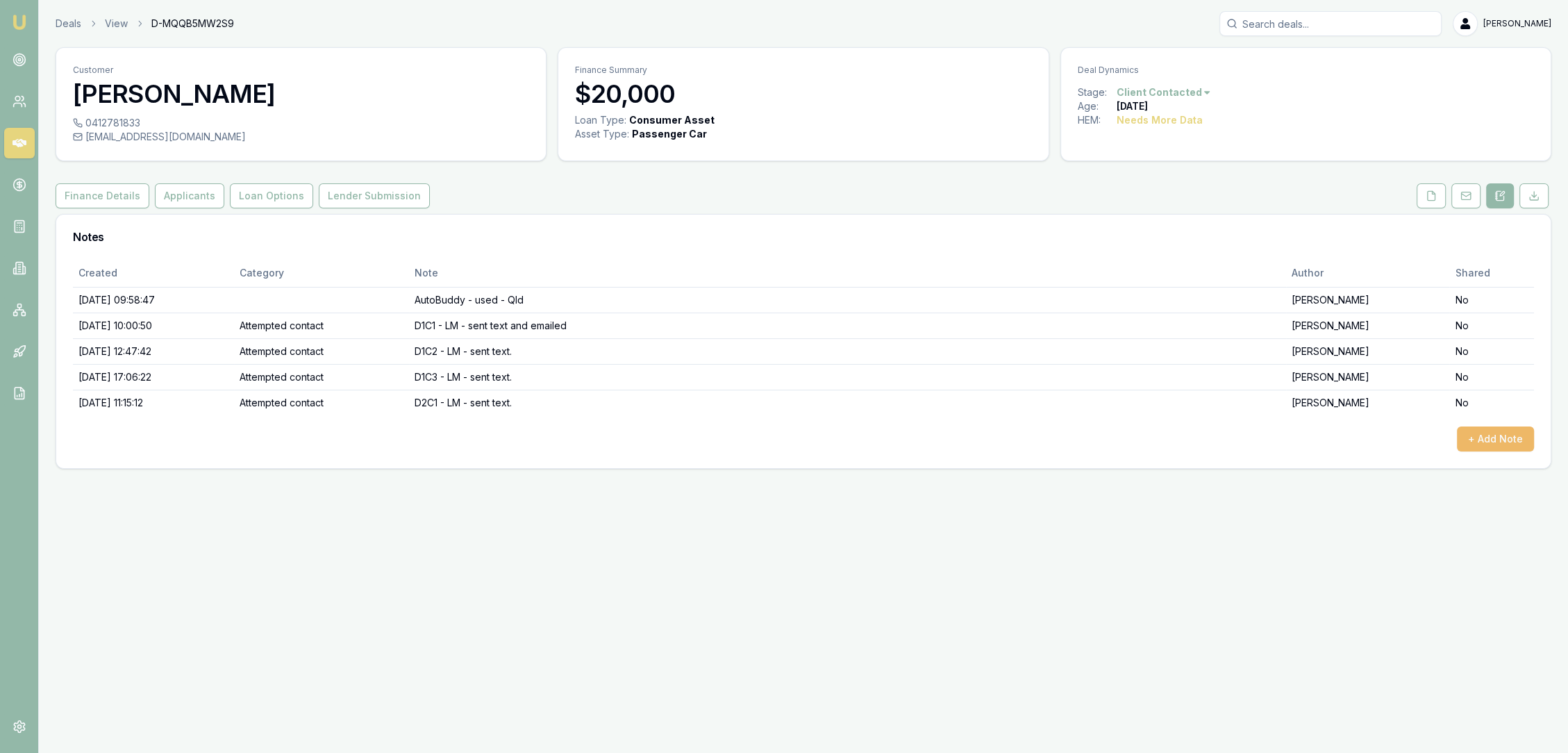
click at [1481, 429] on button "+ Add Note" at bounding box center [1495, 439] width 77 height 25
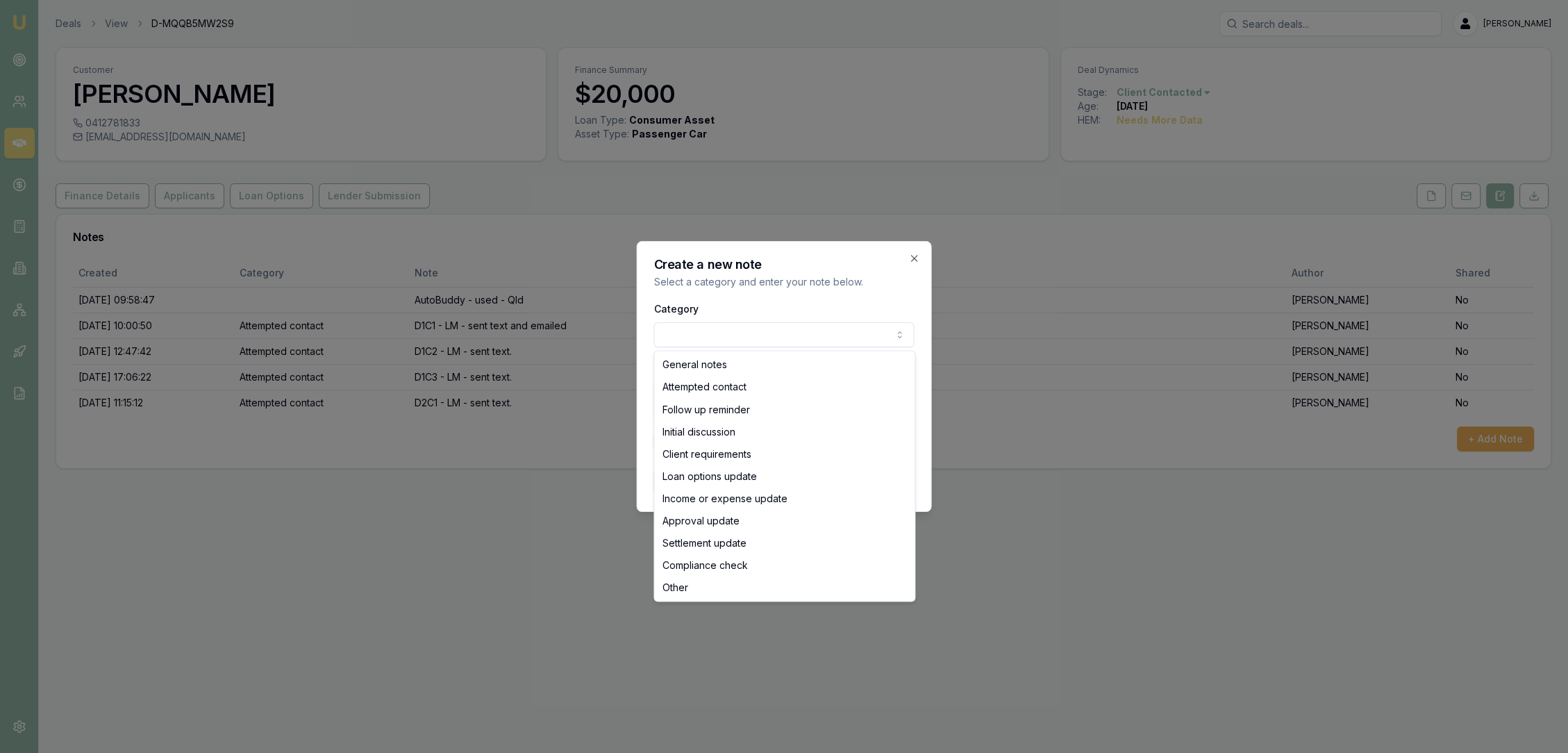
click at [777, 331] on body "Emu Broker Deals View D-MQQB5MW2S9 [PERSON_NAME] Toggle Menu Customer [PERSON_N…" at bounding box center [784, 376] width 1568 height 753
select select "ATTEMPTED_CONTACT"
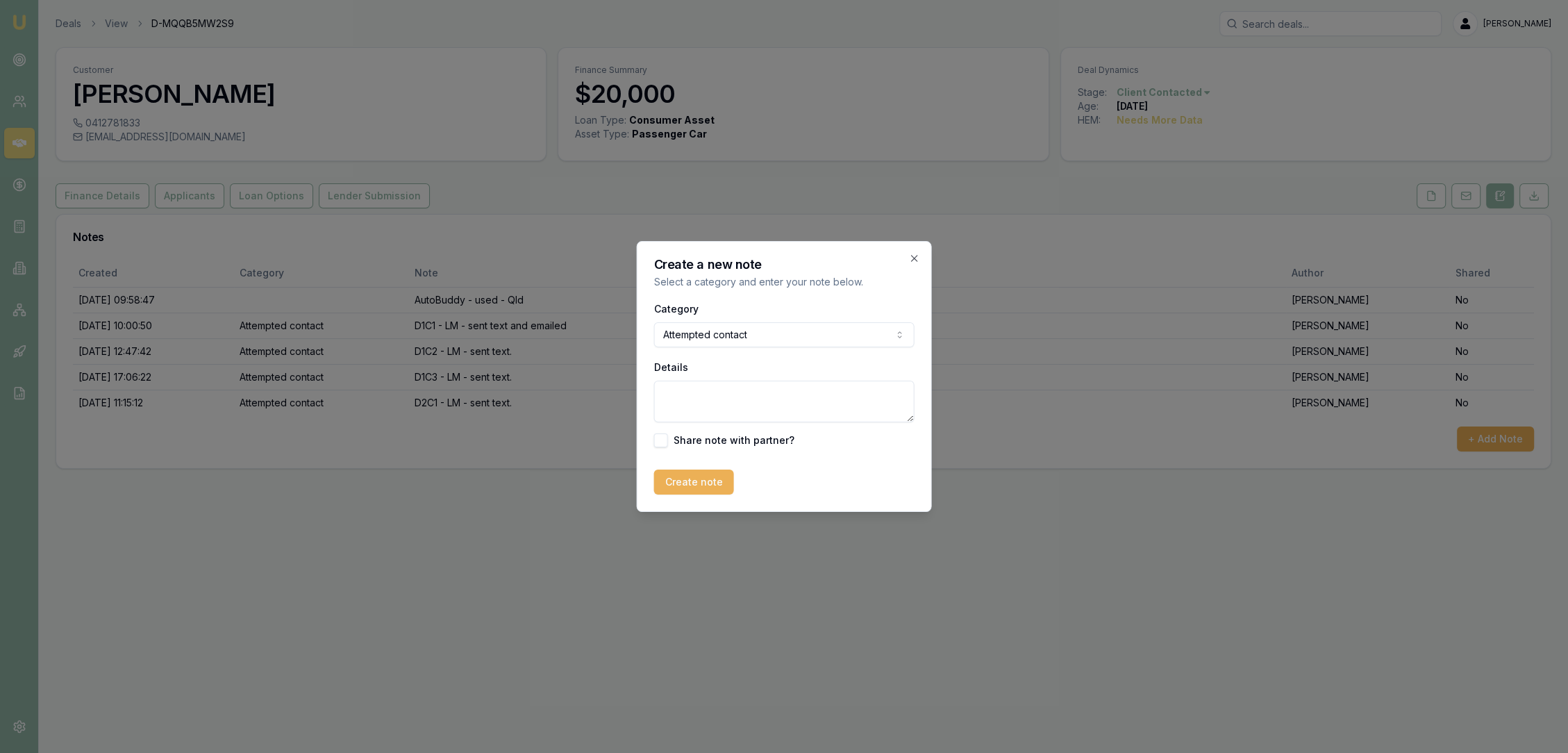
click at [696, 413] on textarea "Details" at bounding box center [784, 401] width 260 height 42
type textarea "D2C2 - LM - sent text."
click at [677, 477] on button "Create note" at bounding box center [693, 482] width 80 height 25
